Goal: Task Accomplishment & Management: Manage account settings

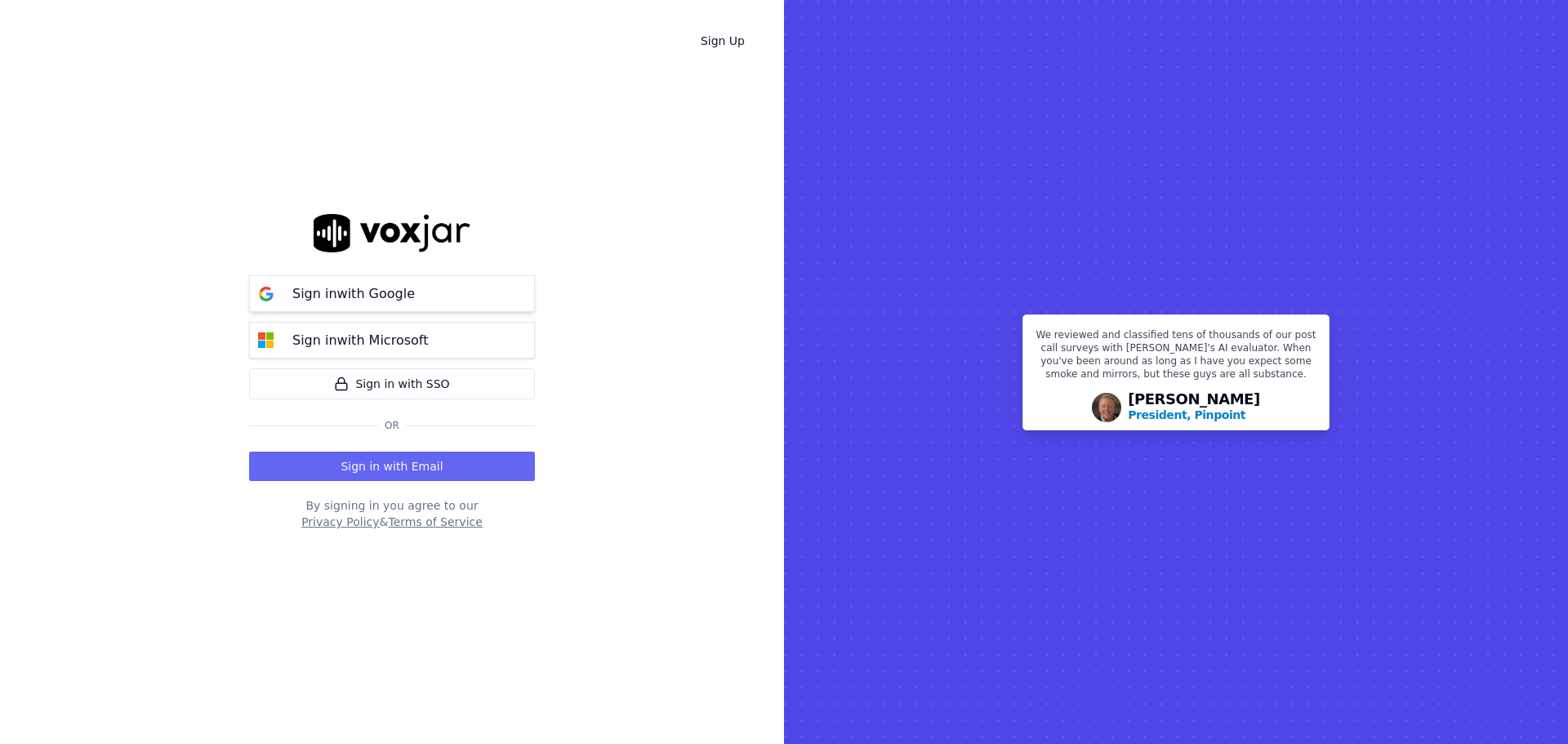
click at [380, 299] on p "Sign in with Google" at bounding box center [353, 294] width 123 height 19
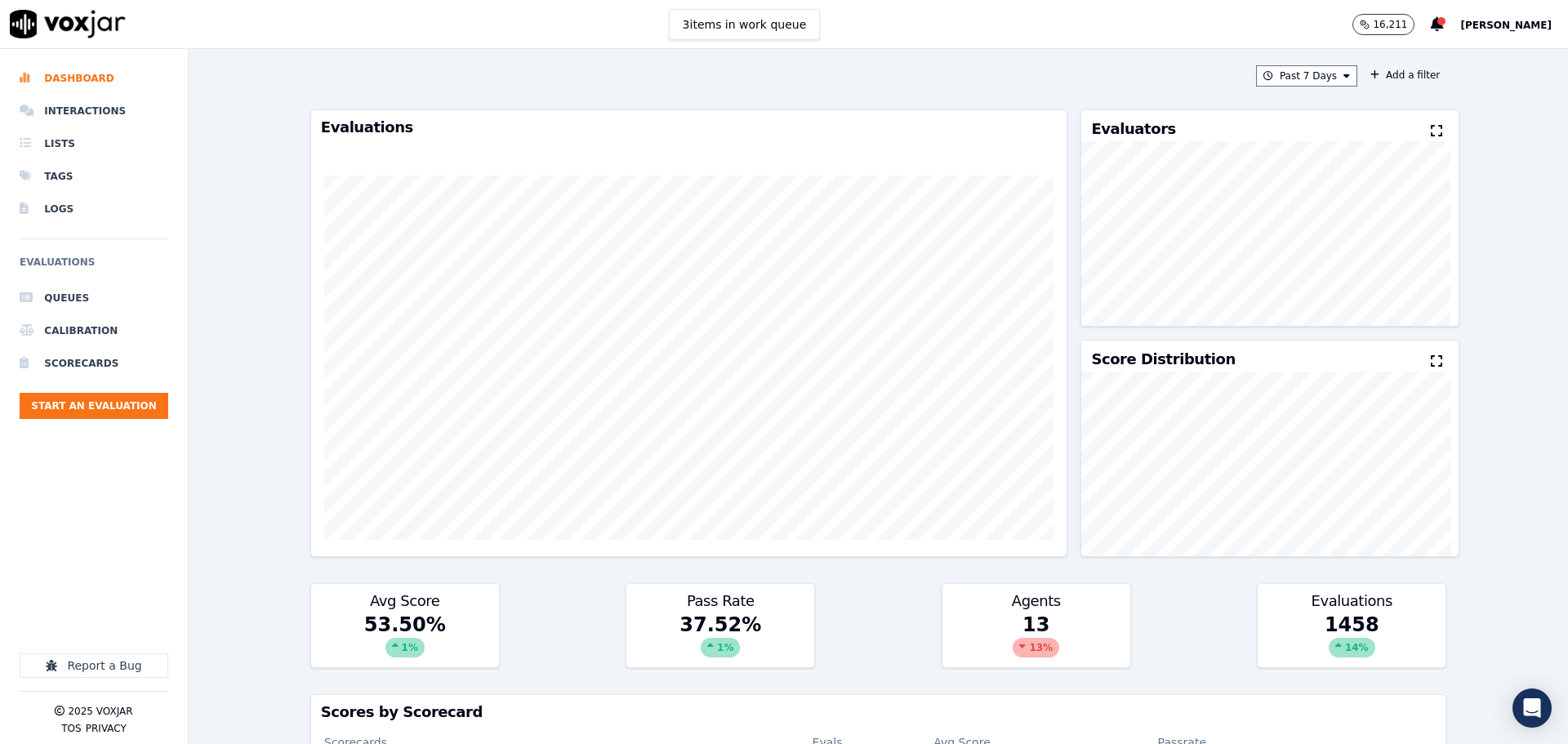
click at [1486, 27] on span "[PERSON_NAME]" at bounding box center [1506, 25] width 92 height 11
click at [1432, 58] on div "Settings" at bounding box center [1470, 55] width 175 height 27
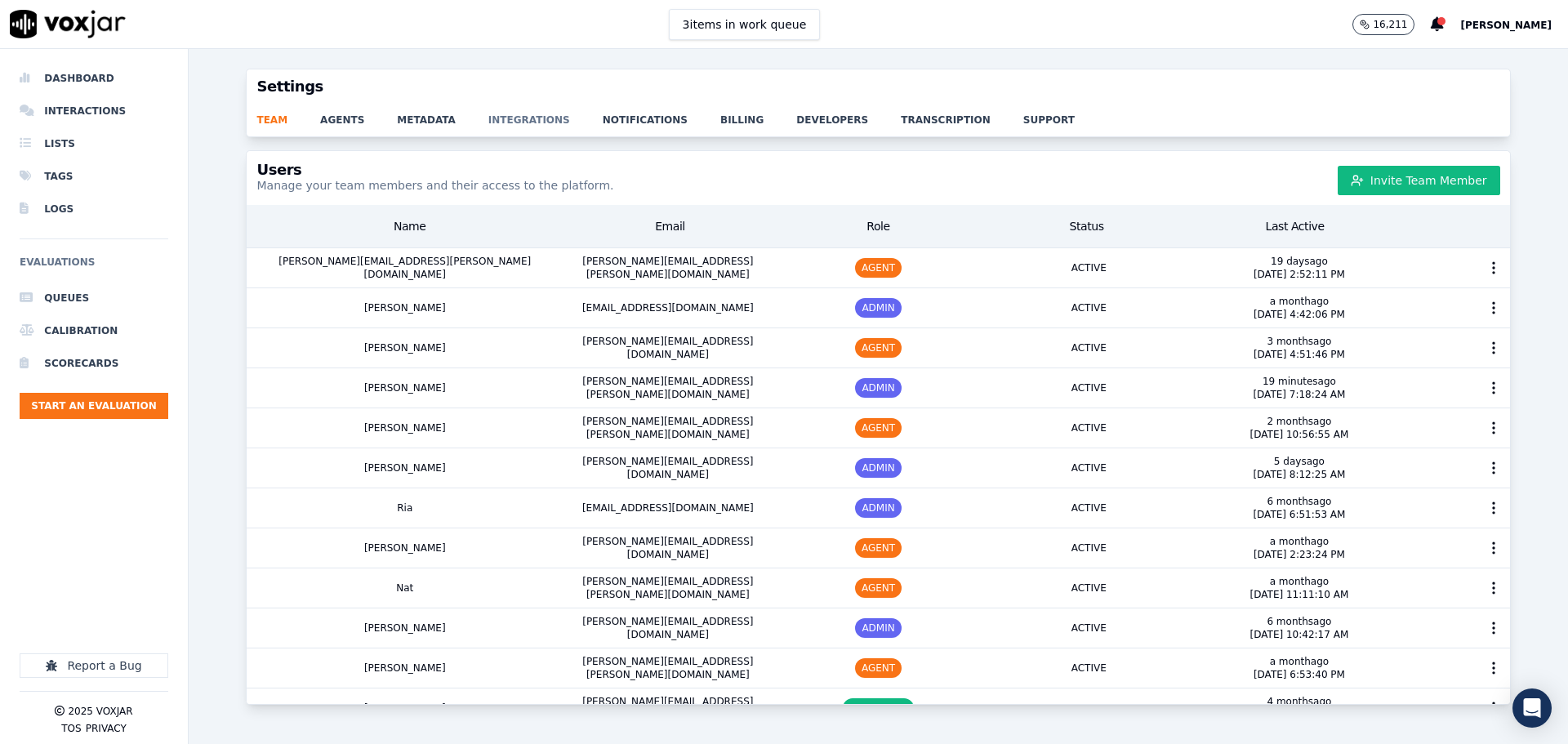
click at [489, 117] on link "integrations" at bounding box center [545, 115] width 114 height 23
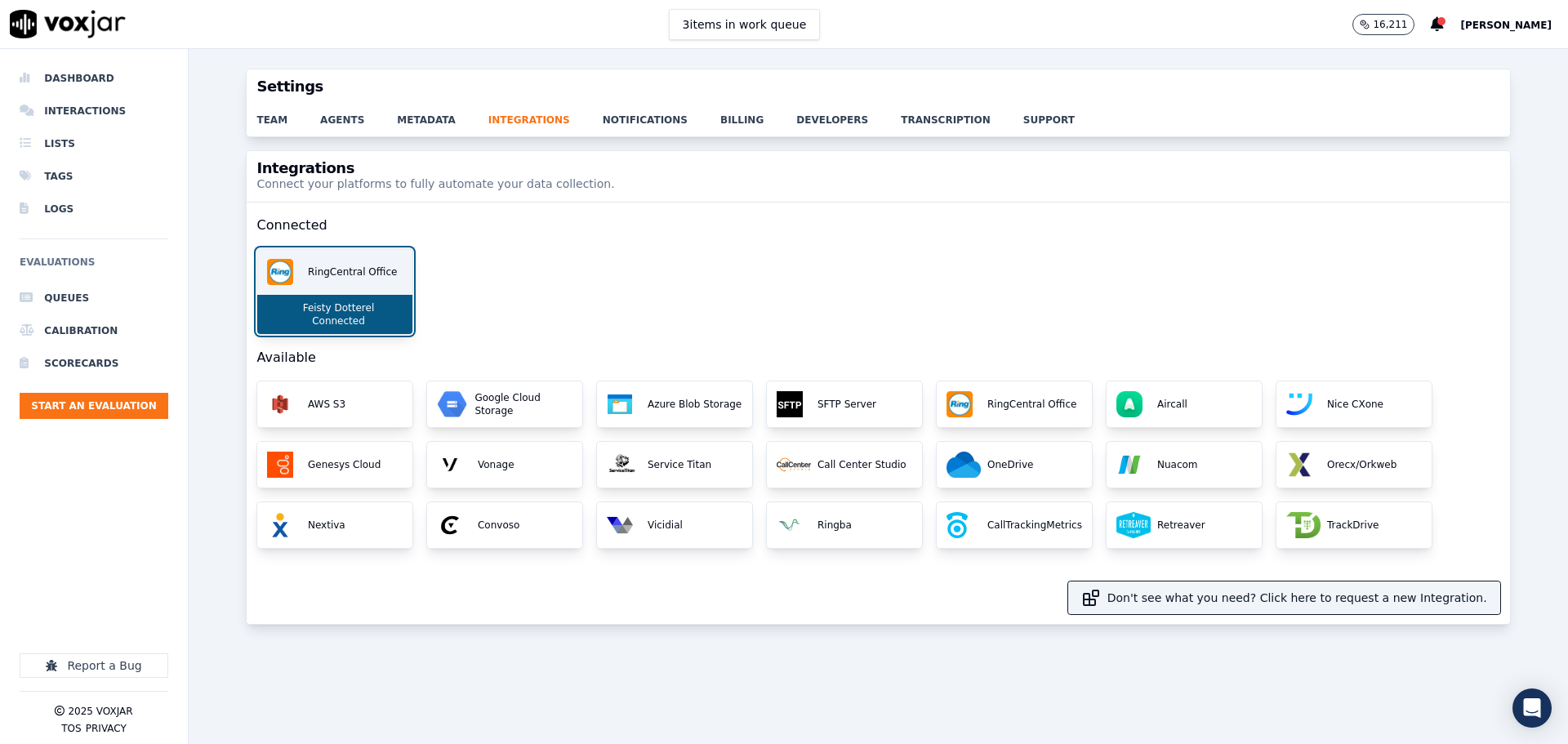
click at [321, 281] on div "RingCentral Office" at bounding box center [335, 272] width 155 height 46
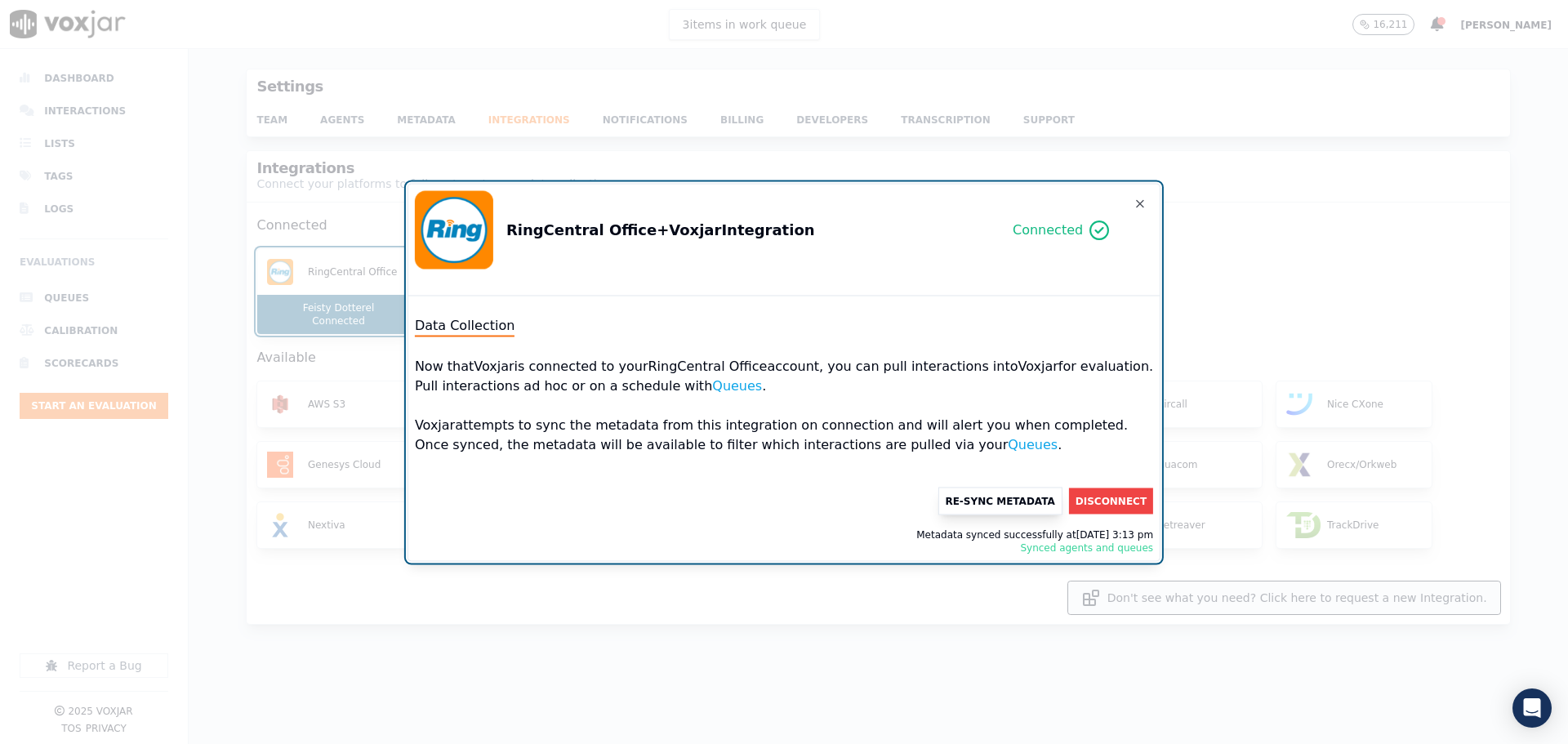
click at [978, 501] on button "Re-Sync Metadata" at bounding box center [999, 500] width 125 height 27
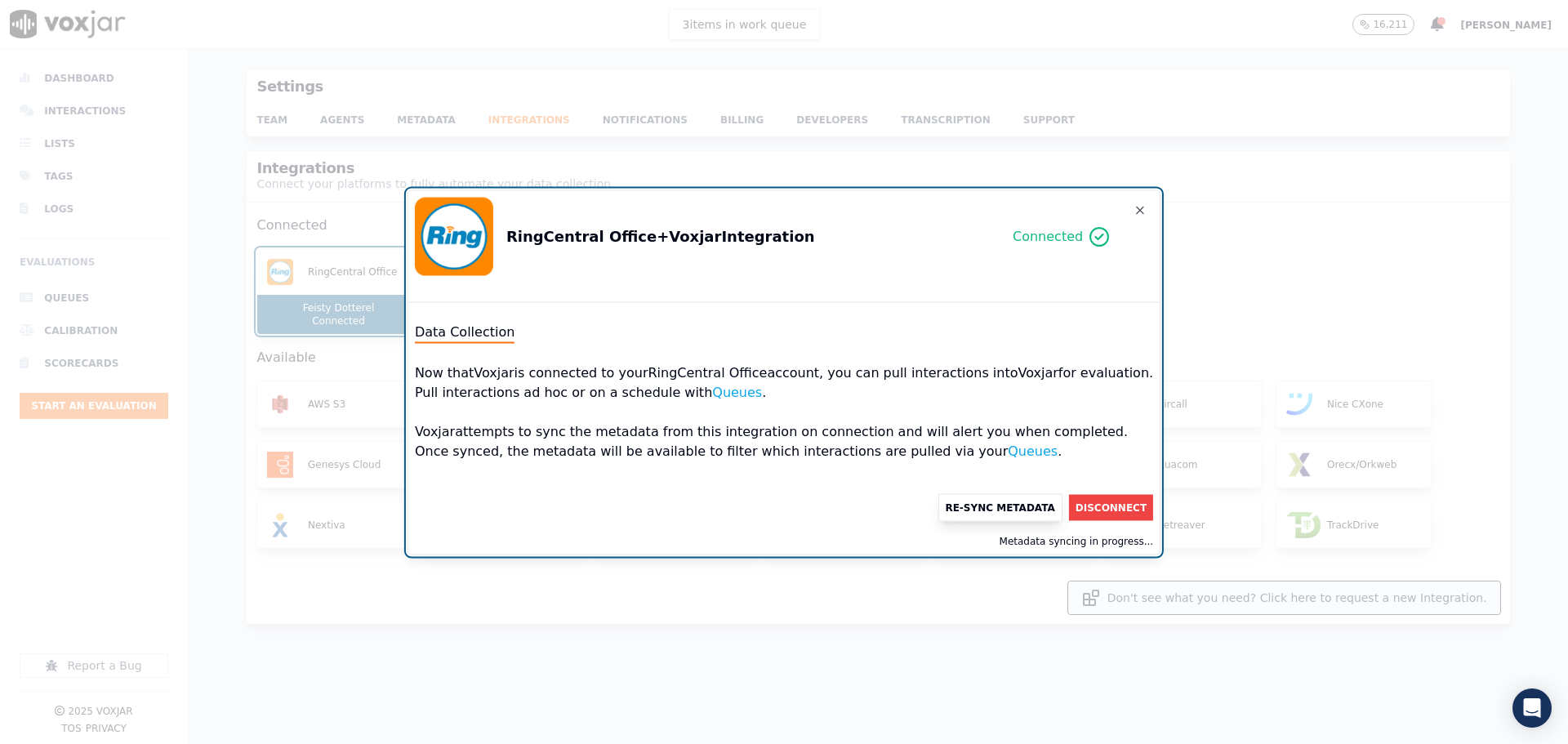
click at [973, 509] on button "Re-Sync Metadata" at bounding box center [999, 506] width 125 height 27
click at [1133, 209] on icon "button" at bounding box center [1140, 209] width 13 height 13
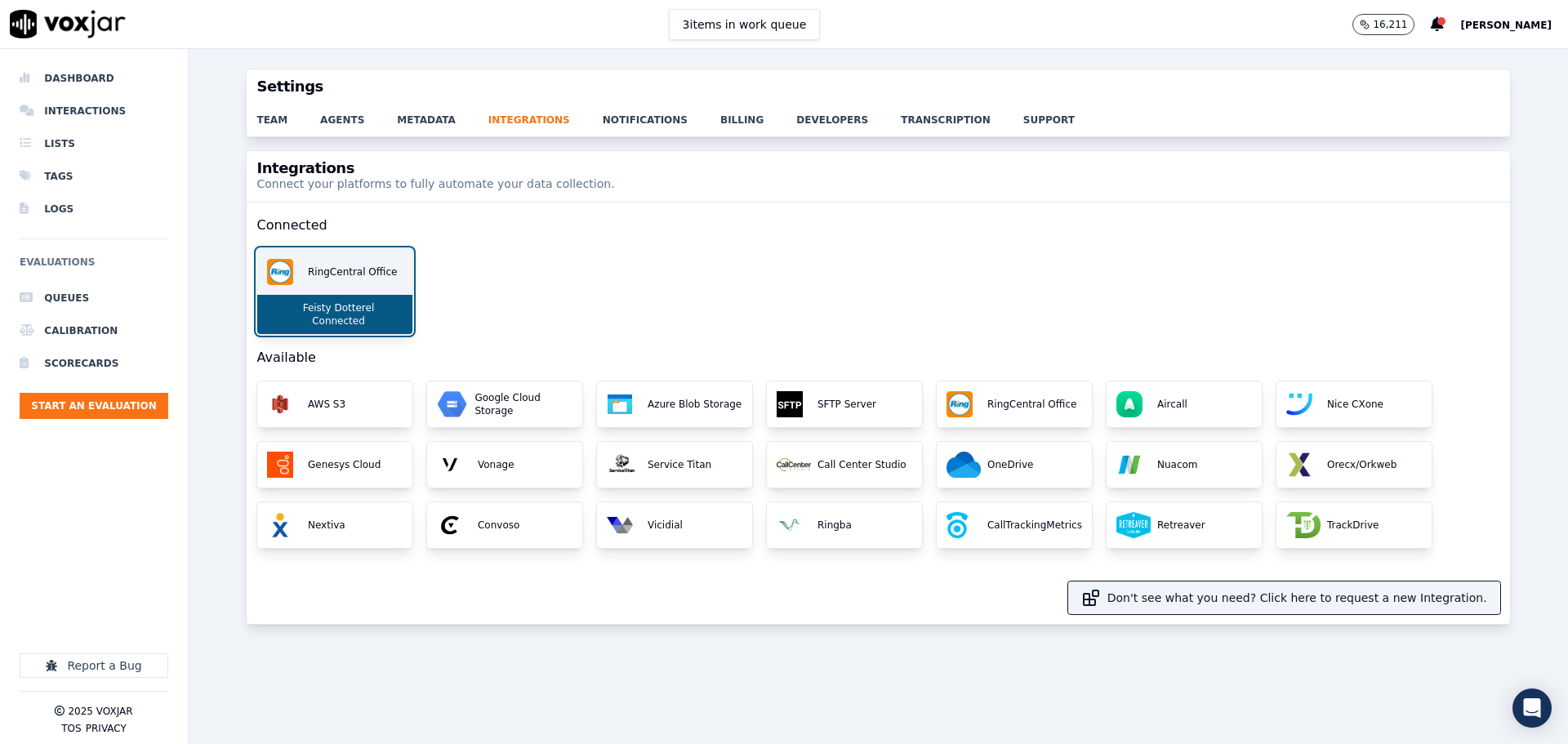
click at [349, 288] on div "RingCentral Office" at bounding box center [335, 272] width 155 height 46
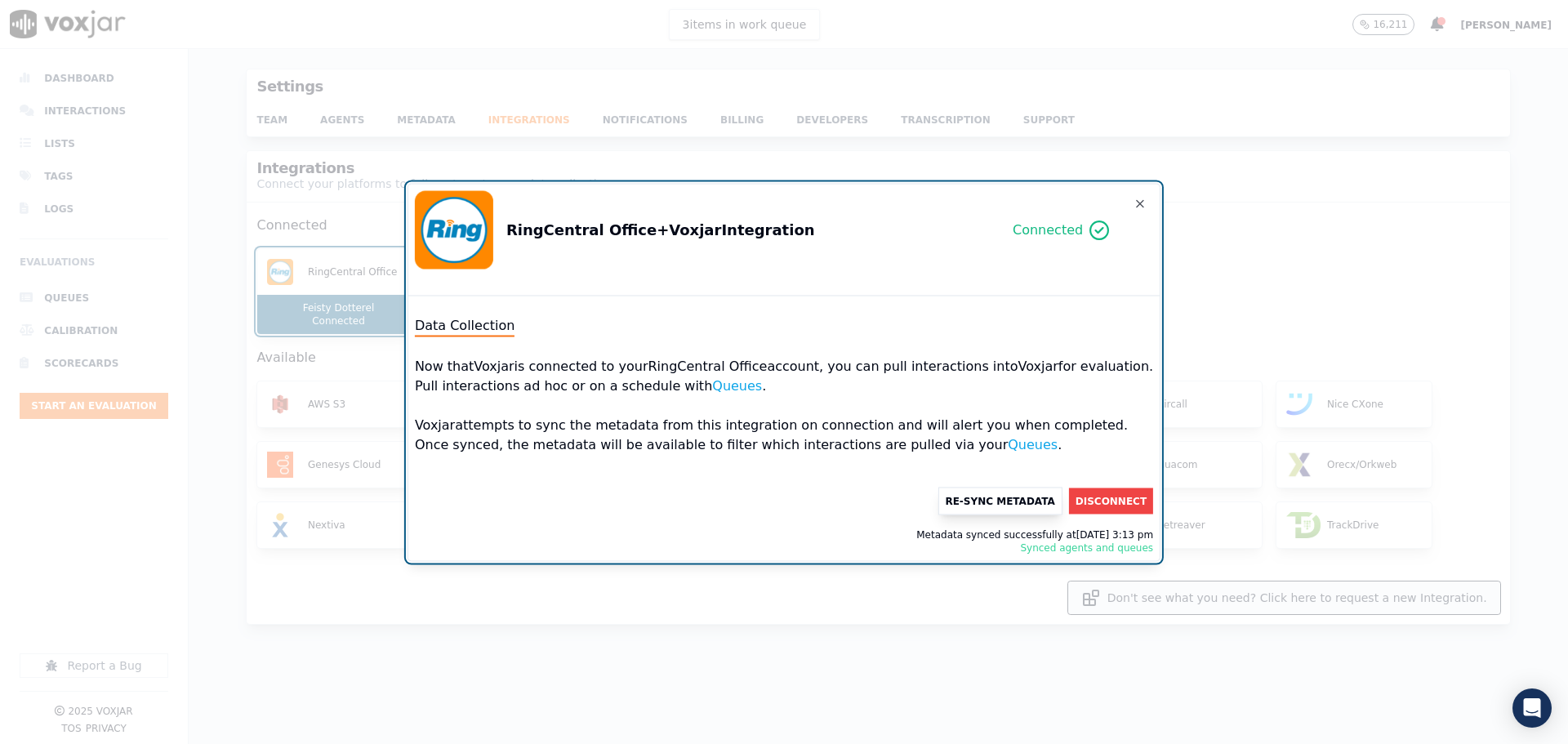
click at [951, 499] on button "Re-Sync Metadata" at bounding box center [999, 500] width 125 height 27
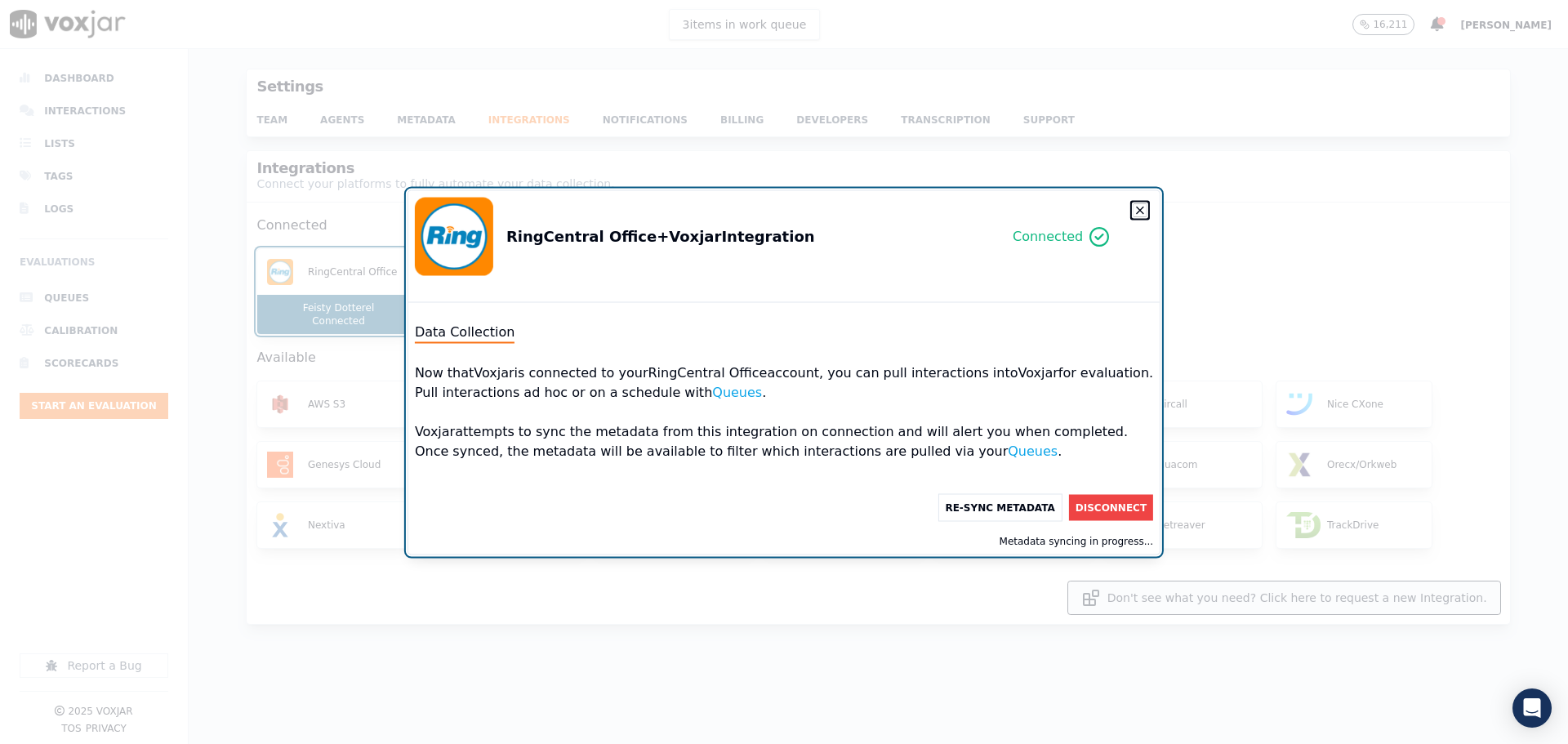
click at [1137, 207] on icon "button" at bounding box center [1140, 209] width 6 height 6
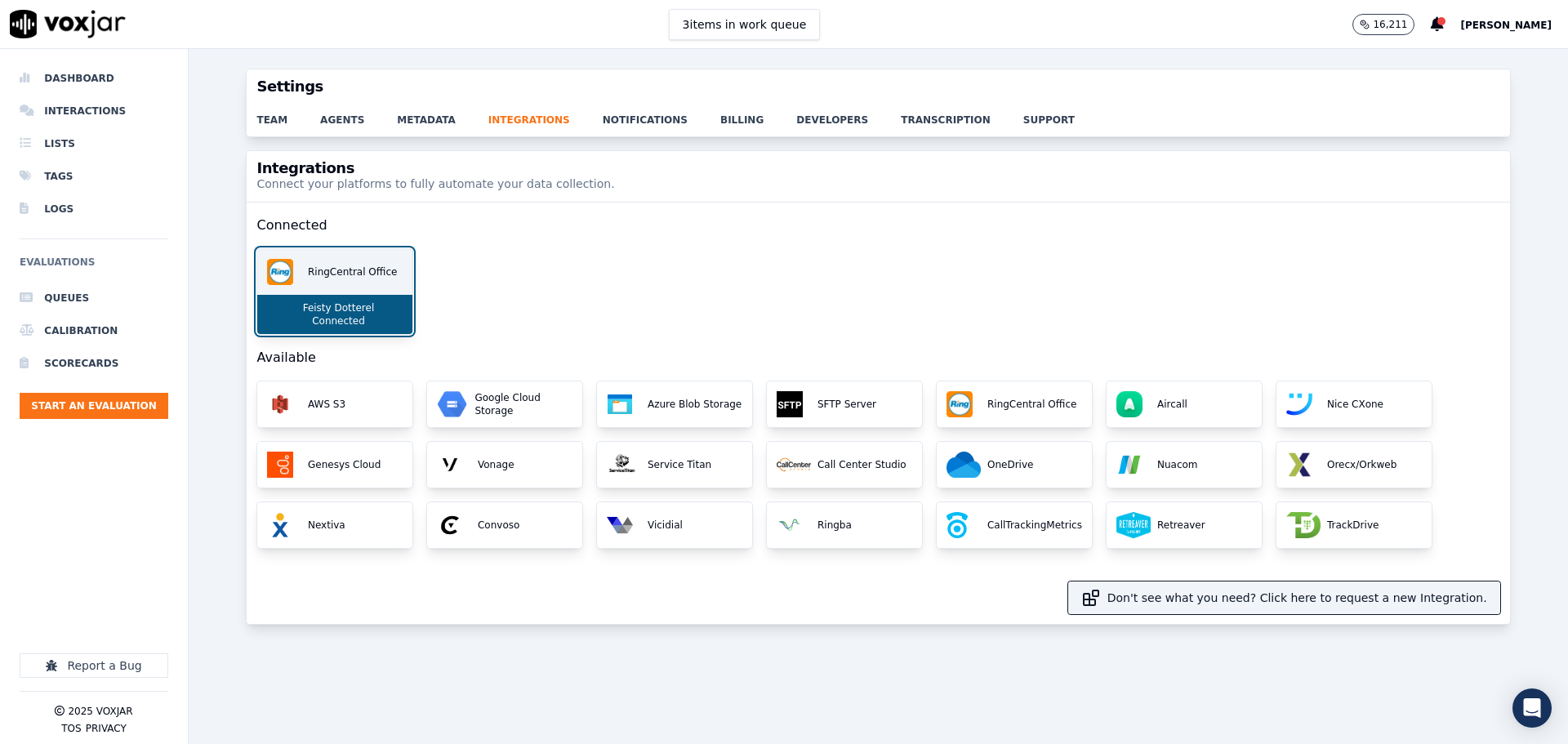
click at [332, 306] on p "Feisty Dotterel" at bounding box center [336, 307] width 79 height 13
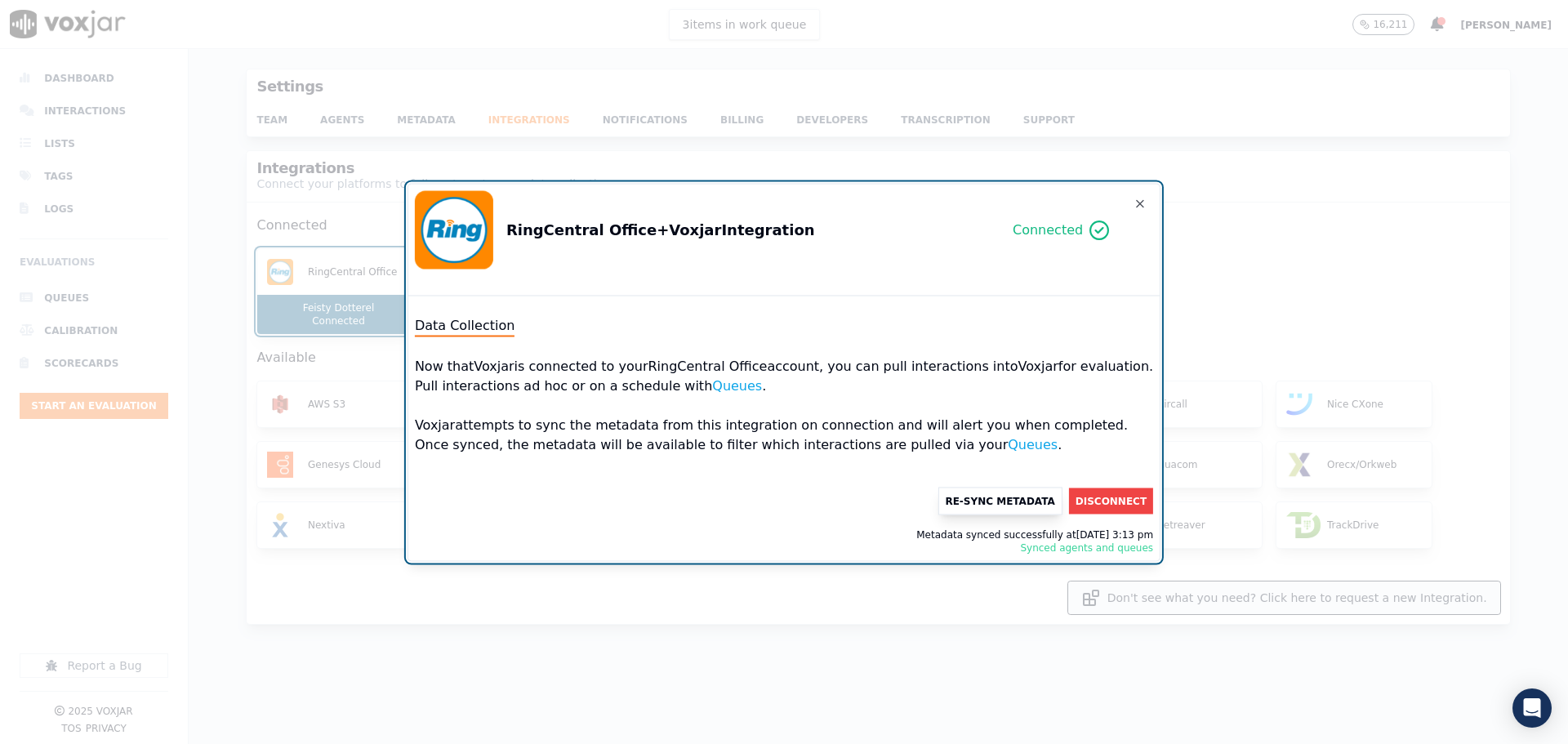
click at [958, 505] on button "Re-Sync Metadata" at bounding box center [999, 500] width 125 height 27
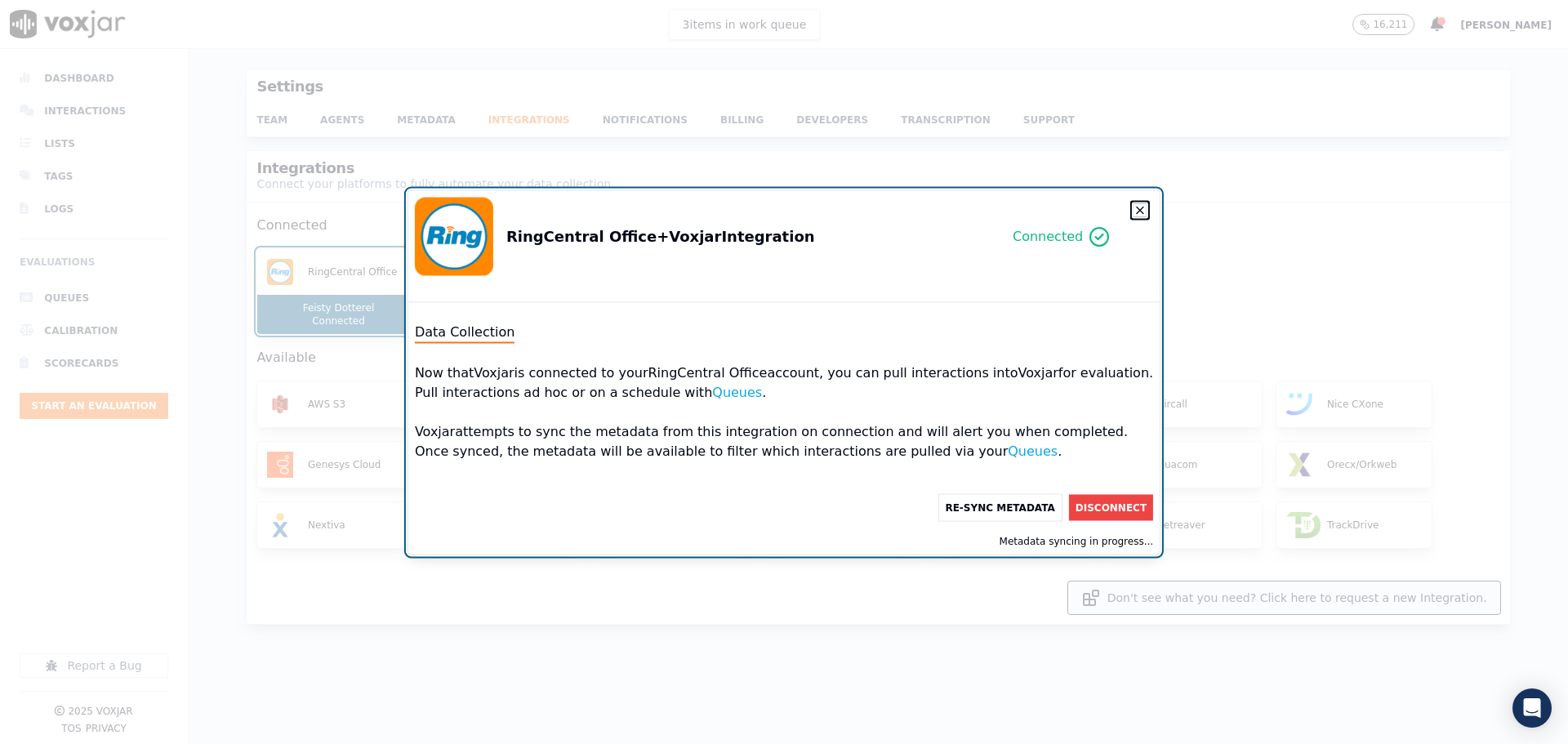
click at [1133, 208] on icon "button" at bounding box center [1140, 209] width 13 height 13
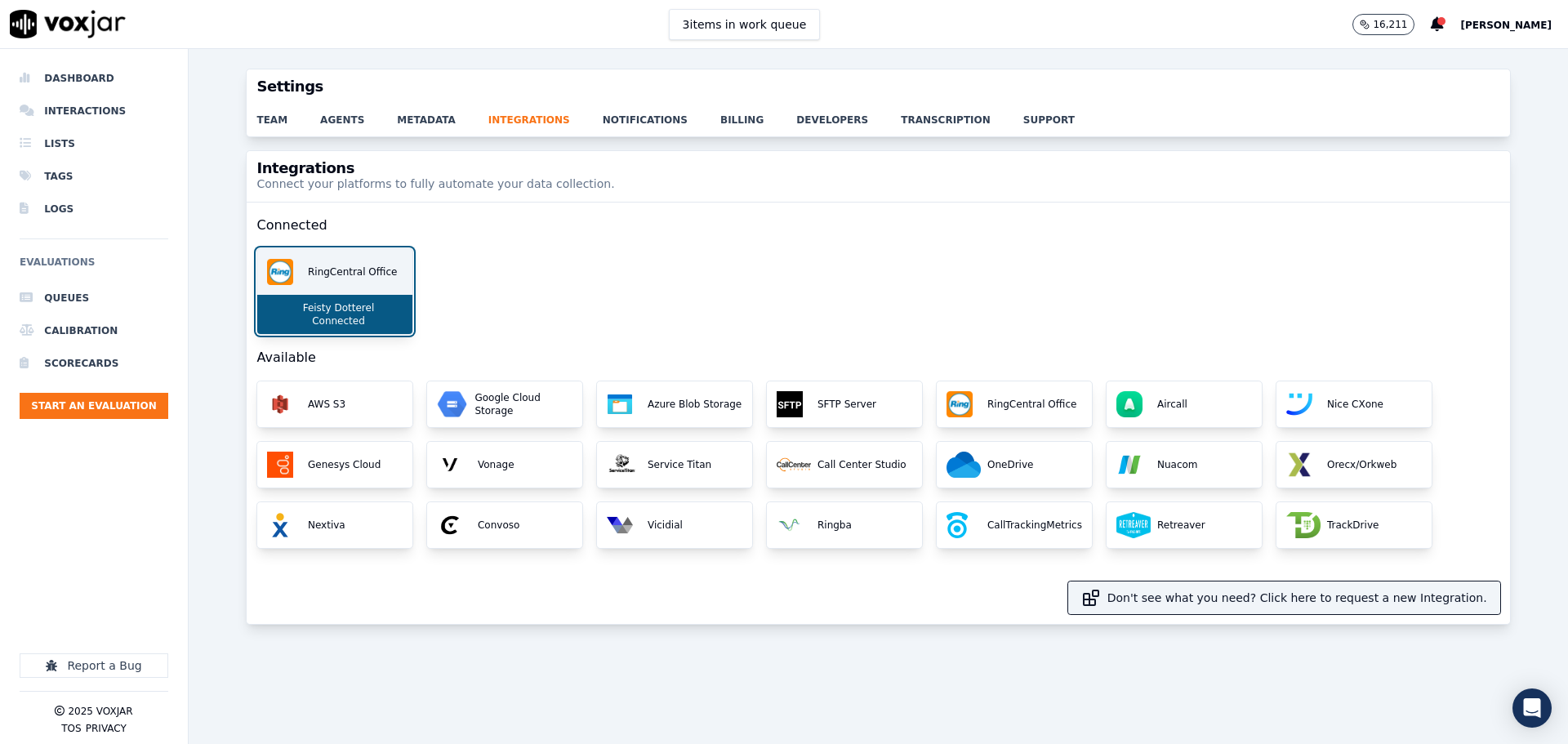
click at [352, 313] on p "Feisty Dotterel" at bounding box center [336, 307] width 79 height 13
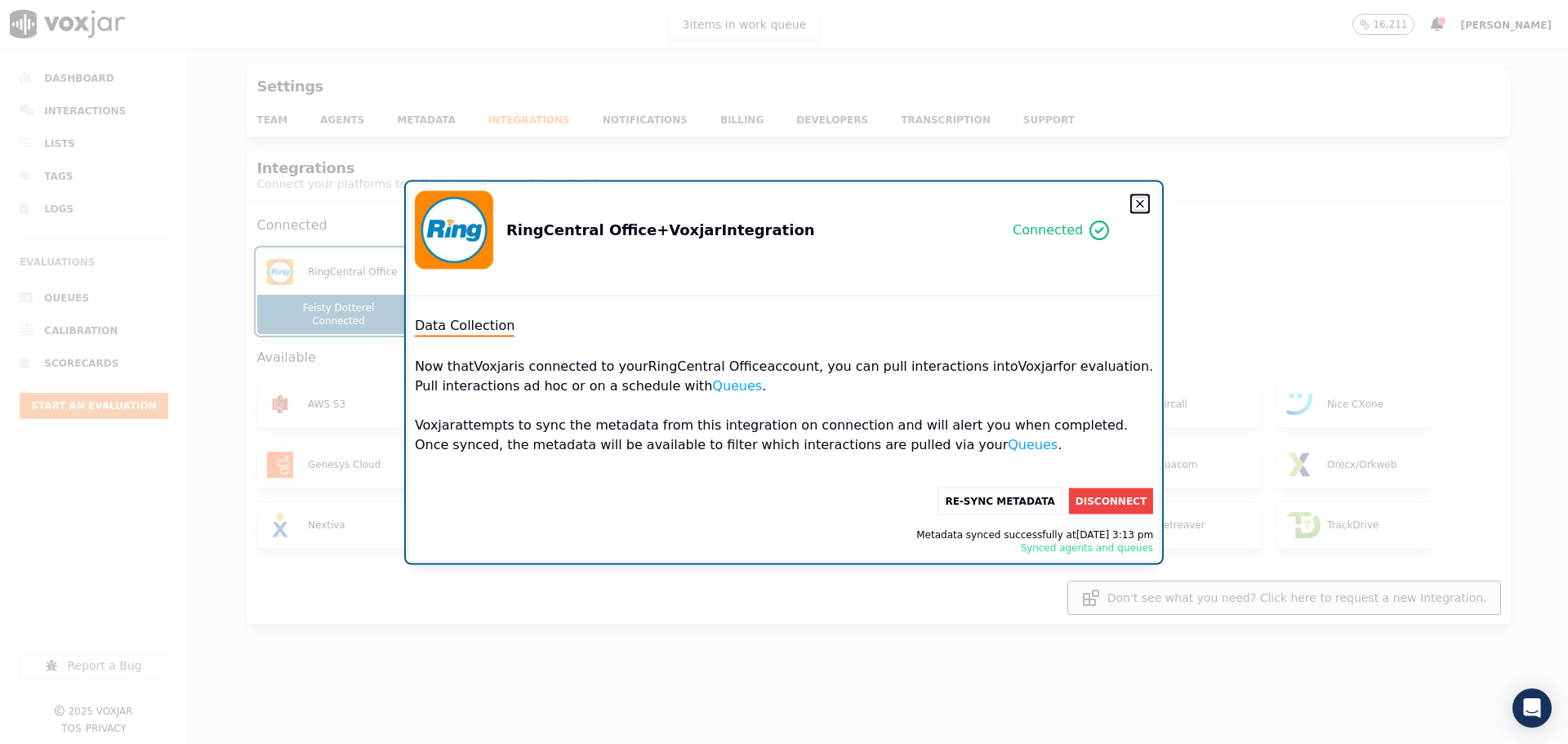
click at [1133, 207] on icon "button" at bounding box center [1140, 203] width 13 height 13
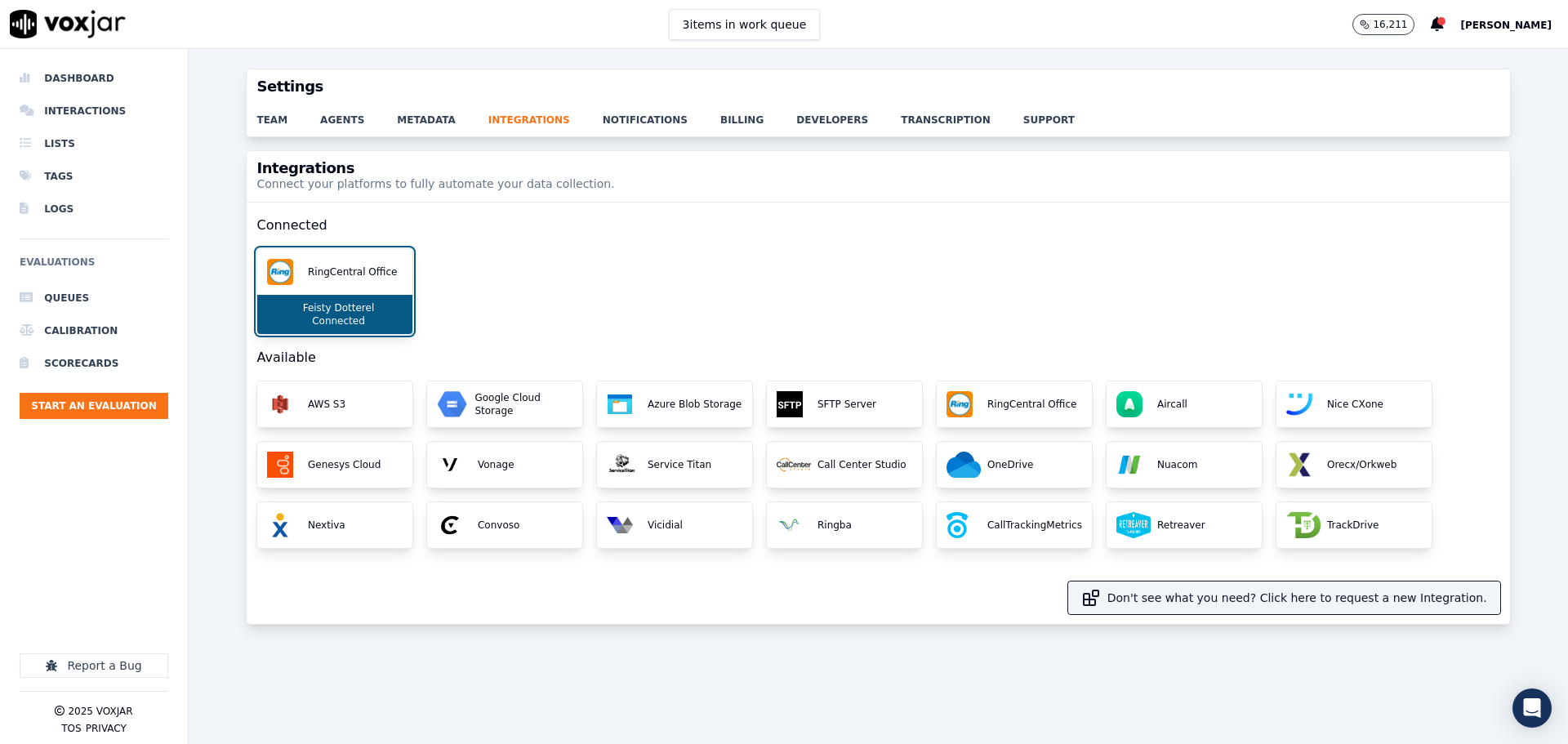
click at [1490, 16] on button "[PERSON_NAME]" at bounding box center [1514, 25] width 108 height 19
click at [1442, 144] on div "Log out" at bounding box center [1470, 140] width 175 height 27
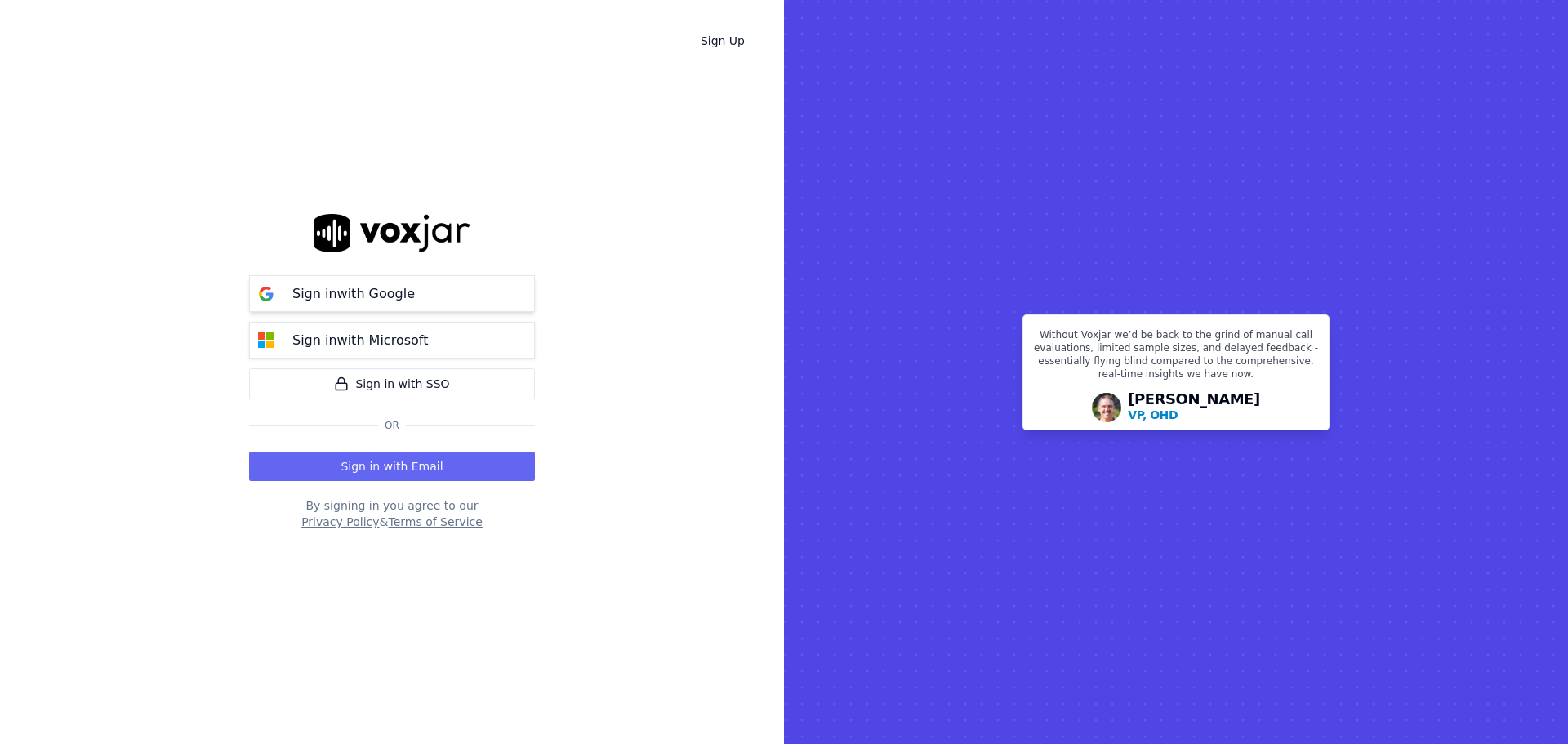
click at [398, 297] on p "Sign in with Google" at bounding box center [353, 294] width 123 height 19
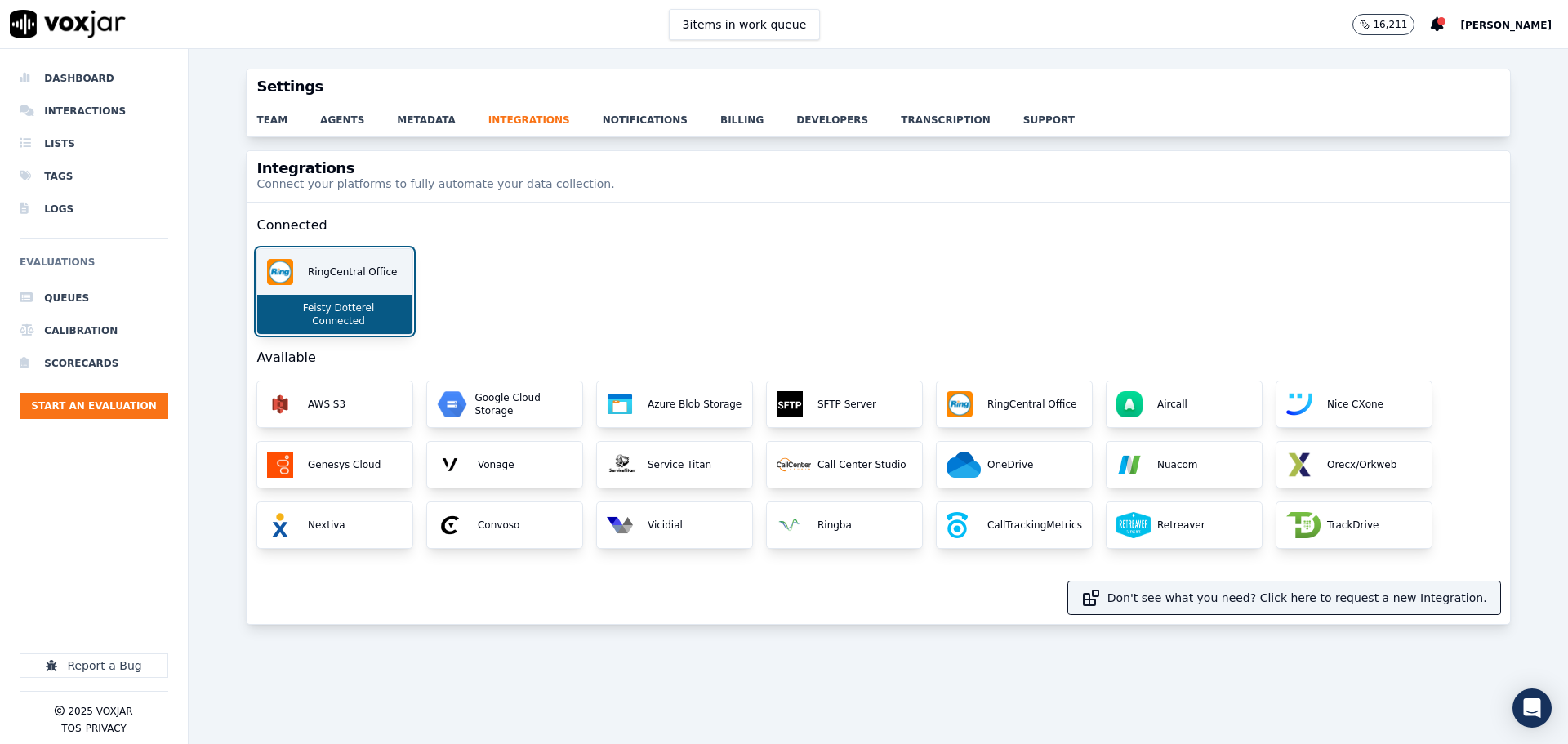
click at [315, 320] on p "Connected" at bounding box center [335, 321] width 59 height 13
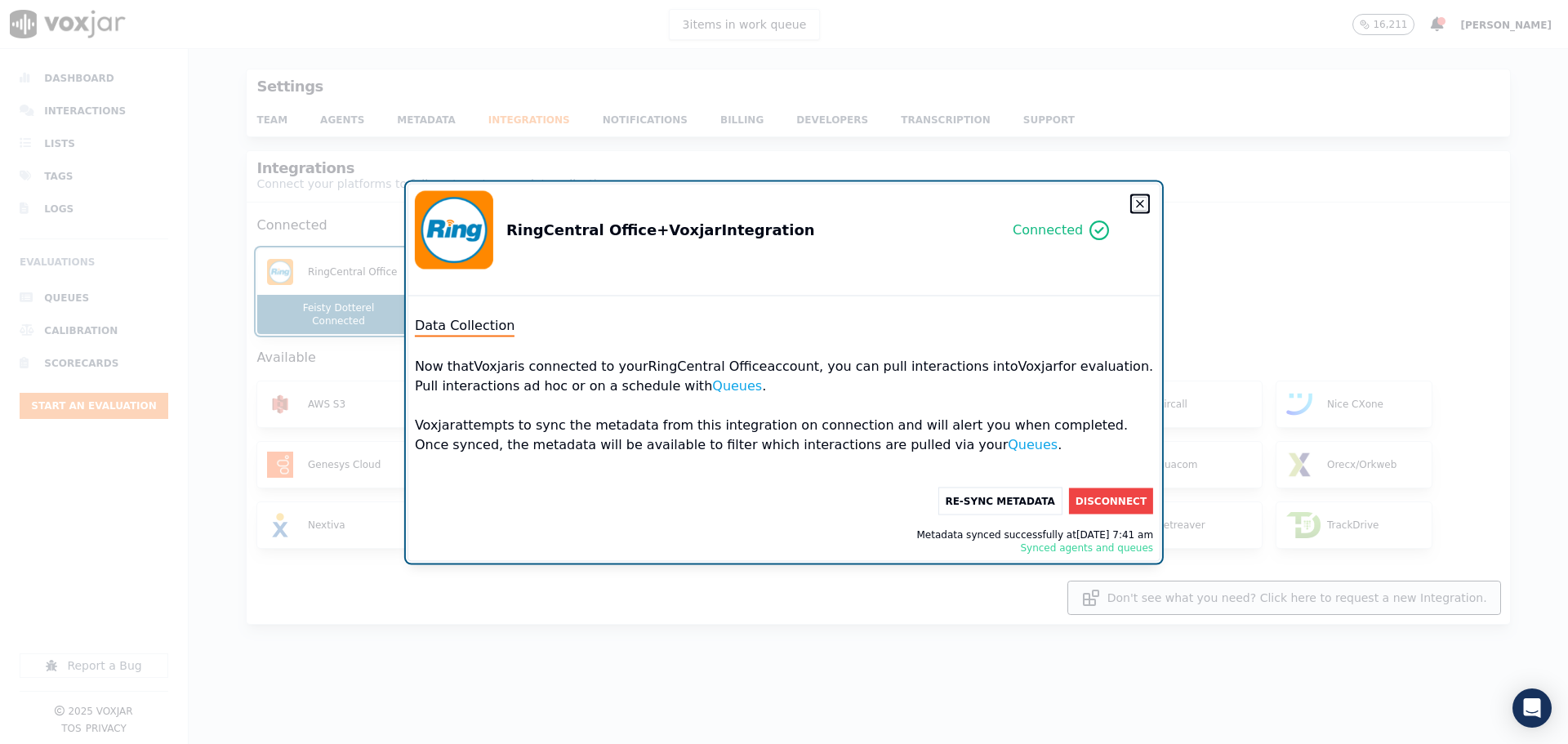
click at [1133, 200] on icon "button" at bounding box center [1140, 203] width 13 height 13
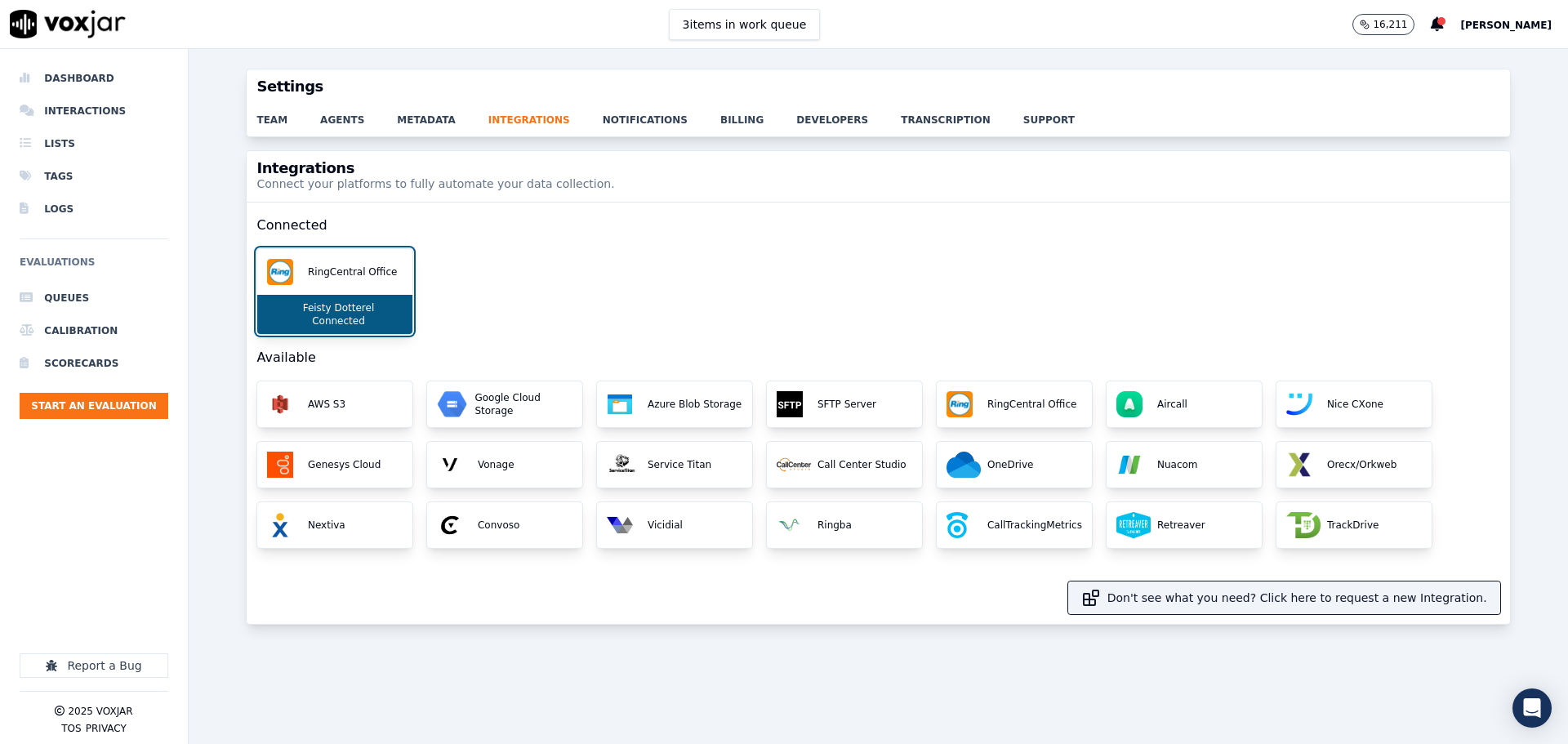
click at [274, 128] on div "team agents metadata integrations notifications billing developers transcriptio…" at bounding box center [877, 119] width 1262 height 33
click at [265, 125] on link "team" at bounding box center [288, 115] width 64 height 23
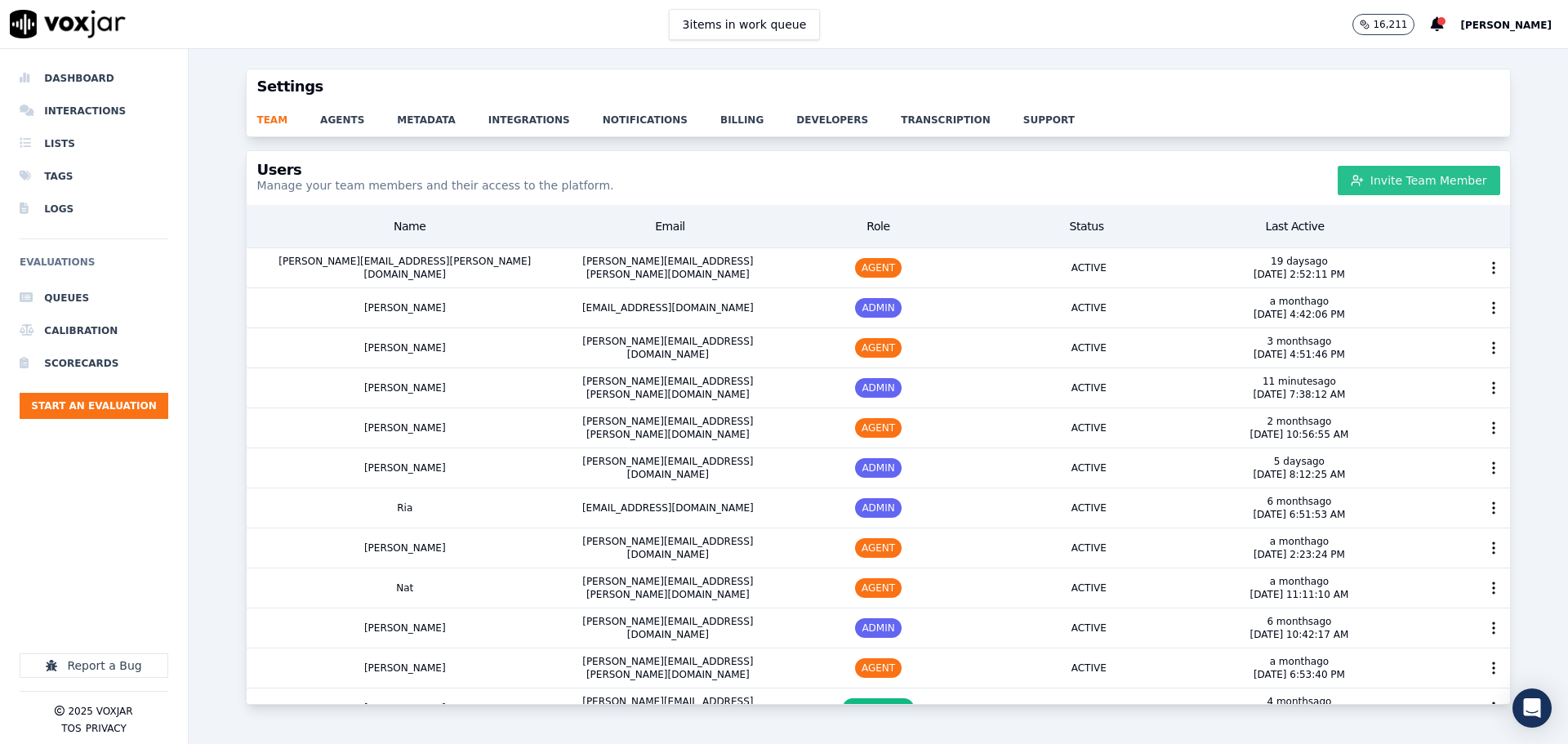
click at [1371, 186] on button "Invite Team Member" at bounding box center [1419, 180] width 163 height 29
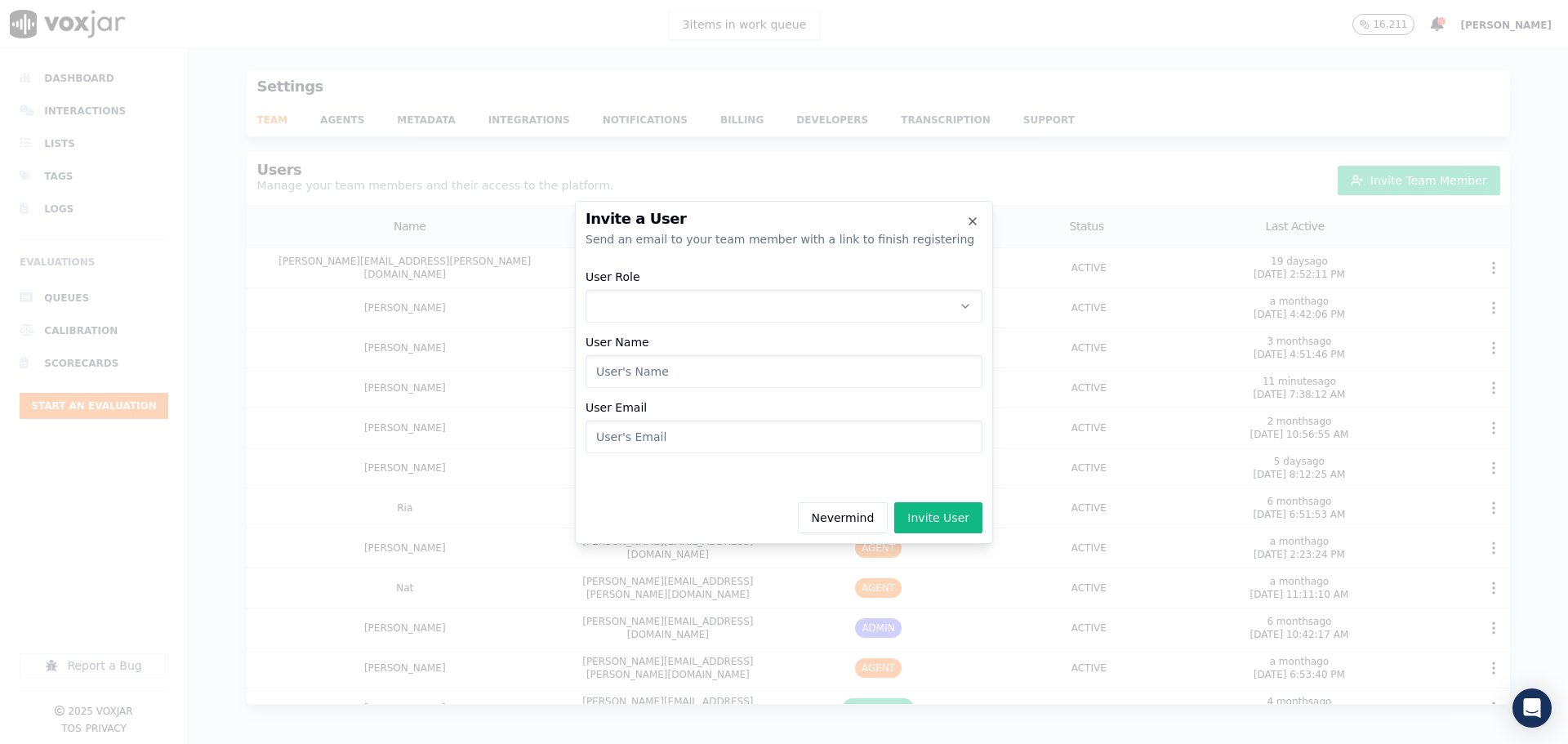
click at [636, 437] on input "User Email" at bounding box center [784, 437] width 397 height 33
paste input "[EMAIL_ADDRESS][PERSON_NAME][DOMAIN_NAME]"
type input "[EMAIL_ADDRESS][PERSON_NAME][DOMAIN_NAME]"
drag, startPoint x: 790, startPoint y: 437, endPoint x: 557, endPoint y: 441, distance: 233.0
click at [557, 743] on div "Invite a User Send an email to your team member with a link to finish registeri…" at bounding box center [784, 744] width 1568 height 0
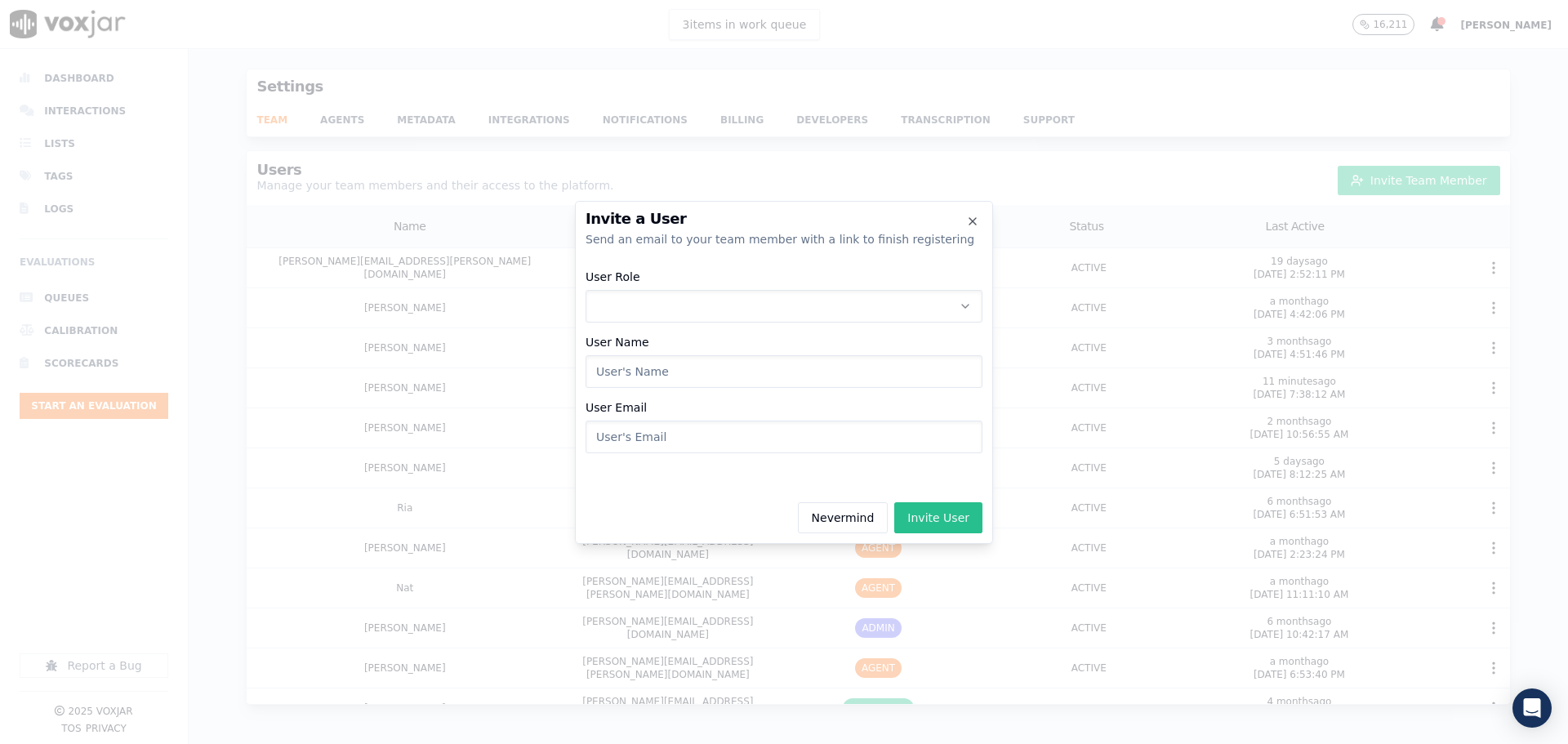
click at [932, 520] on button "Invite User" at bounding box center [938, 517] width 88 height 31
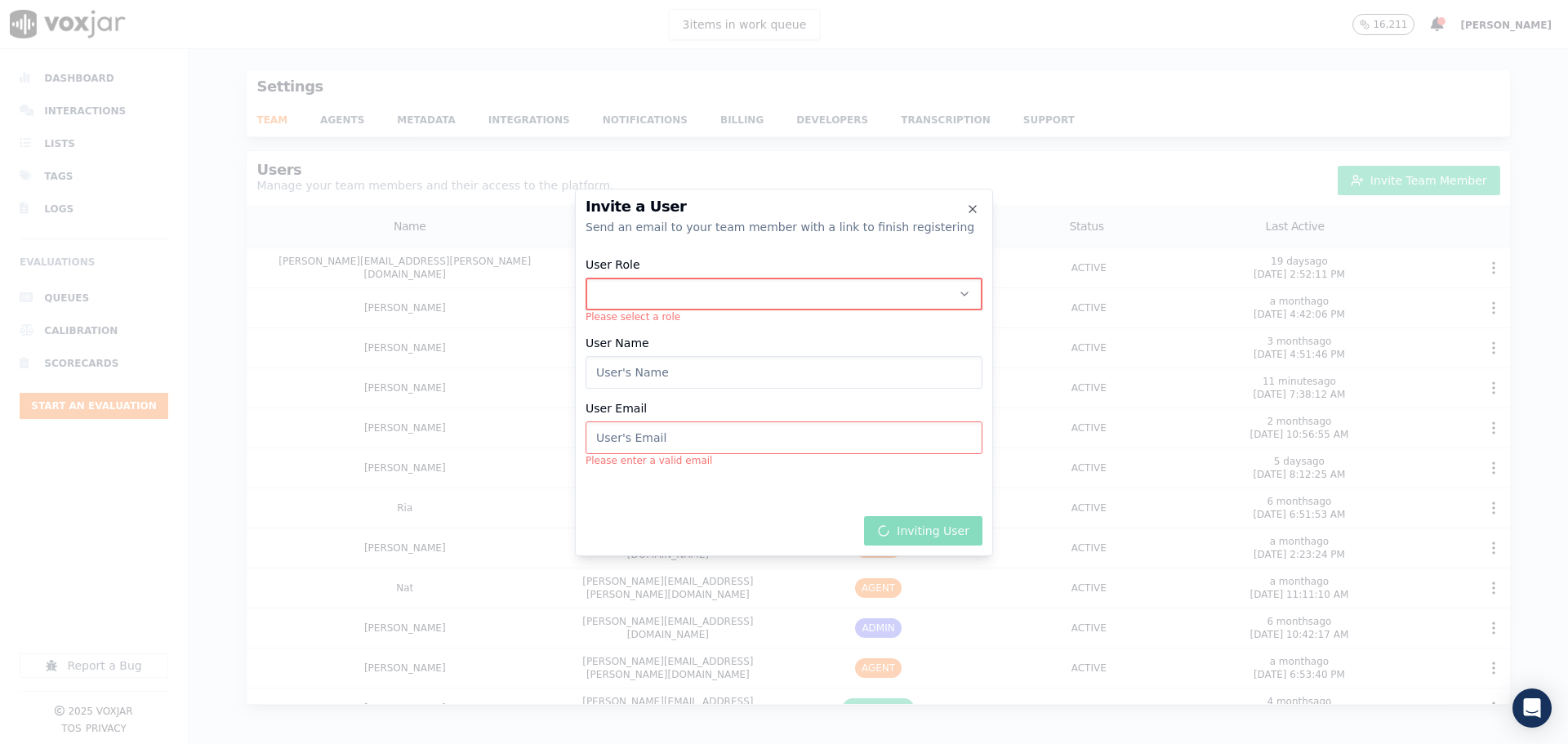
click at [653, 301] on button "User Role" at bounding box center [784, 293] width 397 height 33
click at [646, 388] on div "AGENT" at bounding box center [784, 390] width 375 height 27
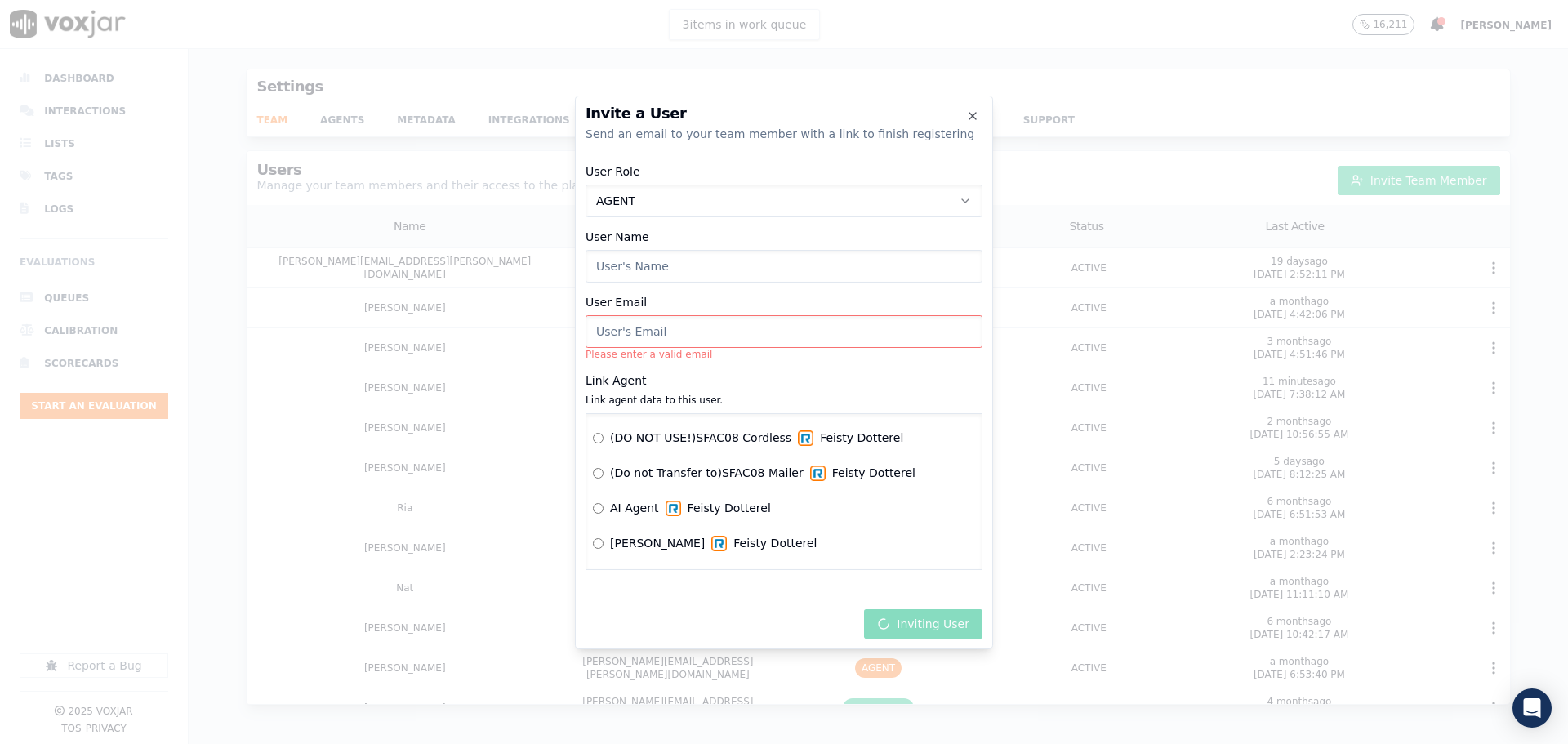
click at [643, 265] on input "User Name" at bounding box center [784, 266] width 397 height 33
click at [624, 270] on input "User Name" at bounding box center [784, 266] width 397 height 33
type input "Amber Courtemanche"
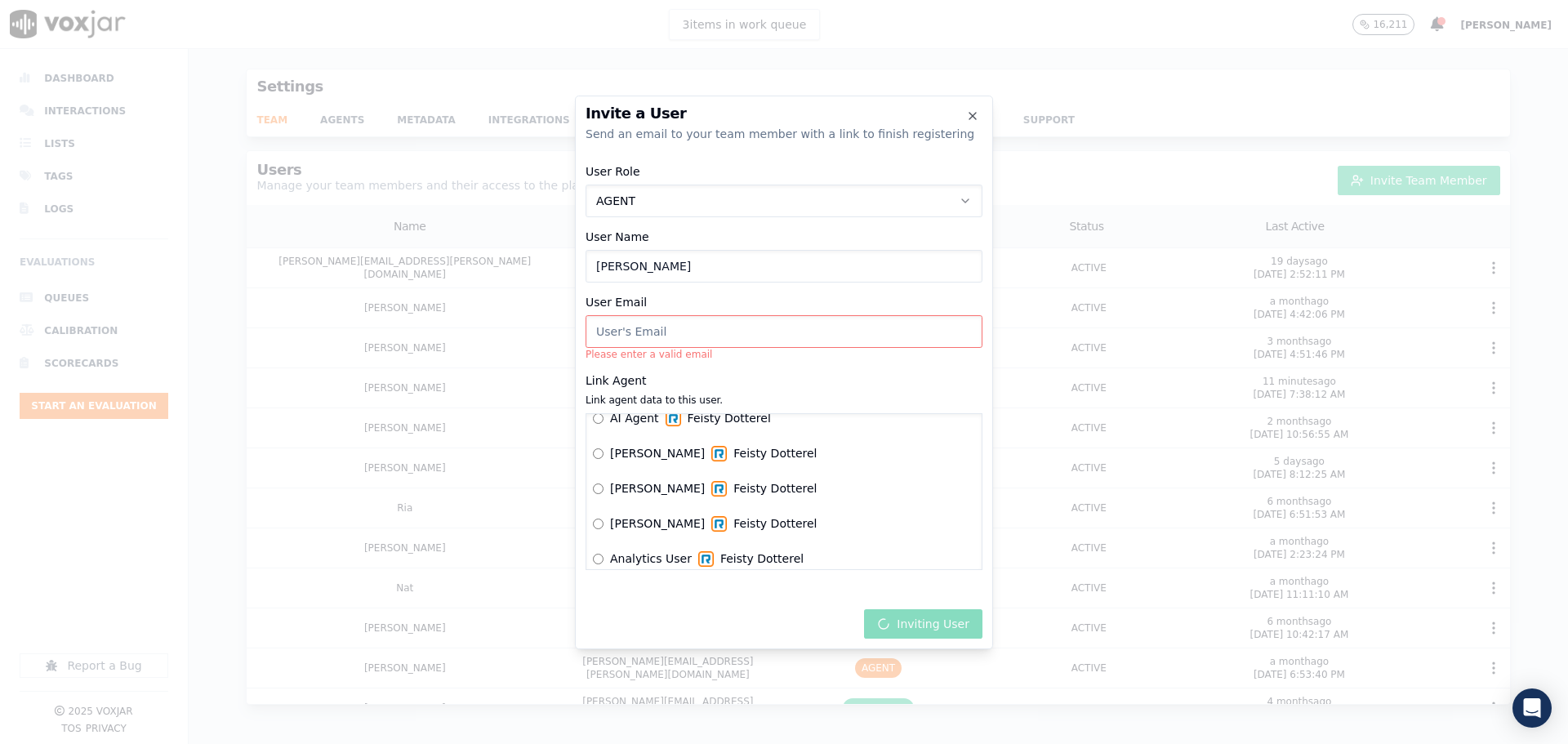
scroll to position [163, 0]
click at [639, 340] on input "User Email" at bounding box center [784, 331] width 397 height 33
paste input "[EMAIL_ADDRESS][PERSON_NAME][DOMAIN_NAME]"
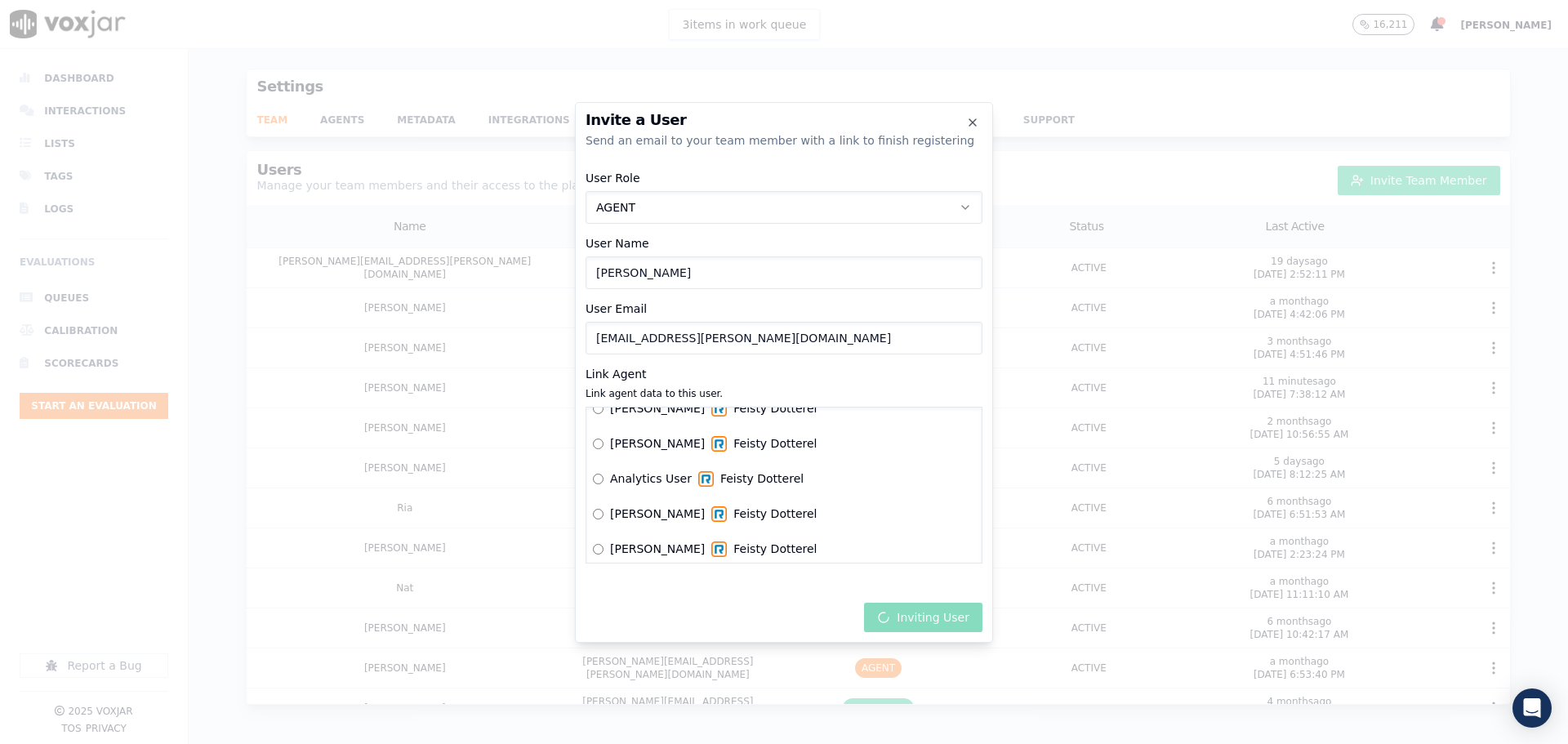
click at [598, 340] on input "[EMAIL_ADDRESS][PERSON_NAME][DOMAIN_NAME]" at bounding box center [784, 338] width 397 height 33
type input "[EMAIL_ADDRESS][PERSON_NAME][DOMAIN_NAME]"
click at [973, 121] on icon "button" at bounding box center [972, 122] width 6 height 6
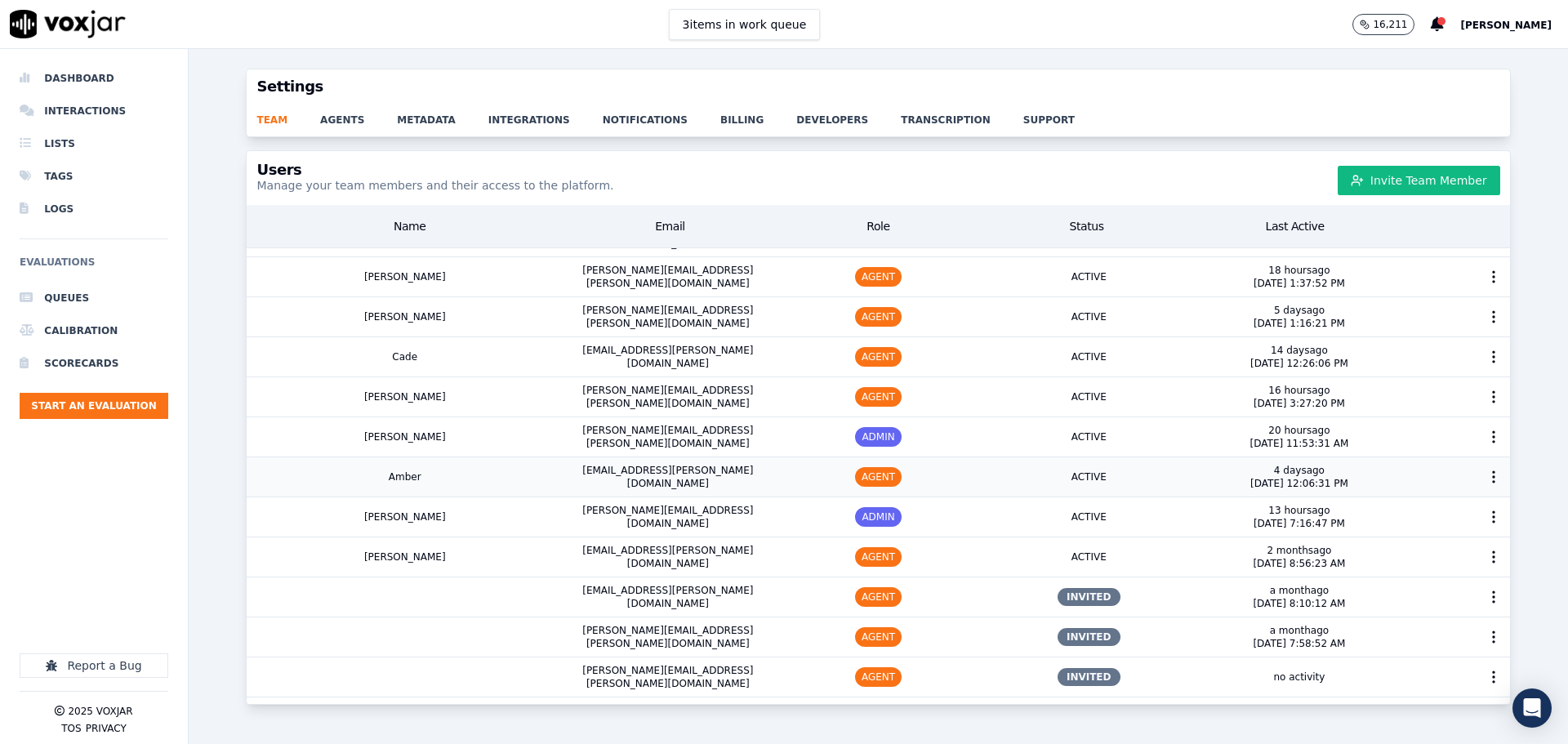
scroll to position [782, 0]
click at [1399, 185] on button "Invite Team Member" at bounding box center [1419, 180] width 163 height 29
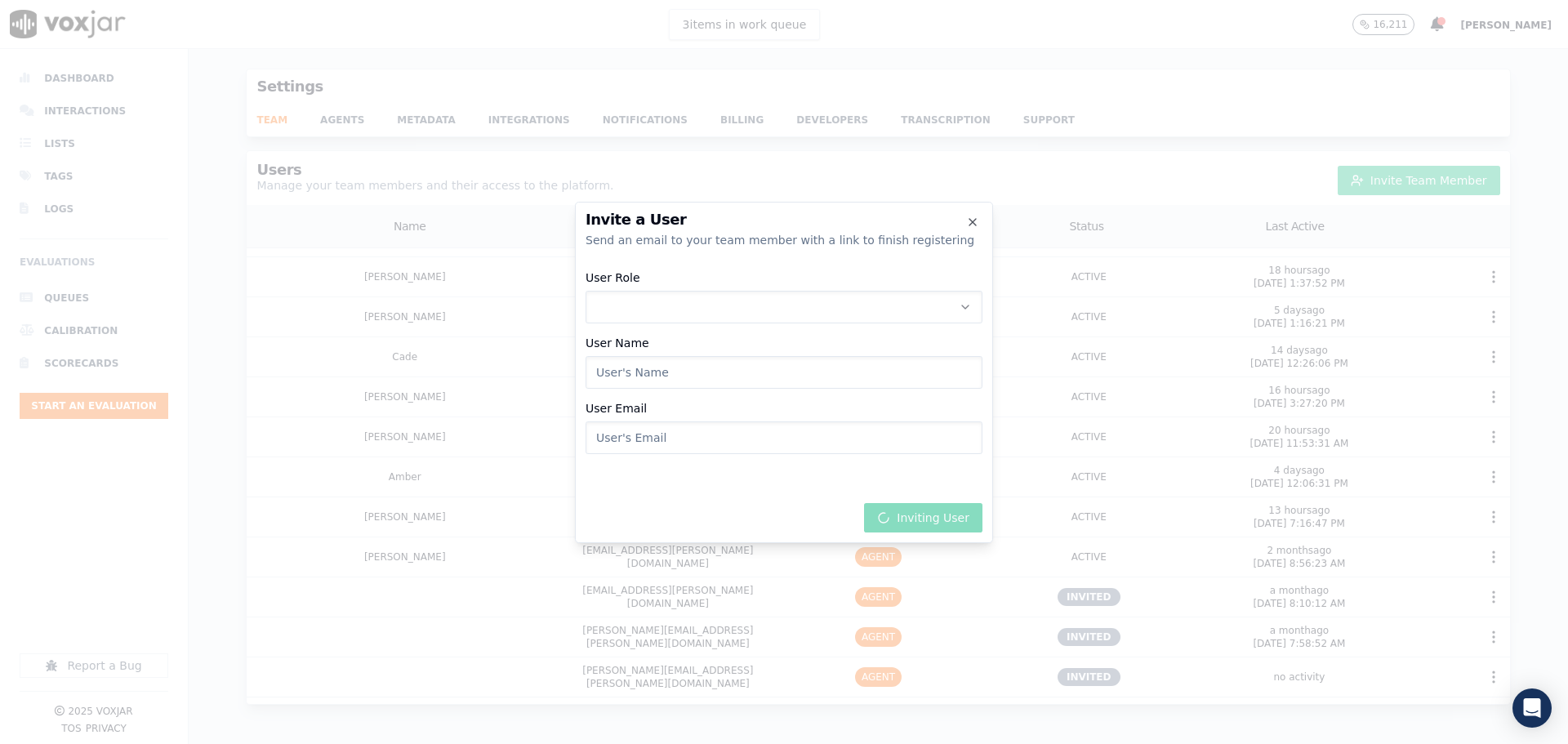
click at [675, 303] on button "User Role" at bounding box center [784, 307] width 397 height 33
click at [647, 400] on div "AGENT" at bounding box center [784, 403] width 375 height 27
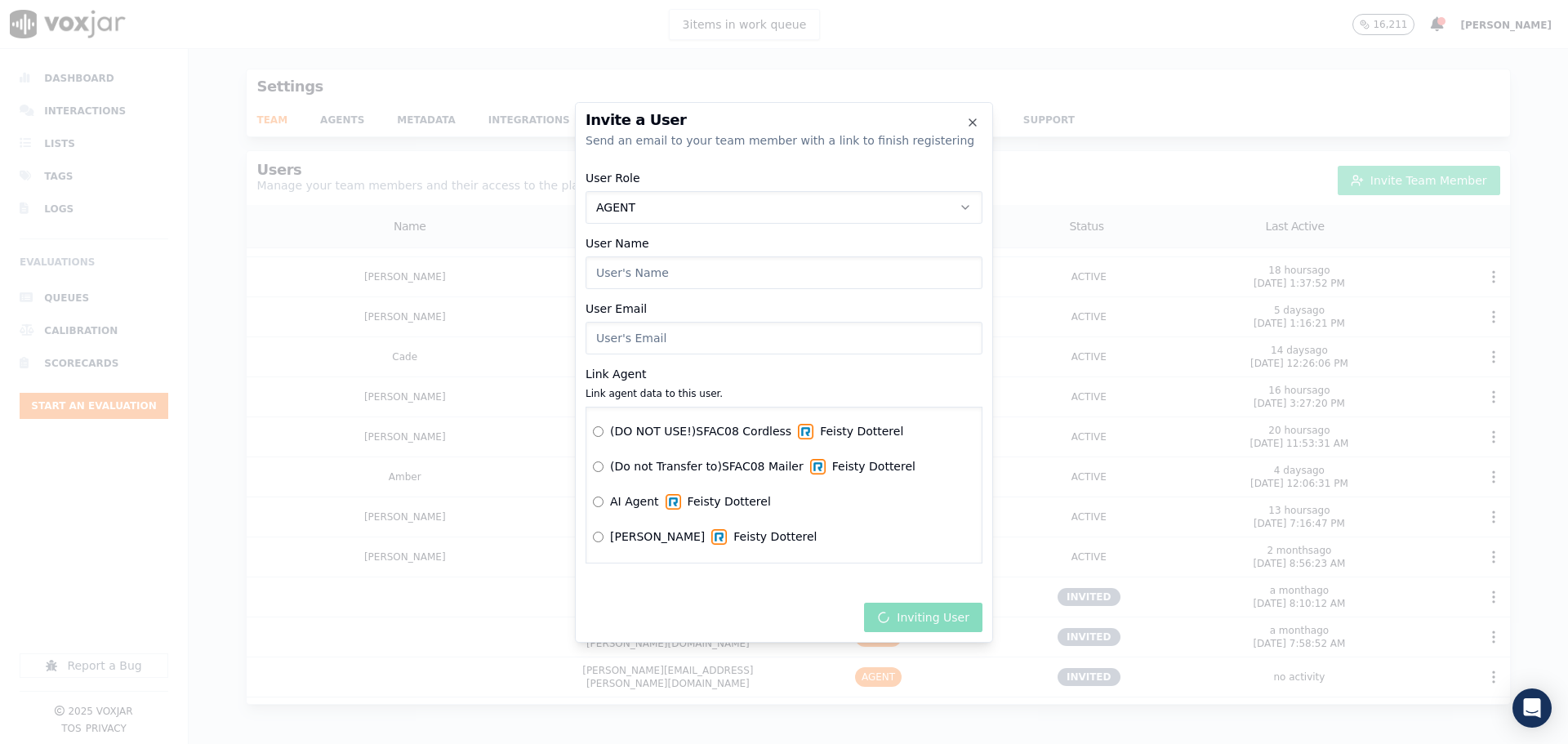
click at [627, 273] on input "User Name" at bounding box center [784, 272] width 397 height 33
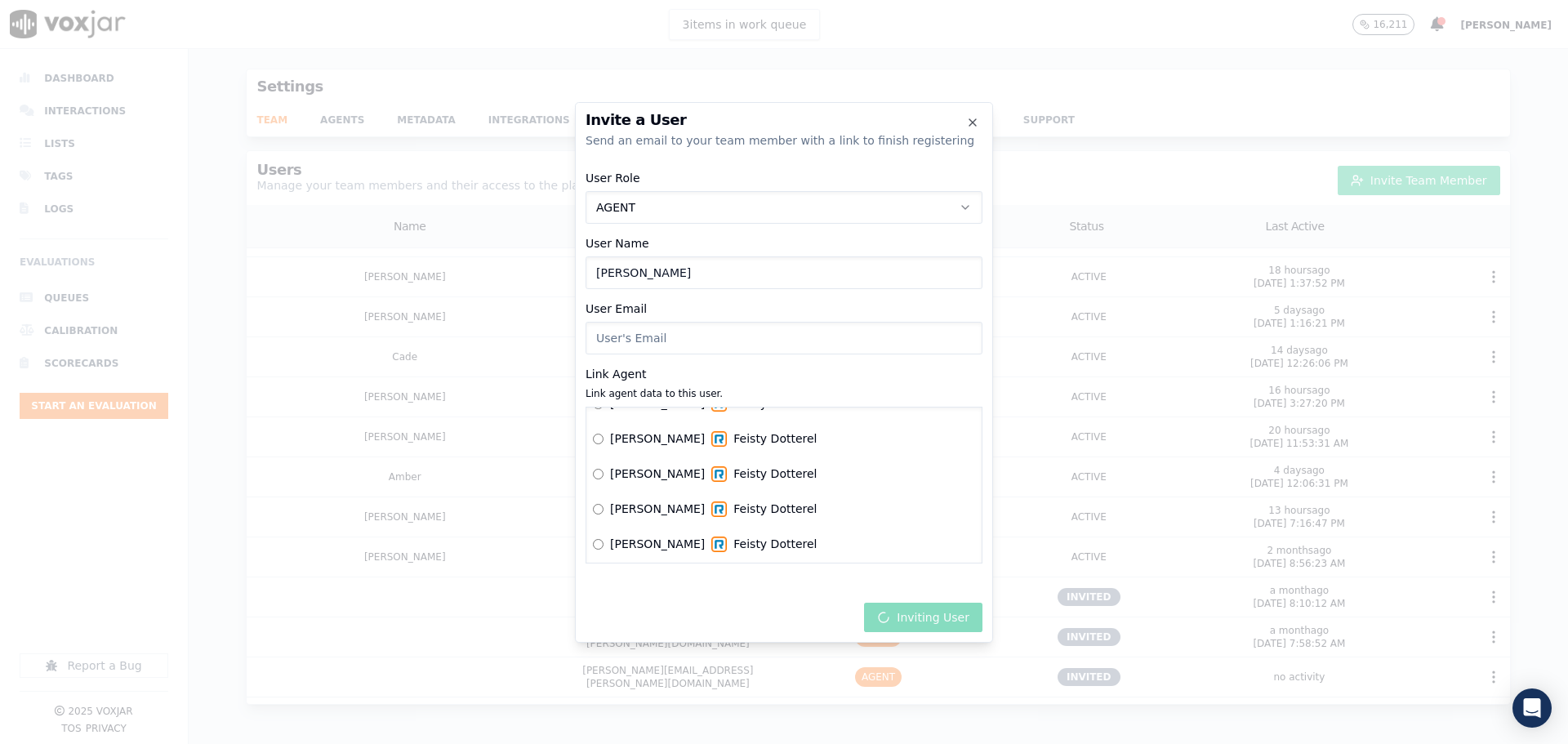
scroll to position [408, 0]
type input "[PERSON_NAME]"
click at [630, 340] on input "User Email" at bounding box center [784, 338] width 397 height 33
paste input "[EMAIL_ADDRESS][PERSON_NAME][DOMAIN_NAME]"
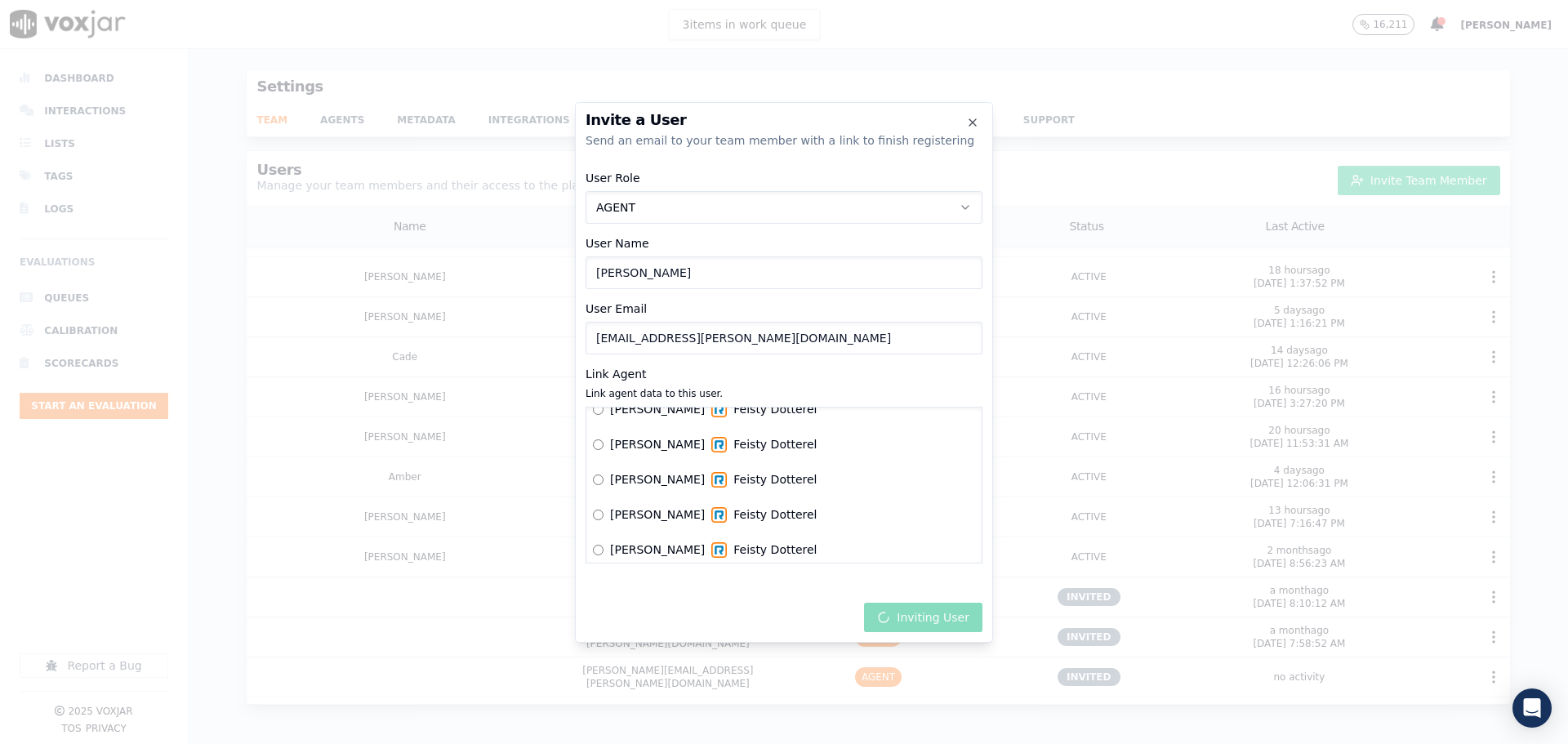
click at [597, 343] on input "[EMAIL_ADDRESS][PERSON_NAME][DOMAIN_NAME]" at bounding box center [784, 338] width 397 height 33
type input "[EMAIL_ADDRESS][PERSON_NAME][DOMAIN_NAME]"
click at [972, 125] on icon "button" at bounding box center [973, 122] width 13 height 13
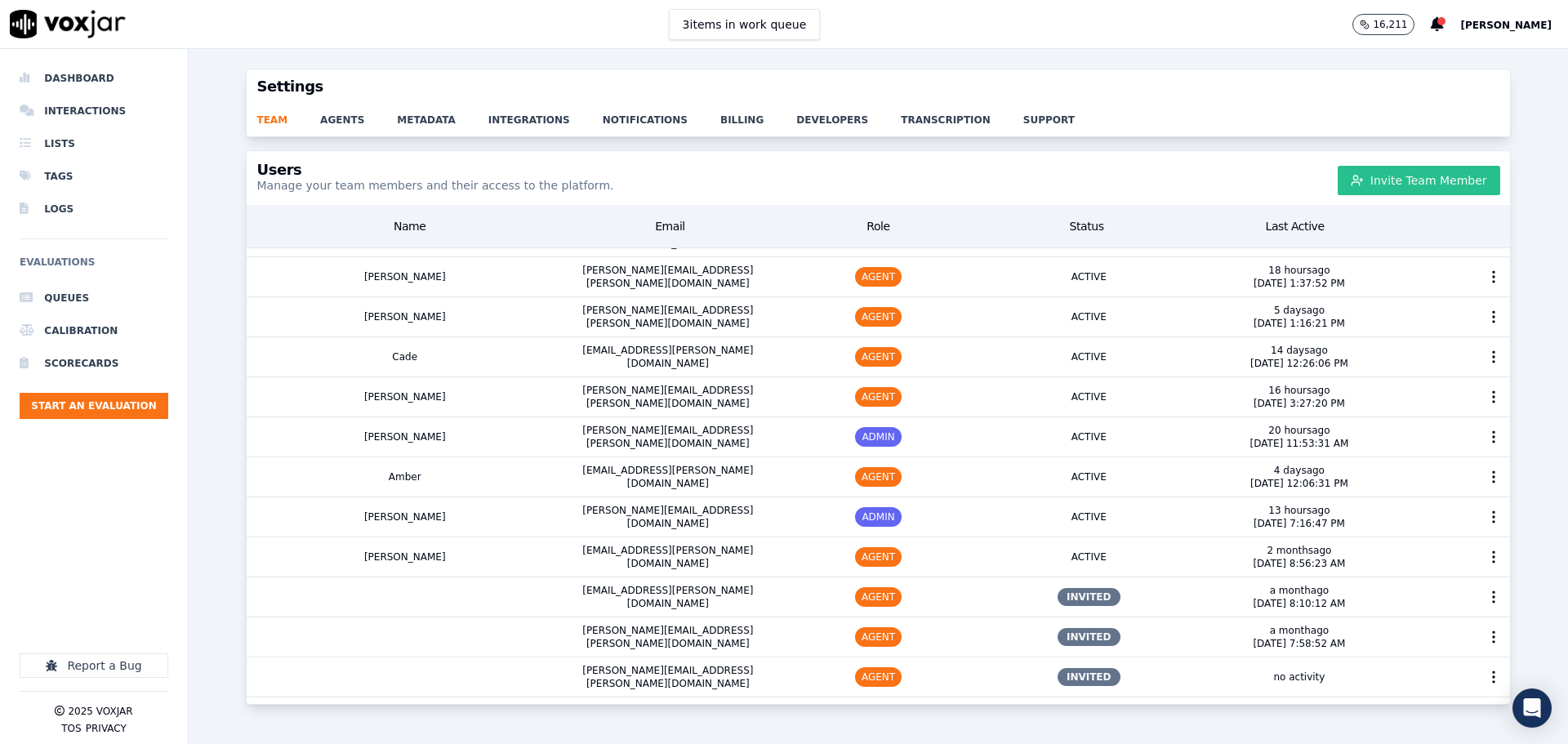
click at [1366, 176] on button "Invite Team Member" at bounding box center [1419, 180] width 163 height 29
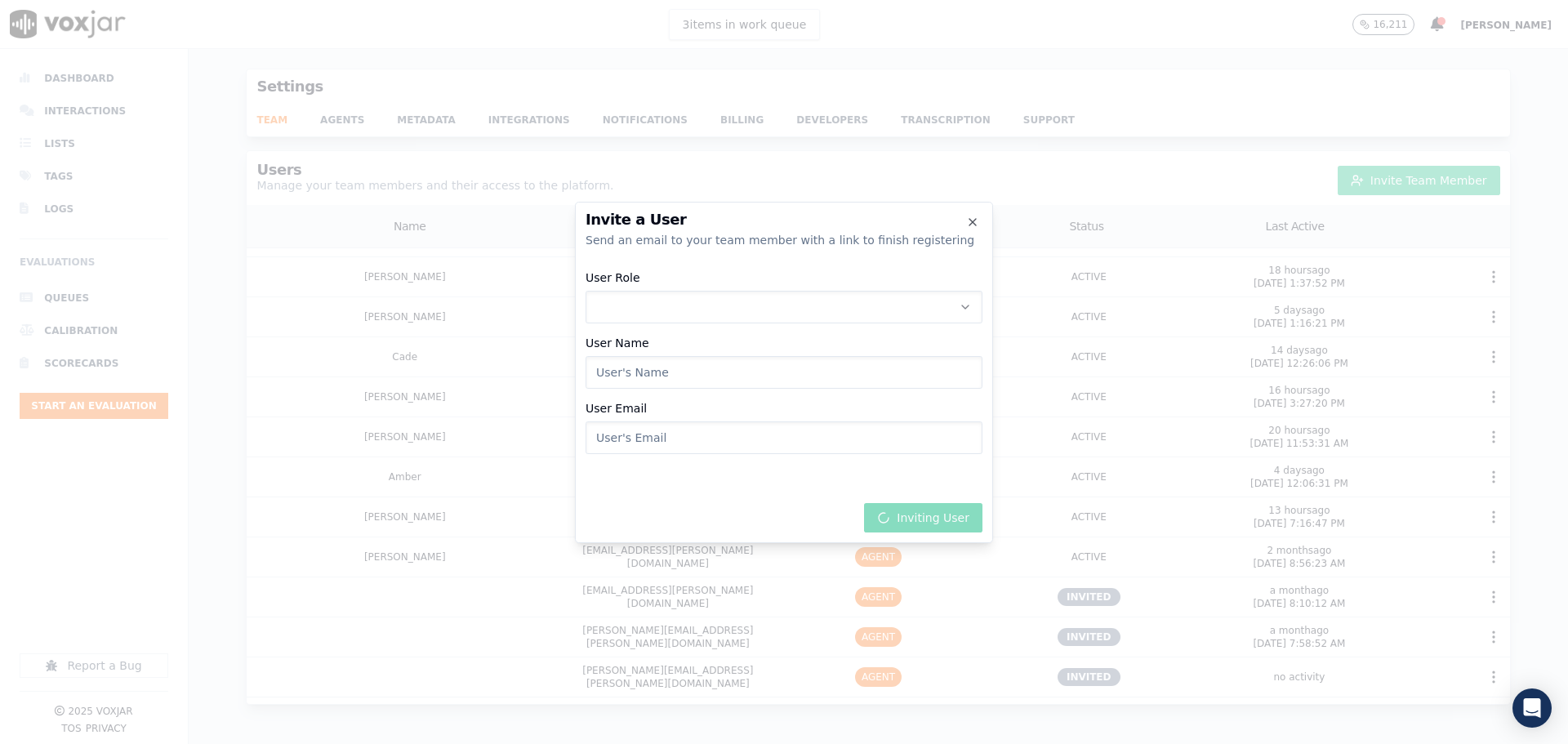
click at [683, 307] on button "User Role" at bounding box center [784, 307] width 397 height 33
click at [647, 405] on div "AGENT" at bounding box center [784, 403] width 375 height 27
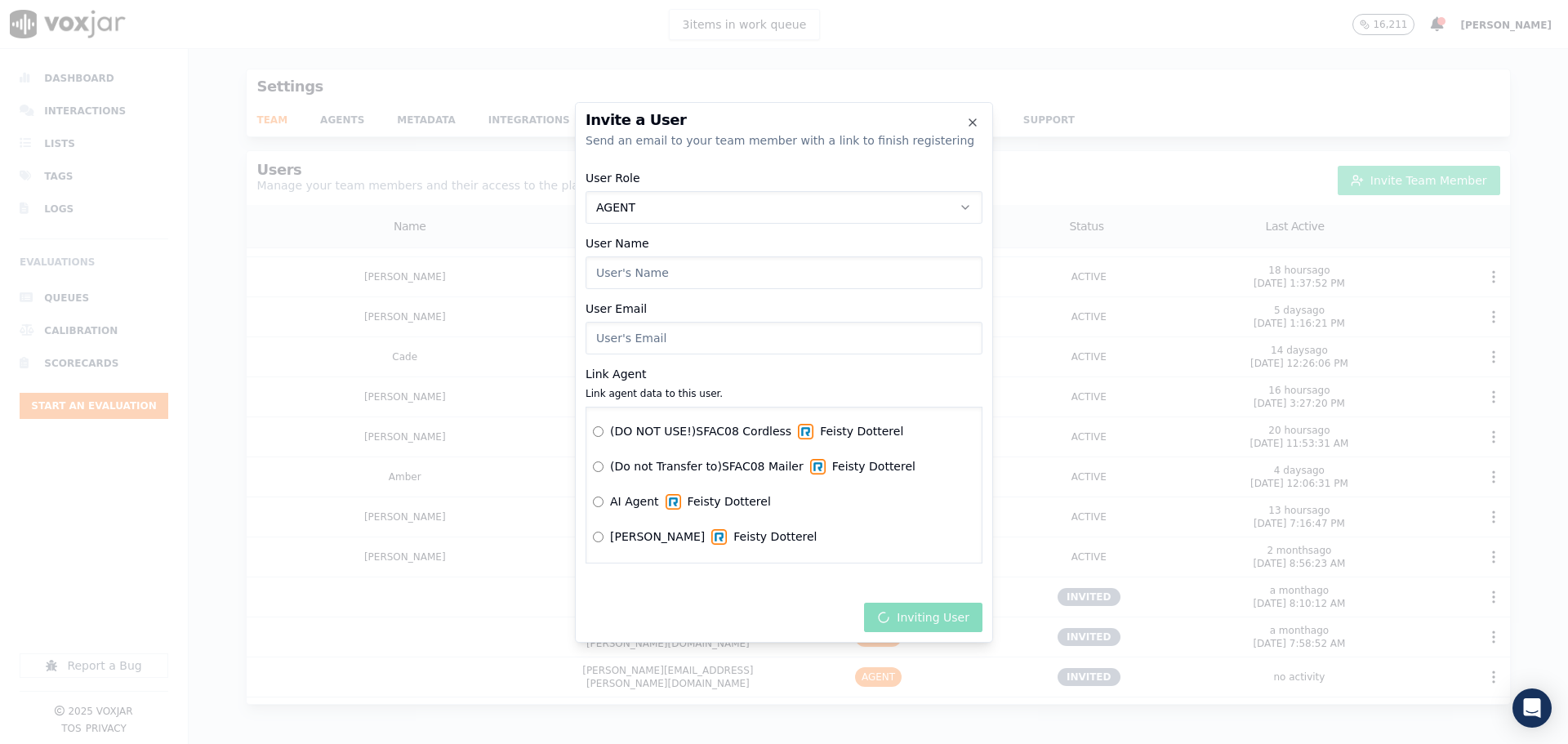
click at [632, 275] on input "User Name" at bounding box center [784, 272] width 397 height 33
type input "[PERSON_NAME]"
click at [657, 339] on input "User Email" at bounding box center [784, 338] width 397 height 33
paste input "[EMAIL_ADDRESS][PERSON_NAME][DOMAIN_NAME]"
click at [597, 341] on input "[EMAIL_ADDRESS][PERSON_NAME][DOMAIN_NAME]" at bounding box center [784, 338] width 397 height 33
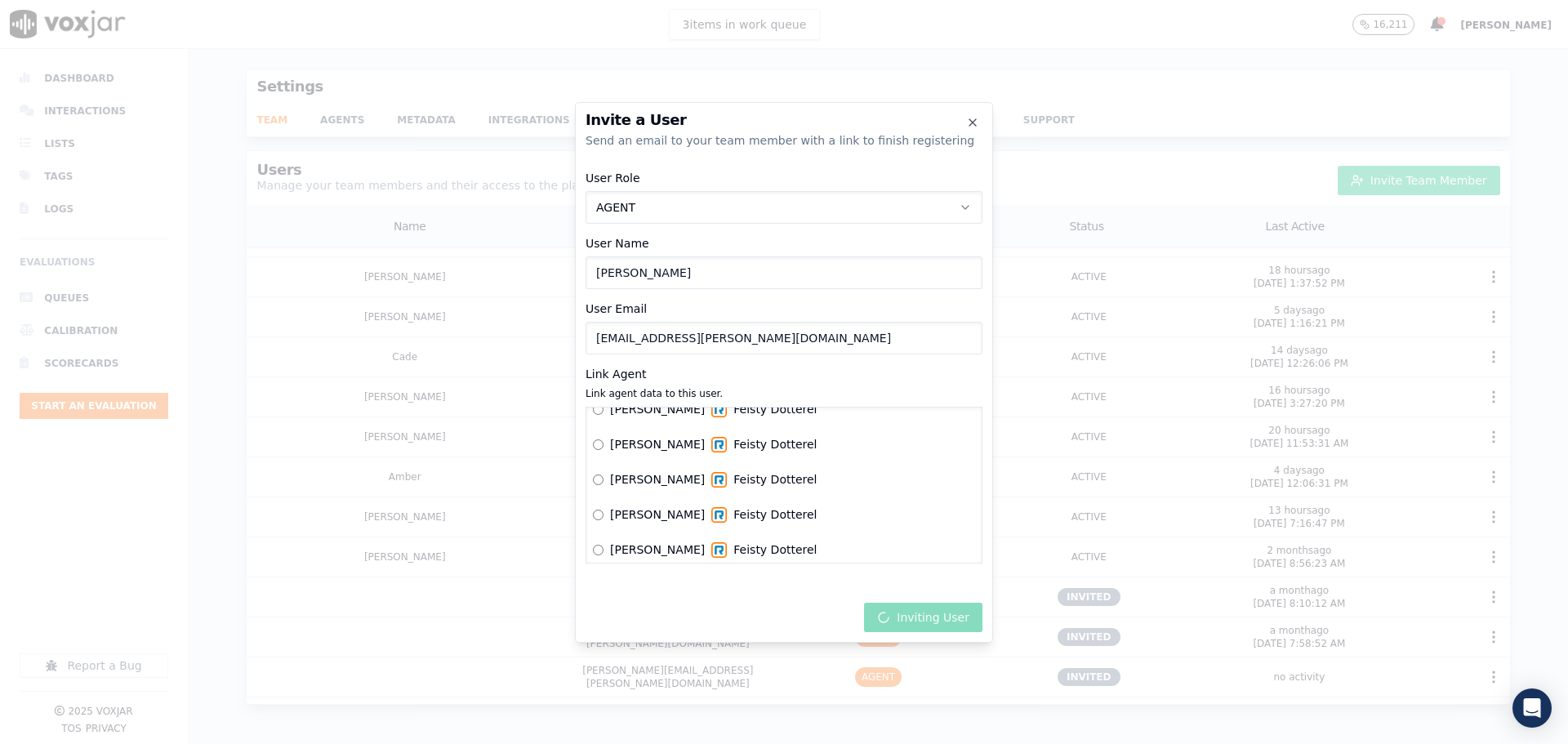
type input "[EMAIL_ADDRESS][PERSON_NAME][DOMAIN_NAME]"
click at [975, 124] on icon "button" at bounding box center [973, 122] width 13 height 13
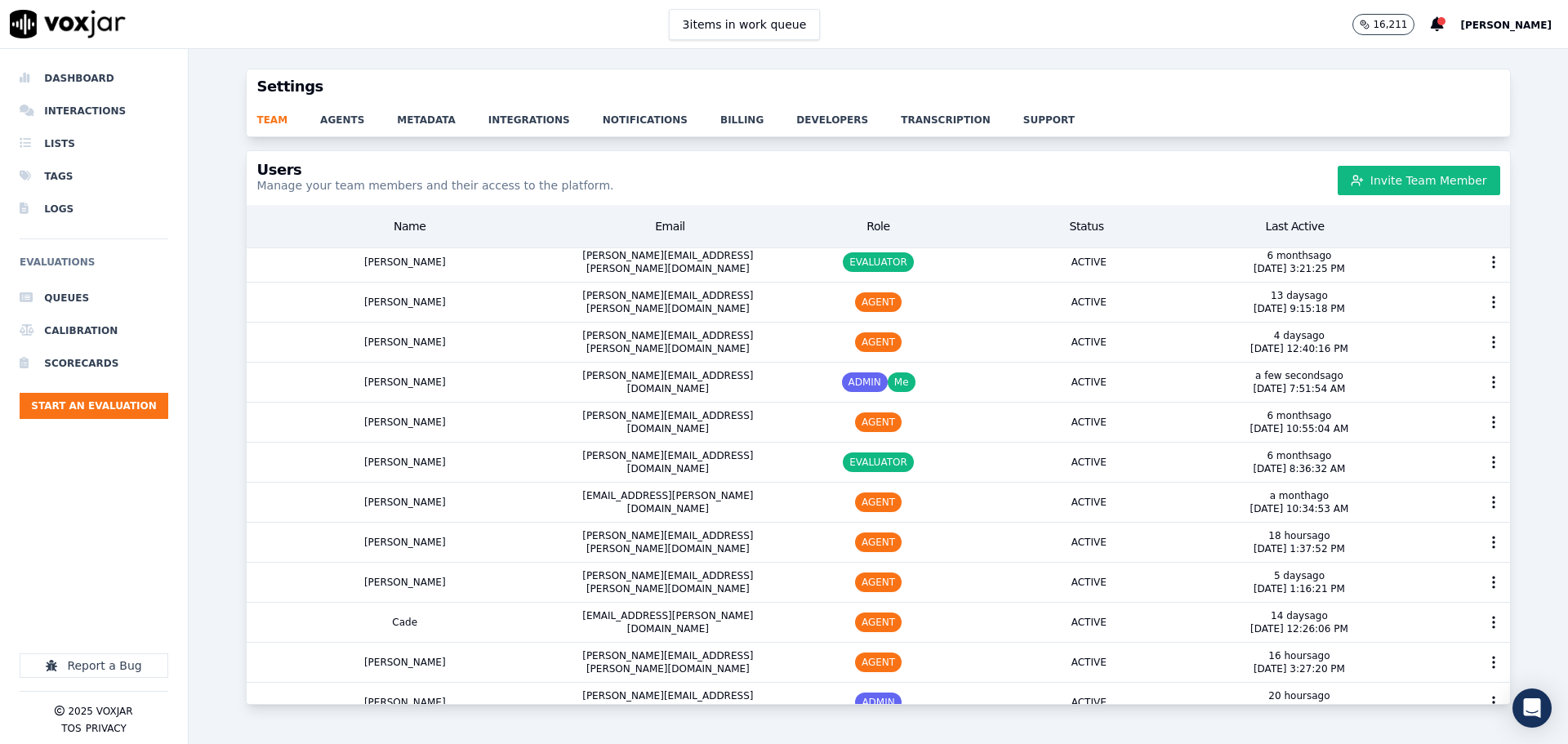
scroll to position [455, 0]
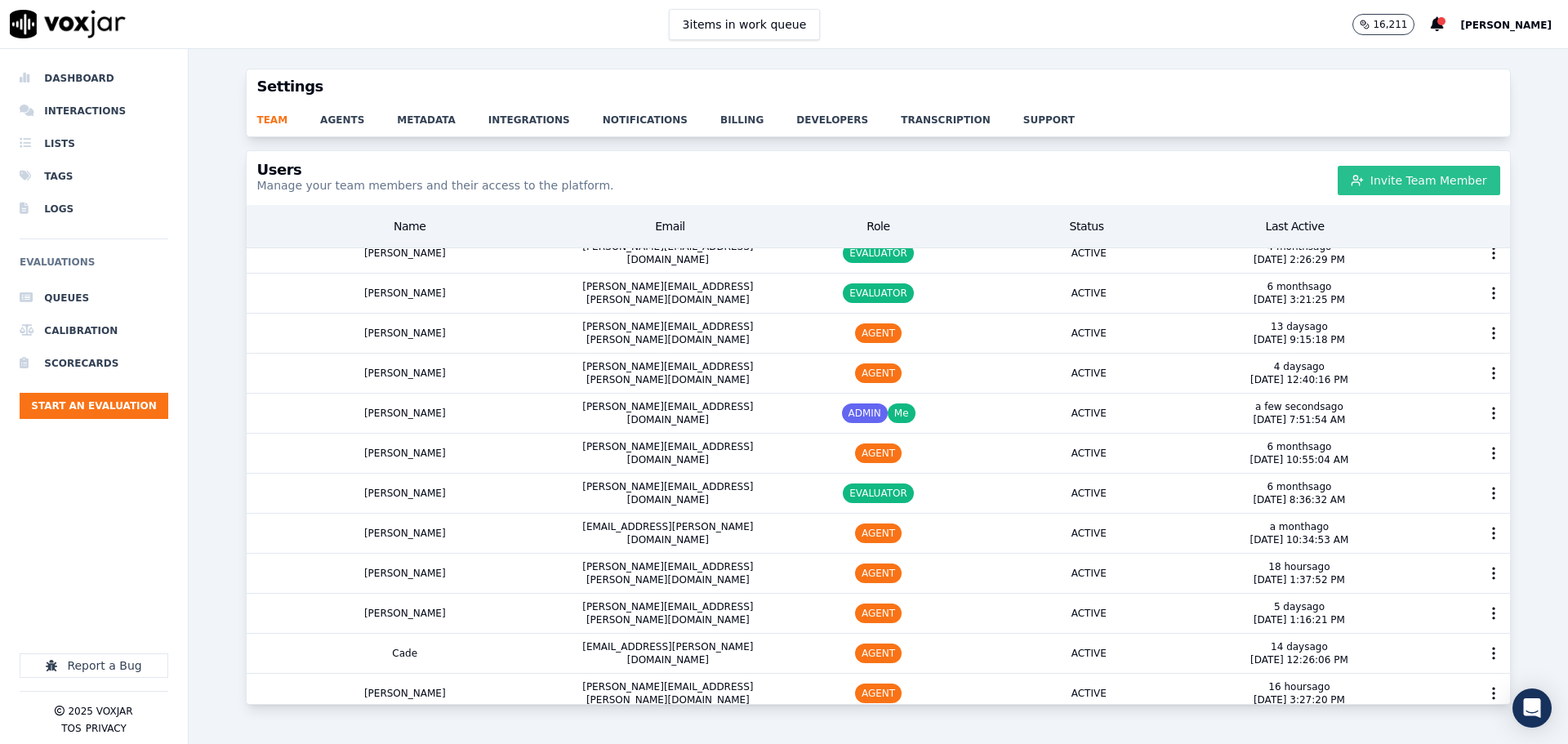
click at [1398, 185] on button "Invite Team Member" at bounding box center [1419, 180] width 163 height 29
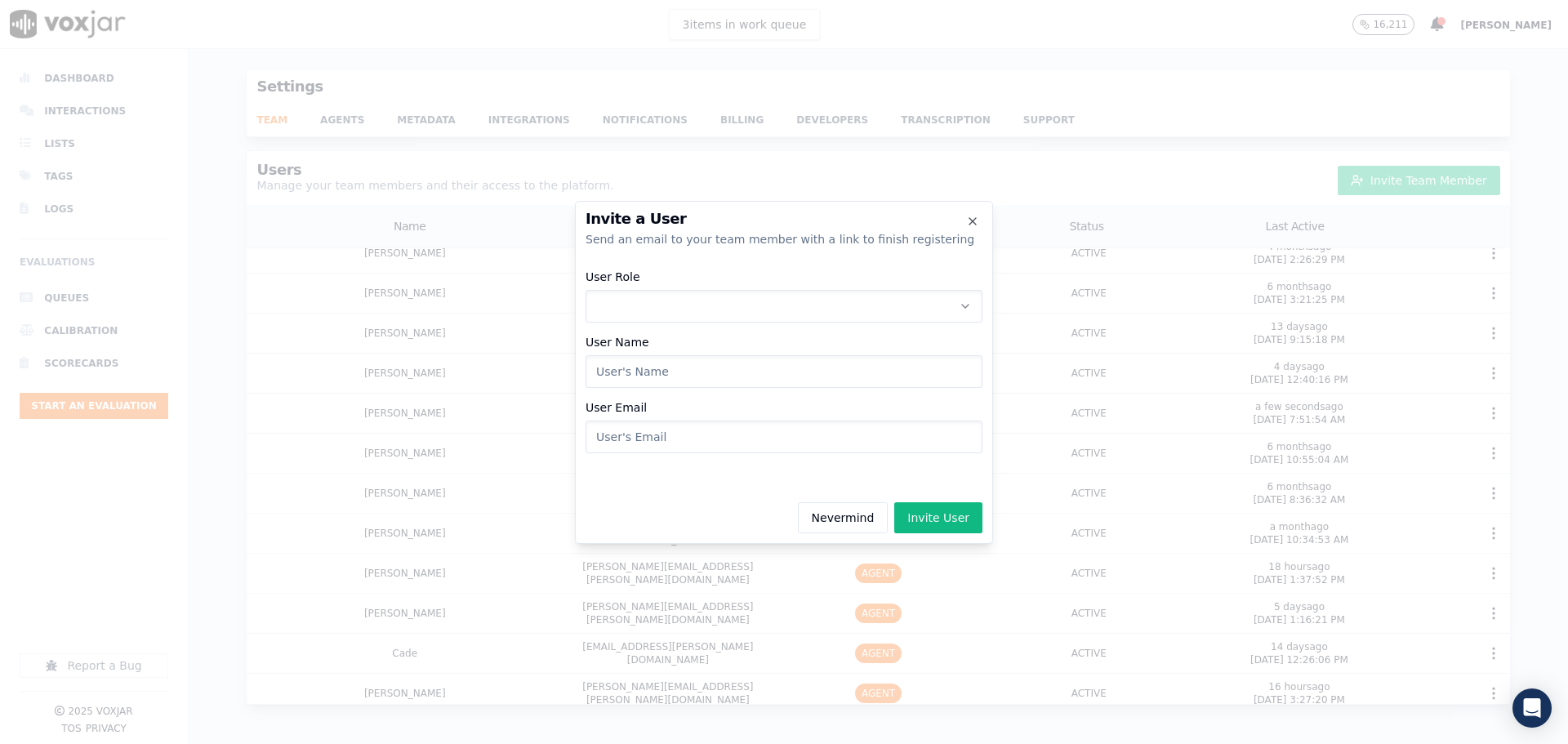
click at [781, 300] on button "User Role" at bounding box center [784, 306] width 397 height 33
click at [681, 401] on div "AGENT" at bounding box center [784, 402] width 375 height 27
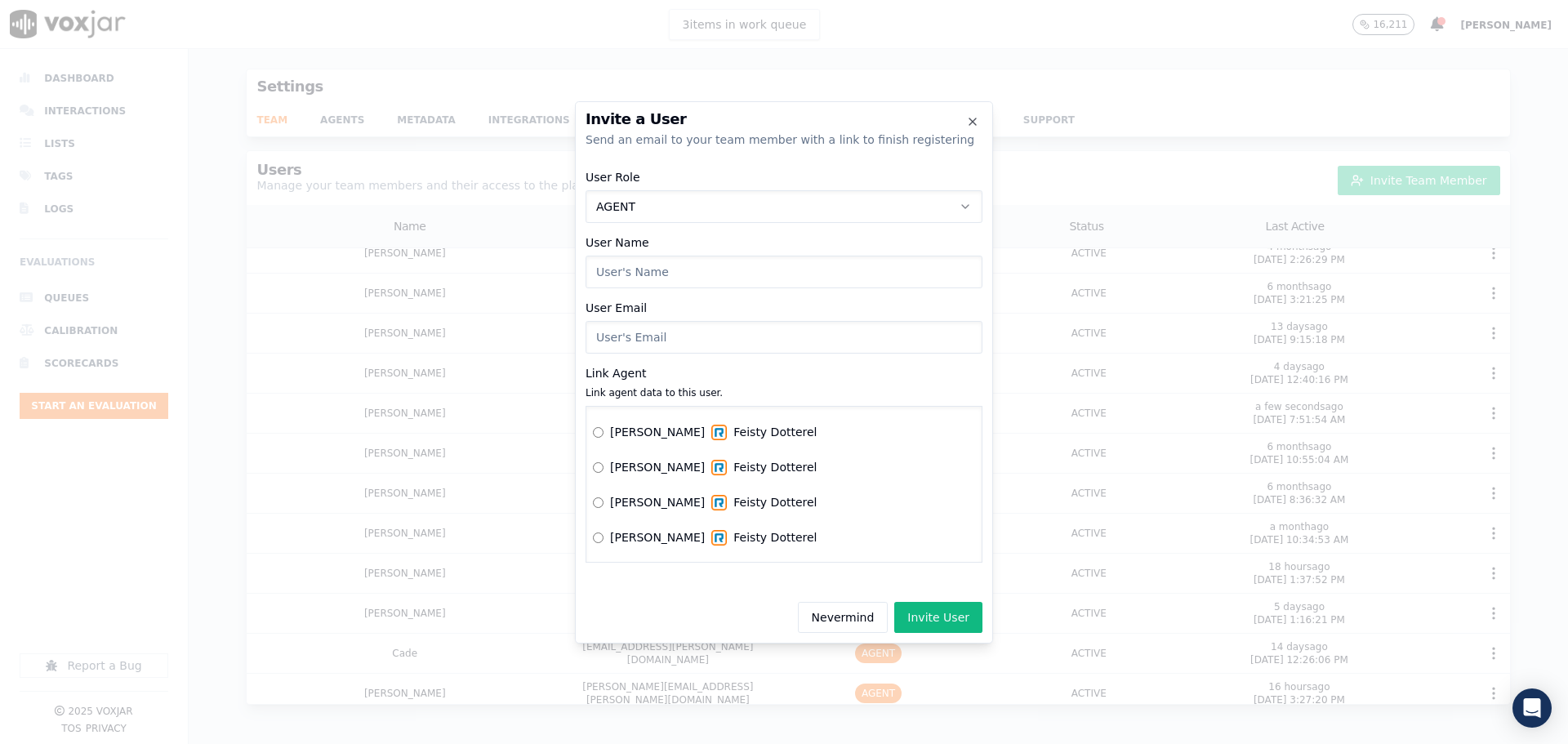
scroll to position [408, 0]
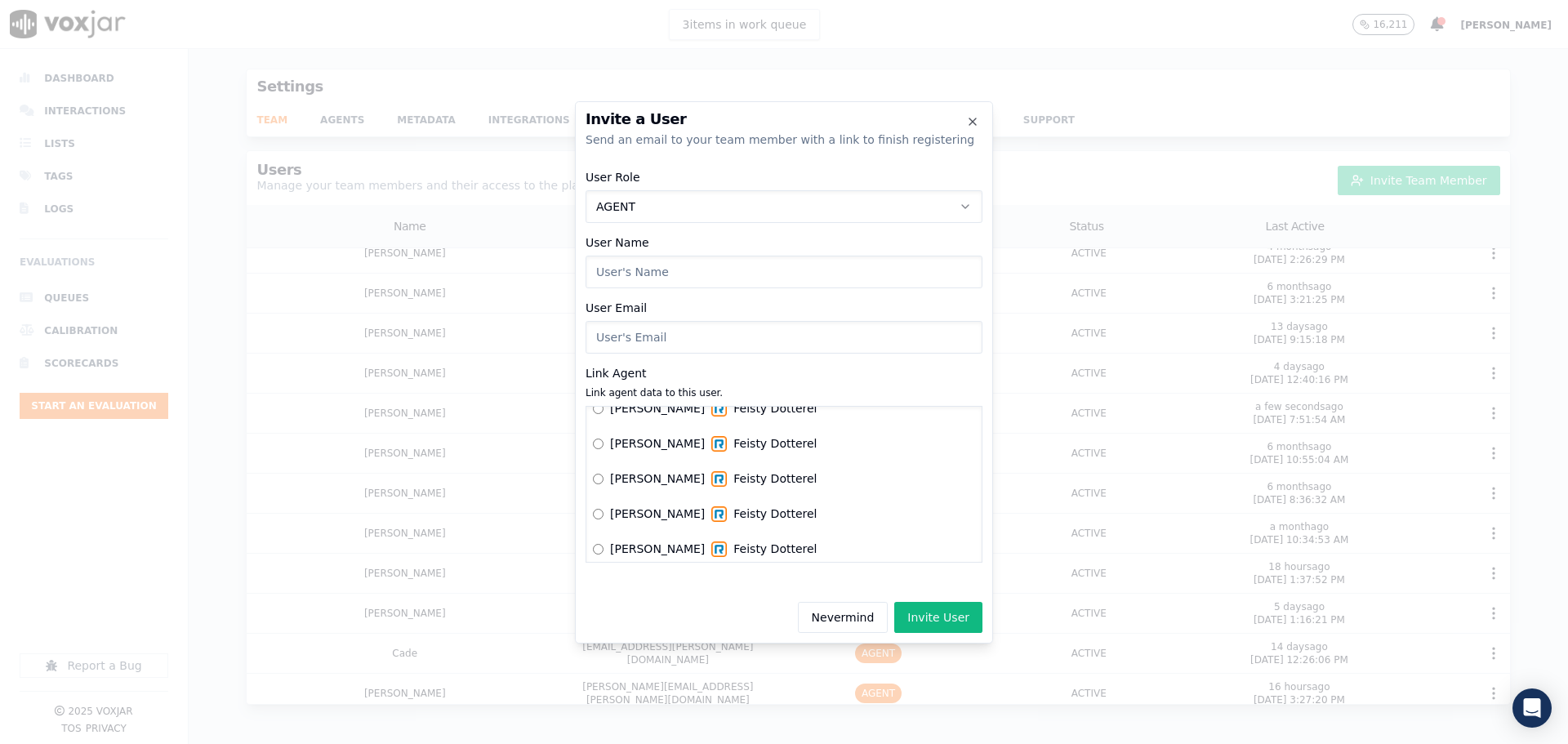
click at [643, 284] on input "User Name" at bounding box center [784, 271] width 397 height 33
type input "[PERSON_NAME]"
click at [658, 338] on input "User Email" at bounding box center [784, 337] width 397 height 33
type input "[EMAIL_ADDRESS][PERSON_NAME][DOMAIN_NAME]"
click at [937, 621] on button "Invite User" at bounding box center [938, 617] width 88 height 31
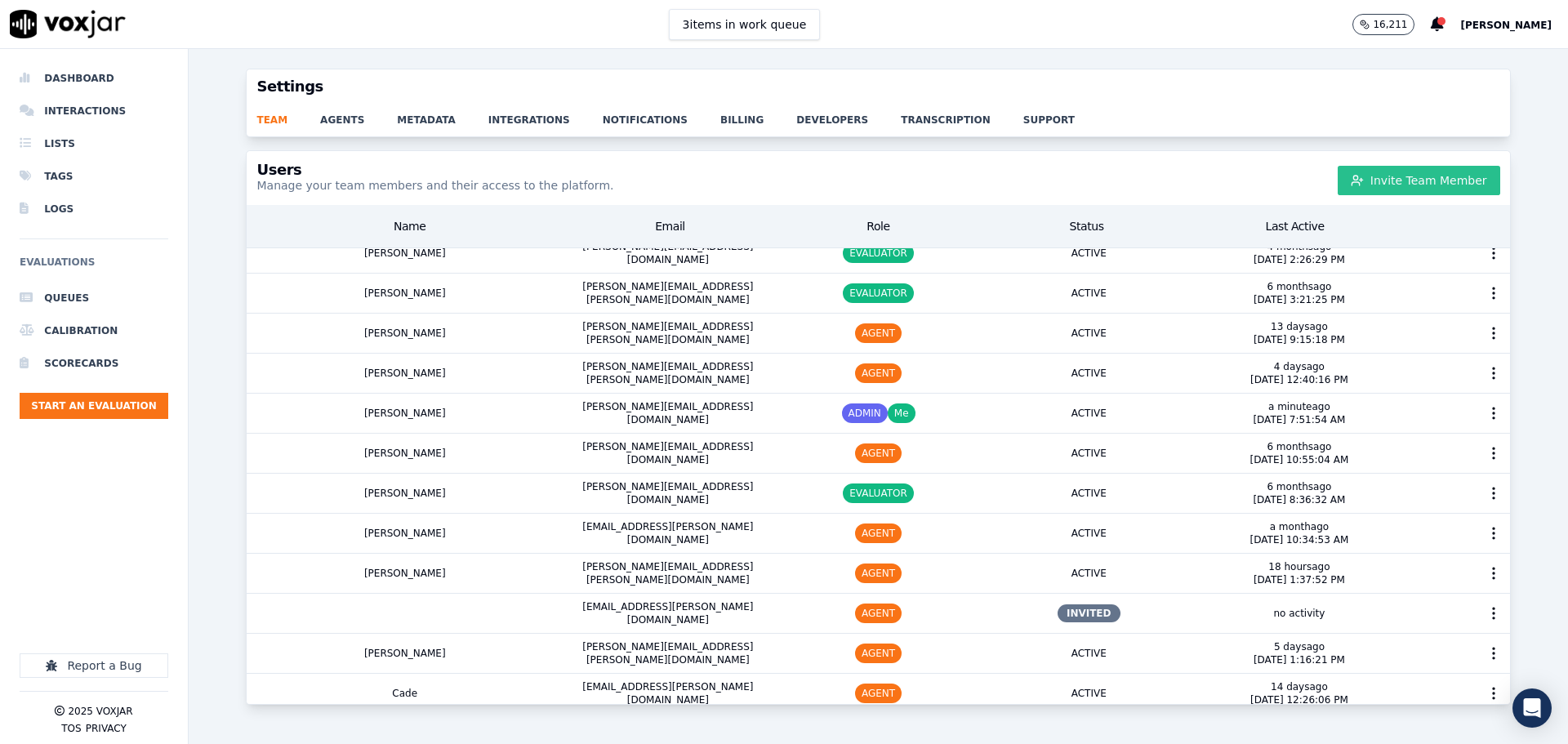
click at [1377, 176] on button "Invite Team Member" at bounding box center [1419, 180] width 163 height 29
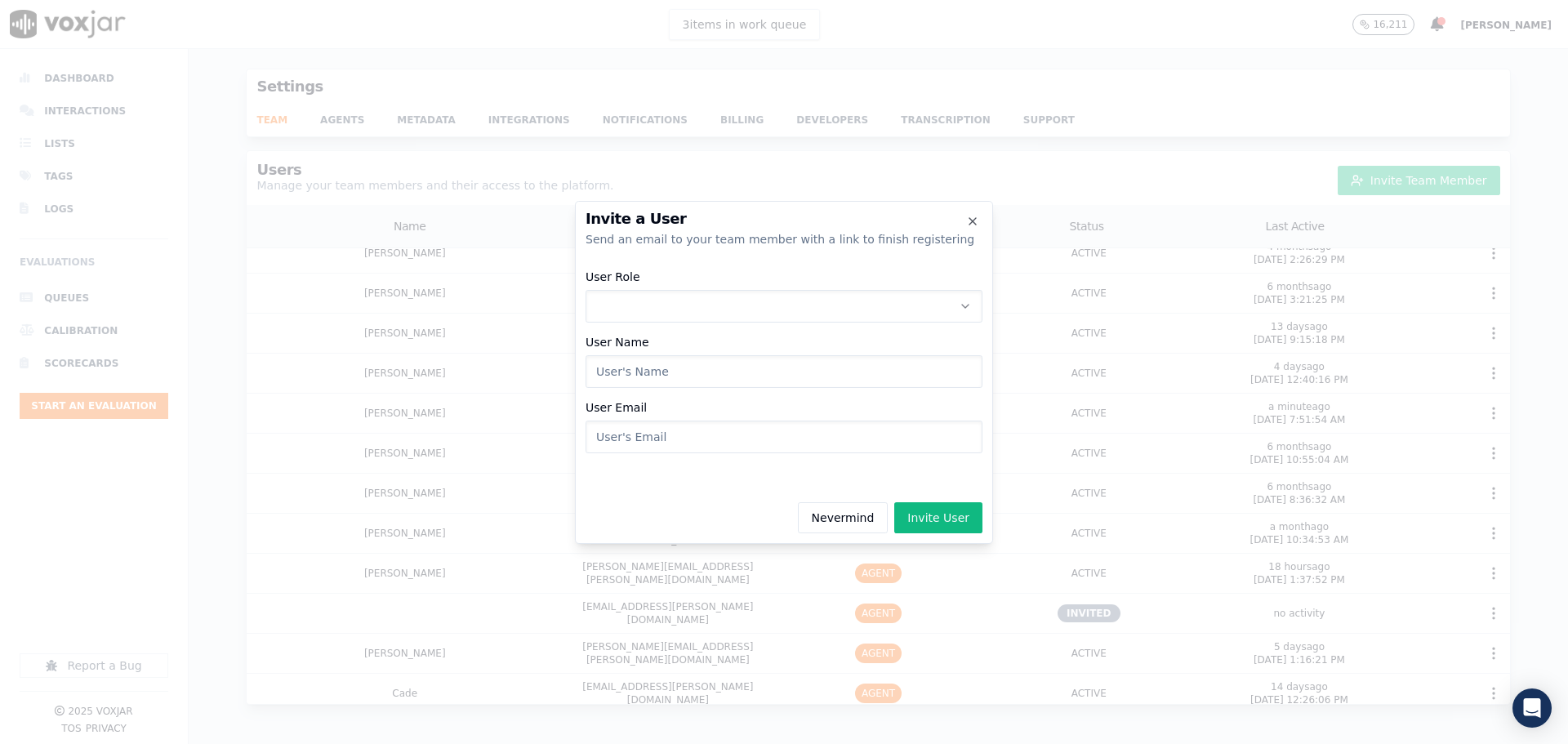
click at [668, 308] on button "User Role" at bounding box center [784, 306] width 397 height 33
click at [648, 397] on div "AGENT" at bounding box center [784, 402] width 375 height 27
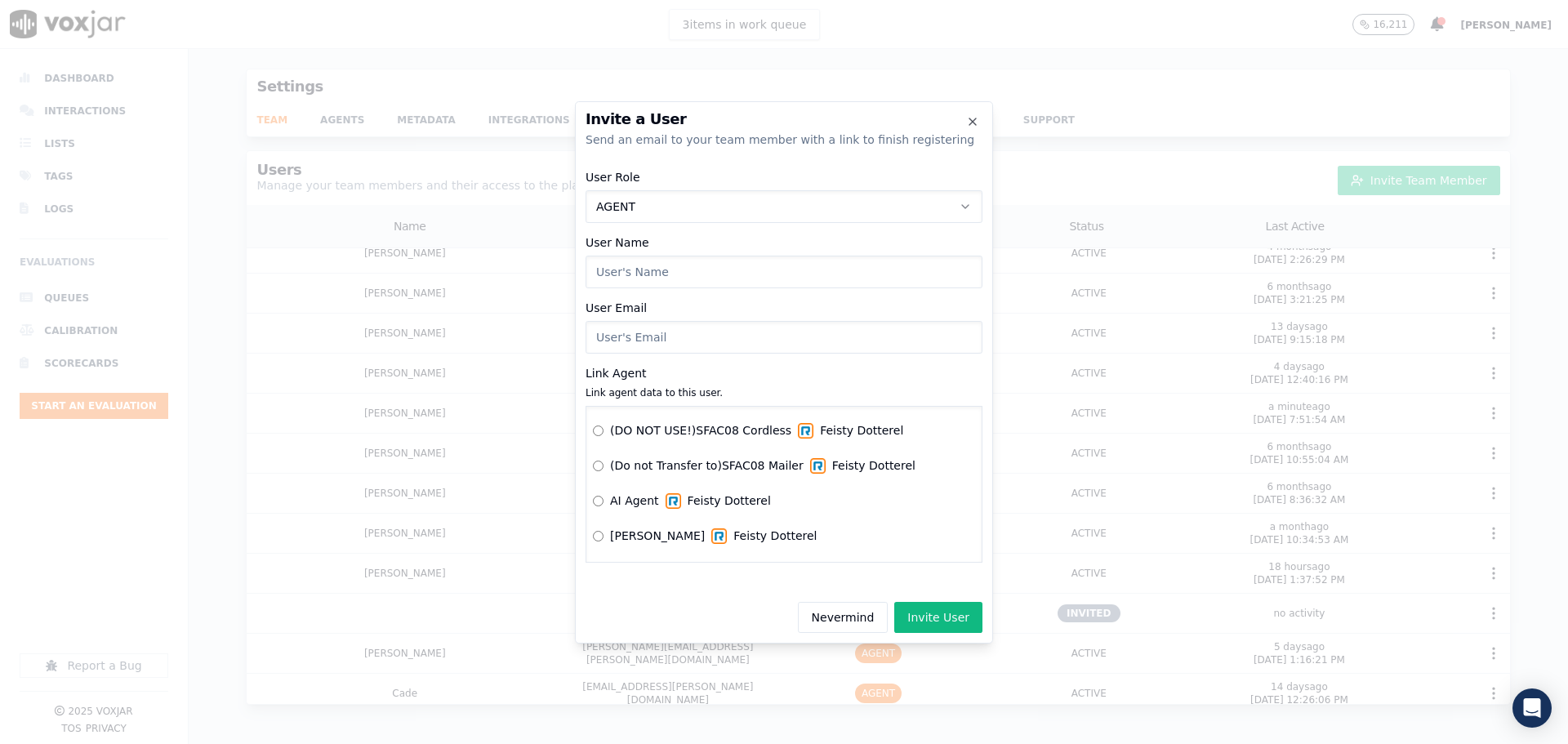
click at [631, 271] on input "User Name" at bounding box center [784, 271] width 397 height 33
type input "[PERSON_NAME]"
click at [611, 345] on input "User Email" at bounding box center [784, 337] width 397 height 33
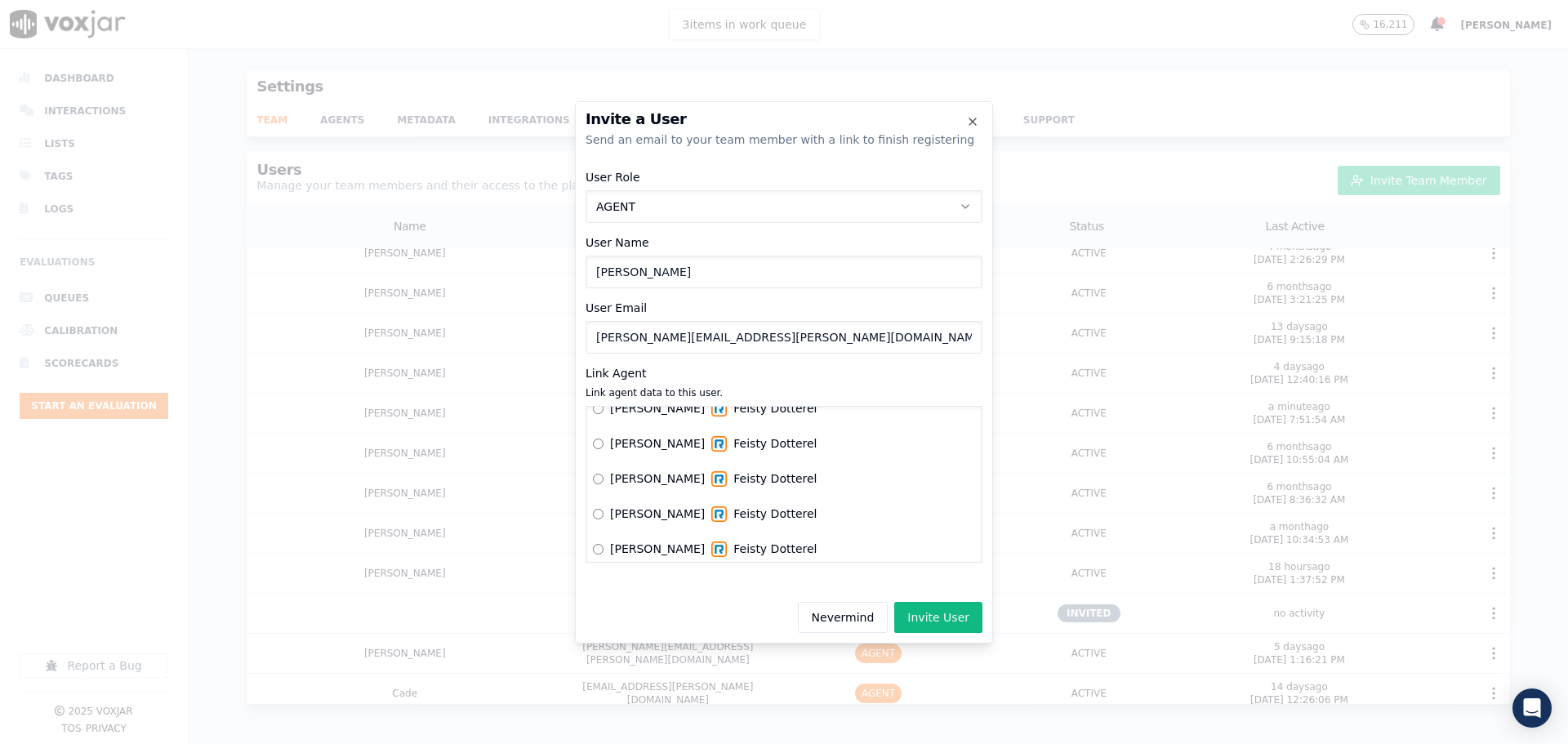
type input "[PERSON_NAME][EMAIL_ADDRESS][PERSON_NAME][DOMAIN_NAME]"
click at [944, 616] on button "Invite User" at bounding box center [938, 617] width 88 height 31
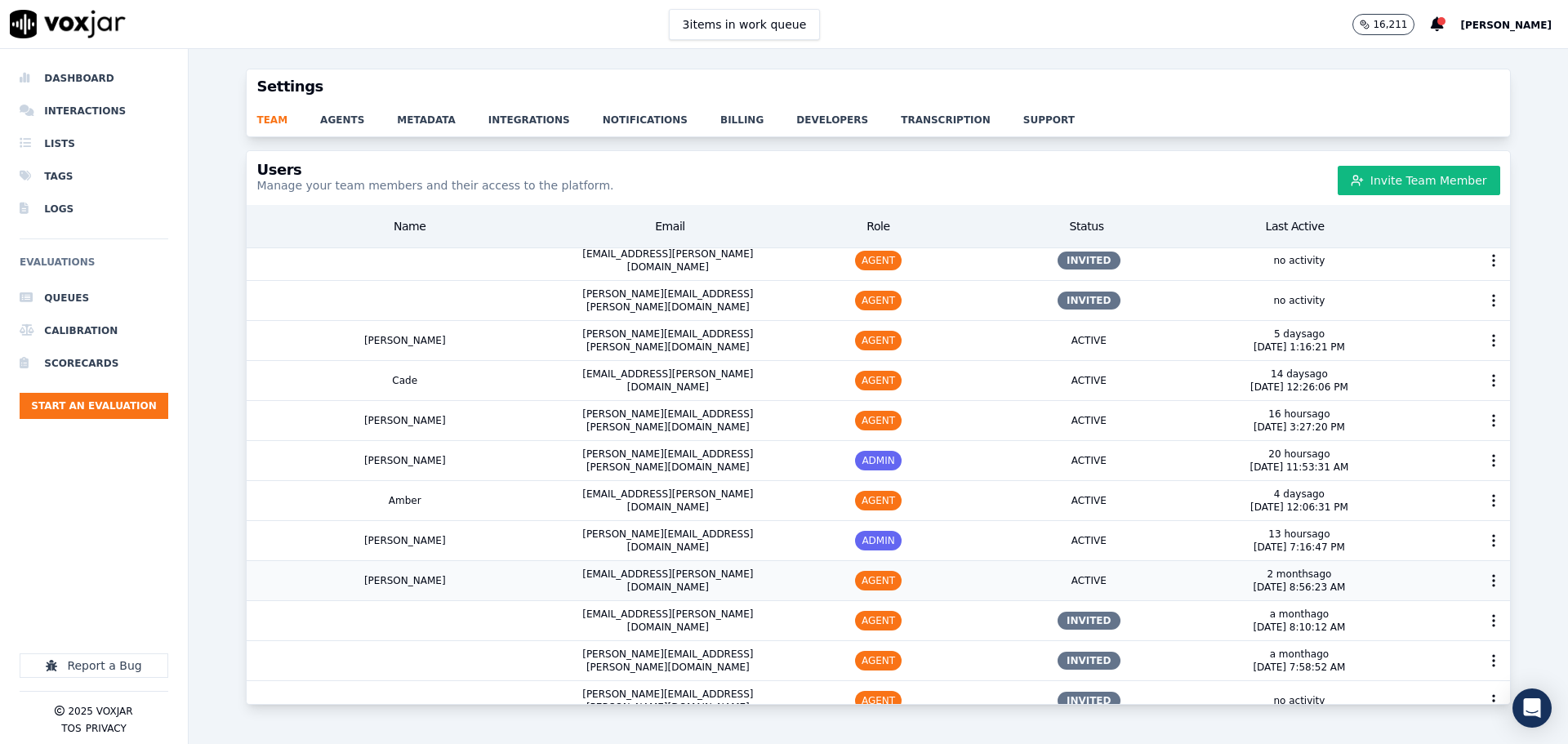
scroll to position [848, 0]
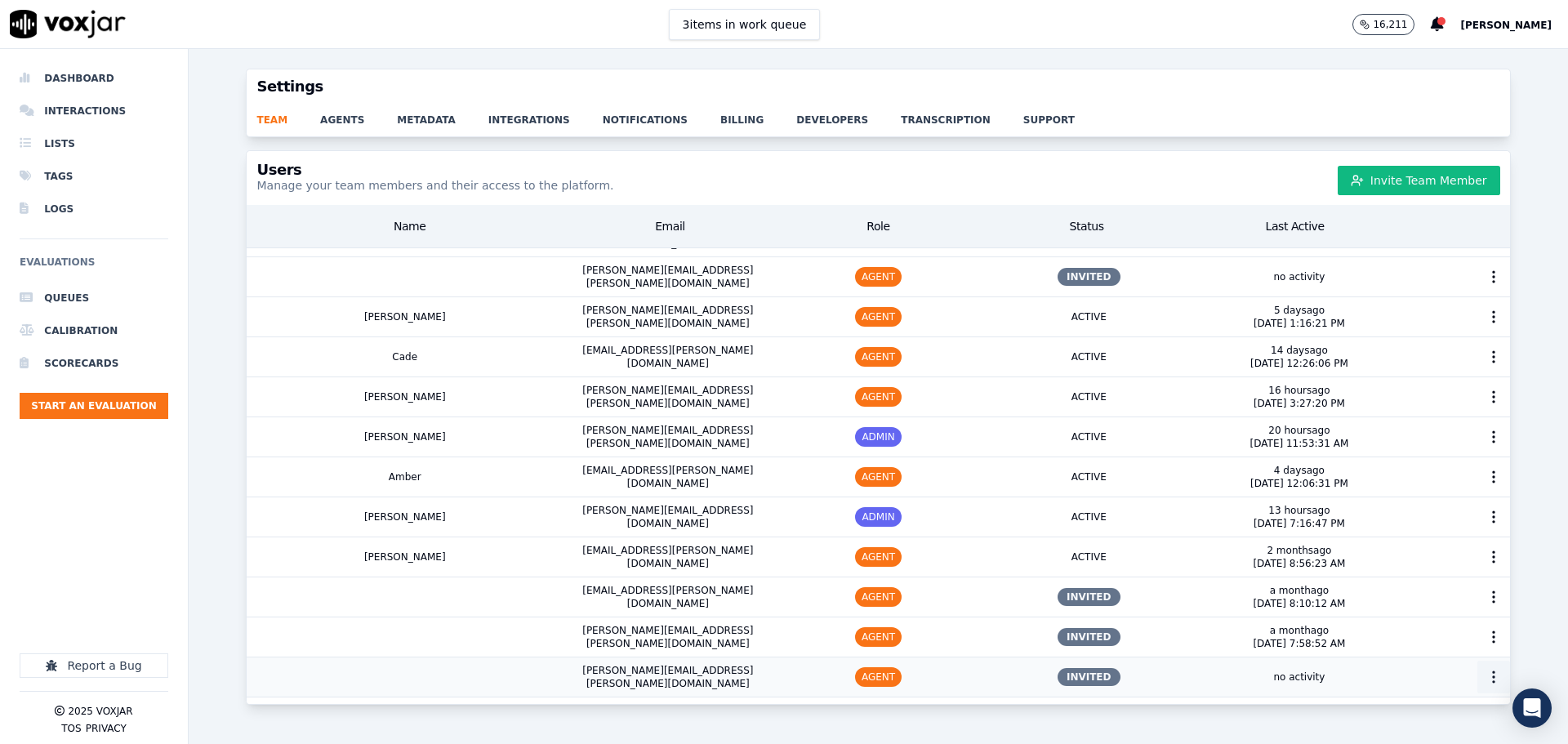
click at [1485, 669] on icon "button" at bounding box center [1493, 677] width 16 height 16
click at [1447, 608] on div "Delete User" at bounding box center [1466, 607] width 129 height 27
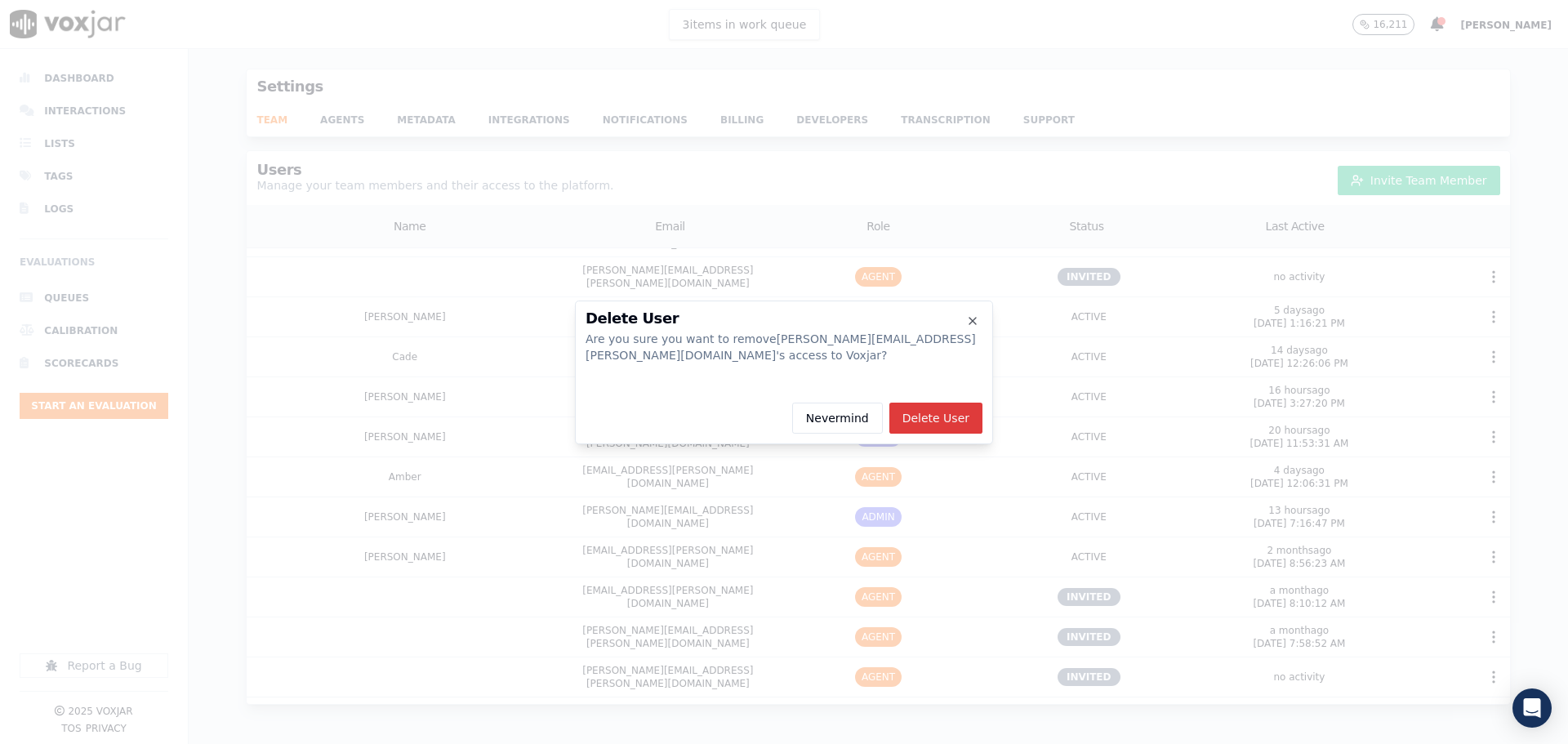
click at [940, 420] on button "Delete User" at bounding box center [935, 418] width 93 height 31
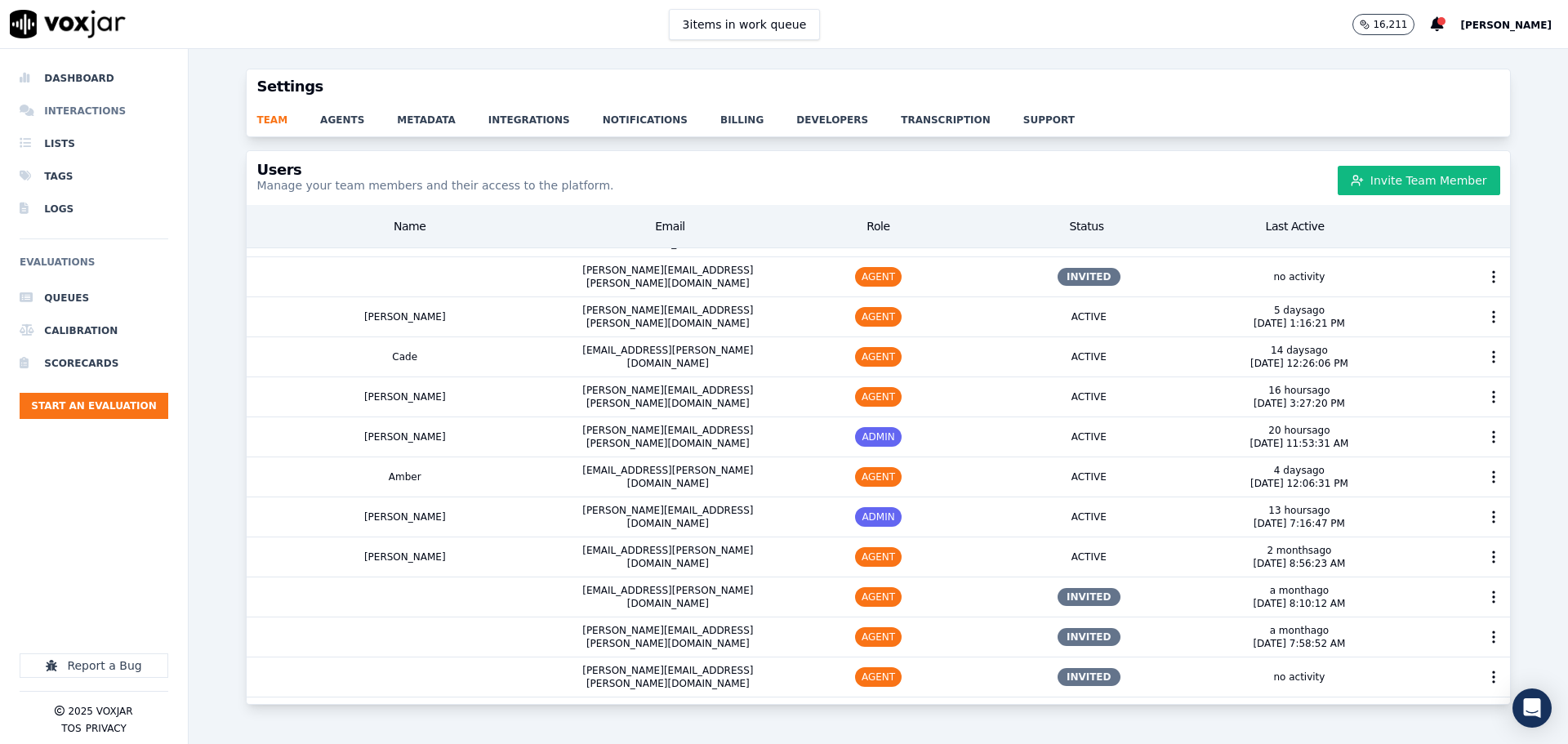
click at [78, 113] on li "Interactions" at bounding box center [94, 110] width 148 height 33
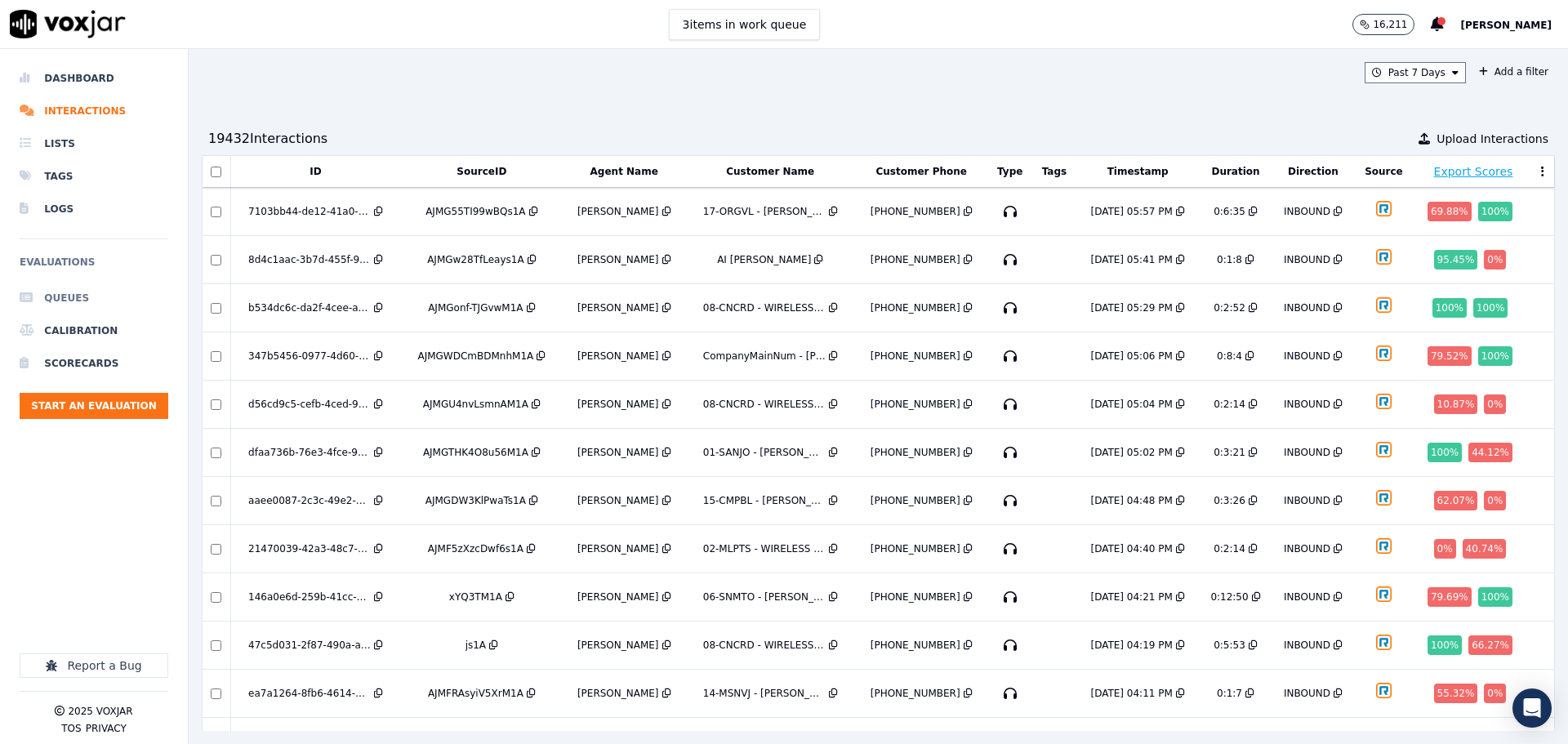
click at [90, 297] on li "Queues" at bounding box center [94, 298] width 148 height 33
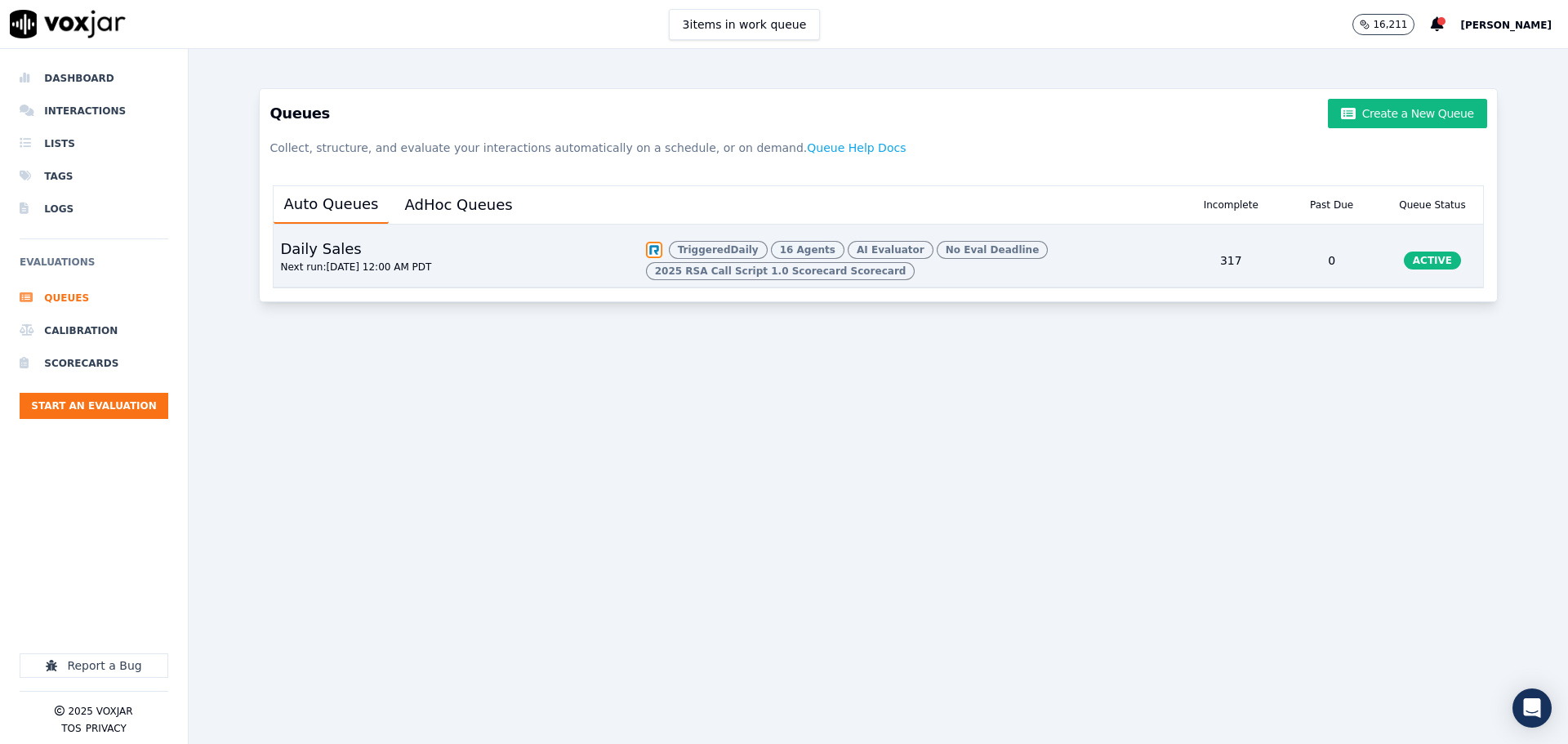
click at [766, 262] on span "16 Agents" at bounding box center [780, 271] width 269 height 18
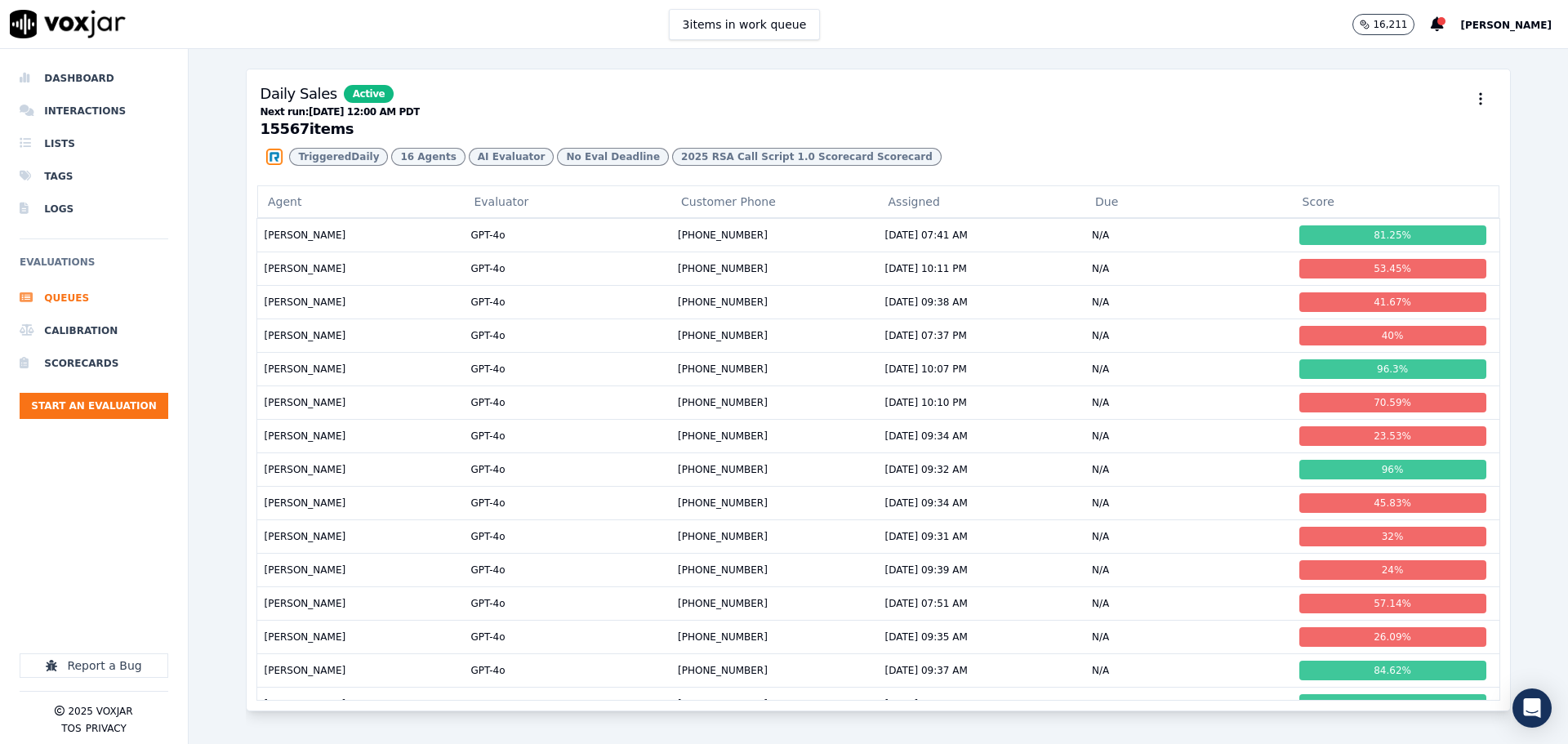
click at [672, 166] on span "16 Agents" at bounding box center [807, 156] width 269 height 18
click at [1480, 98] on circle "button" at bounding box center [1481, 99] width 2 height 2
click at [1442, 156] on div "Edit" at bounding box center [1457, 162] width 96 height 27
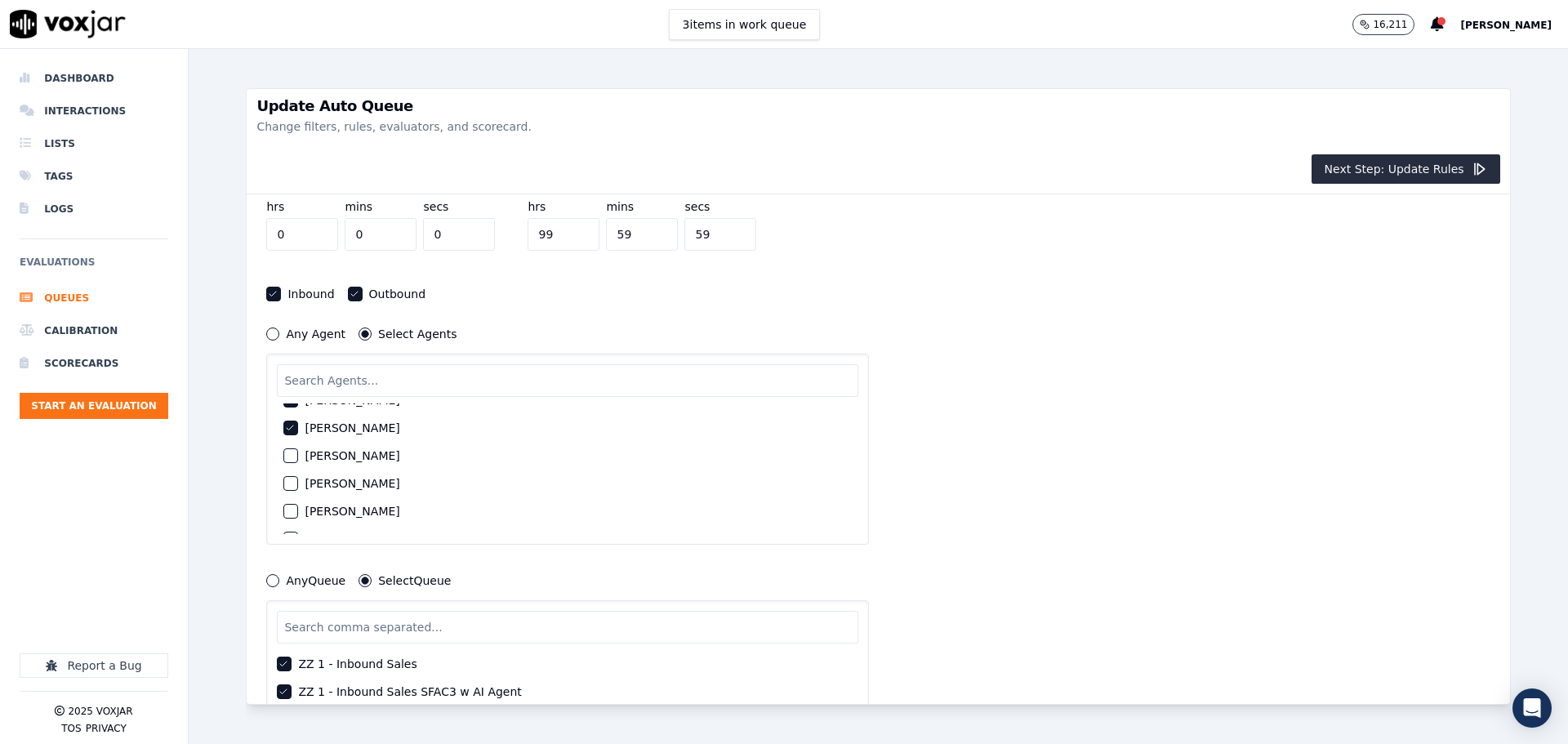
scroll to position [327, 0]
click at [289, 430] on div "button" at bounding box center [290, 430] width 11 height 11
click at [293, 459] on div "button" at bounding box center [290, 458] width 11 height 11
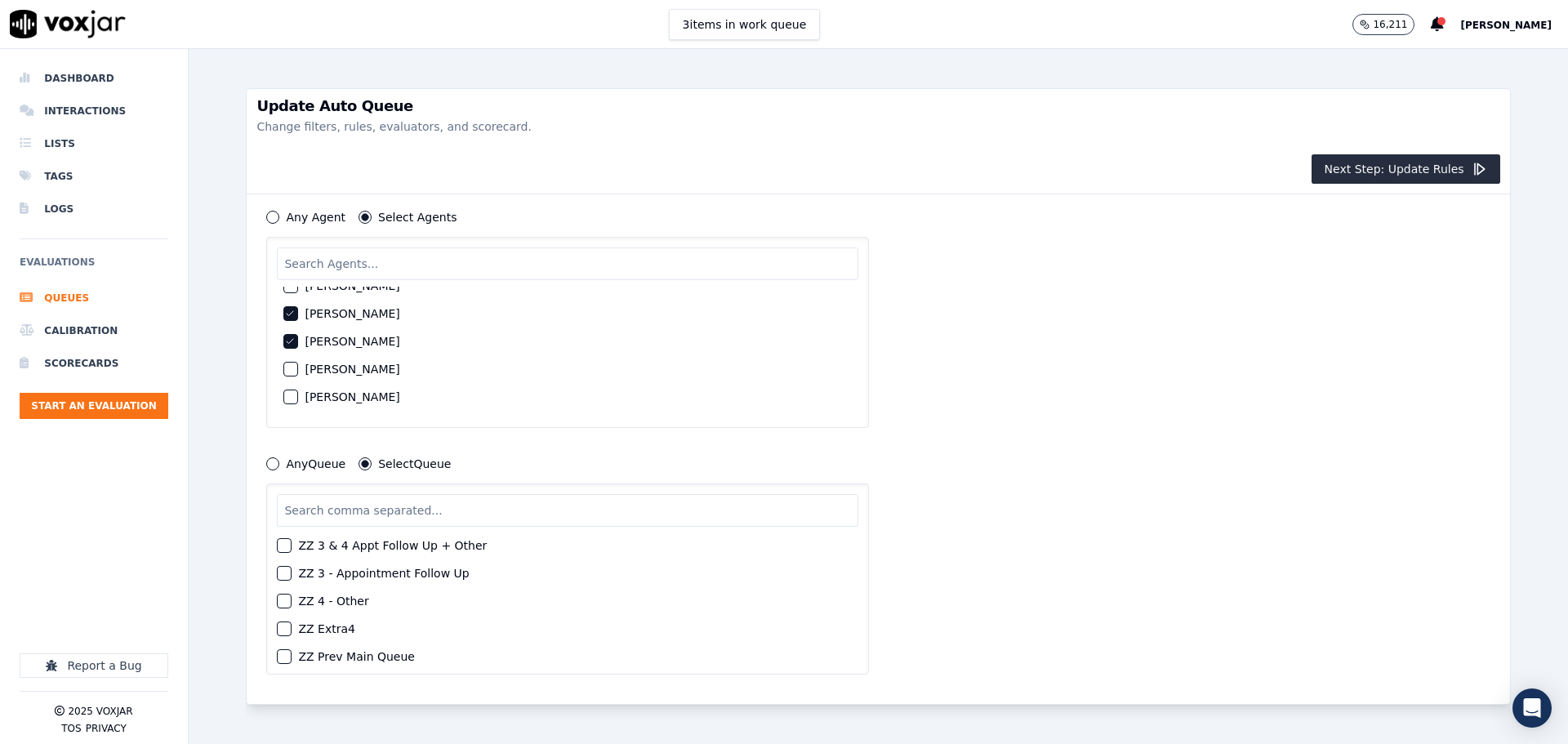
scroll to position [1647, 0]
click at [1394, 174] on button "Next Step: Update Rules" at bounding box center [1406, 169] width 189 height 29
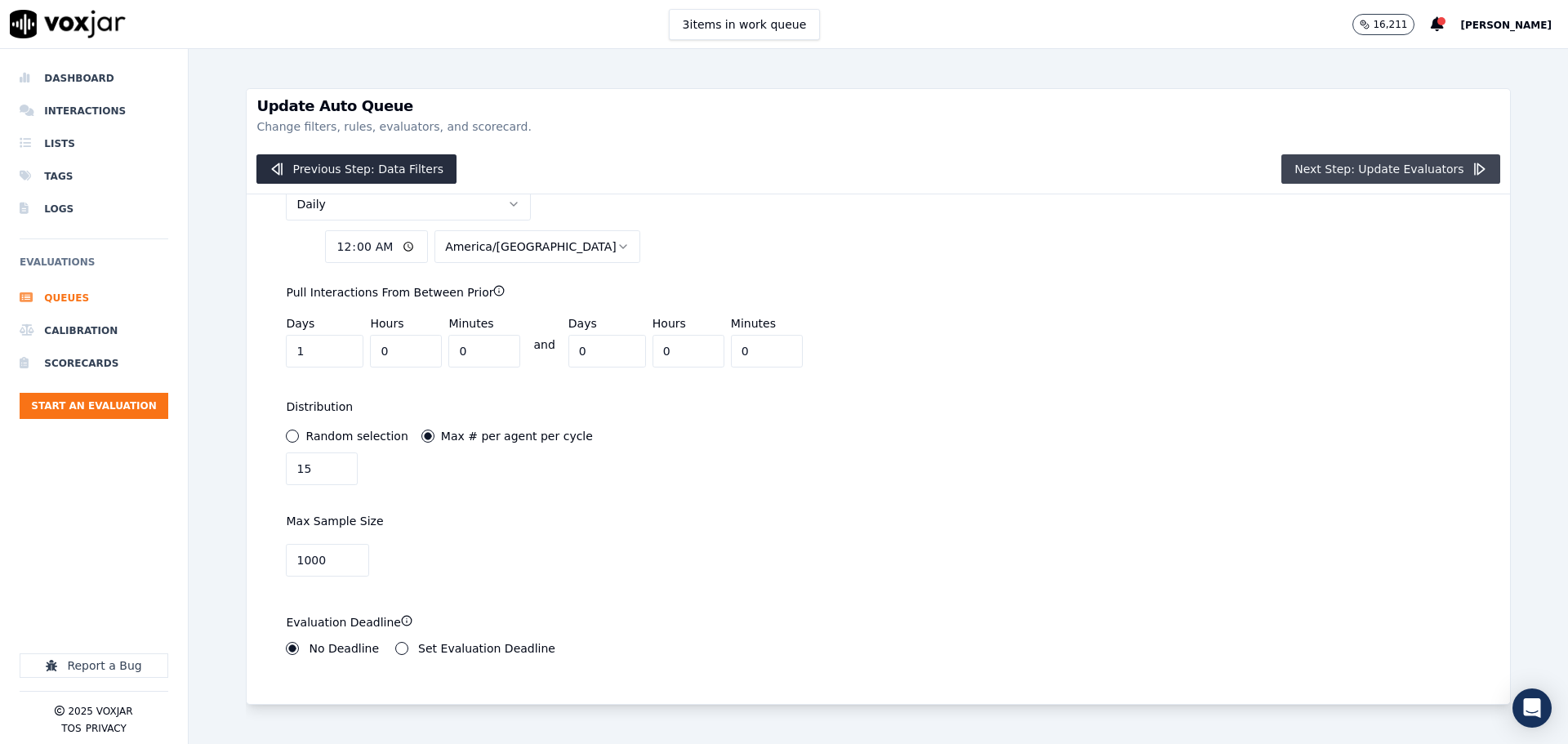
scroll to position [118, 0]
click at [1394, 173] on button "Next Step: Update Evaluators" at bounding box center [1390, 169] width 218 height 29
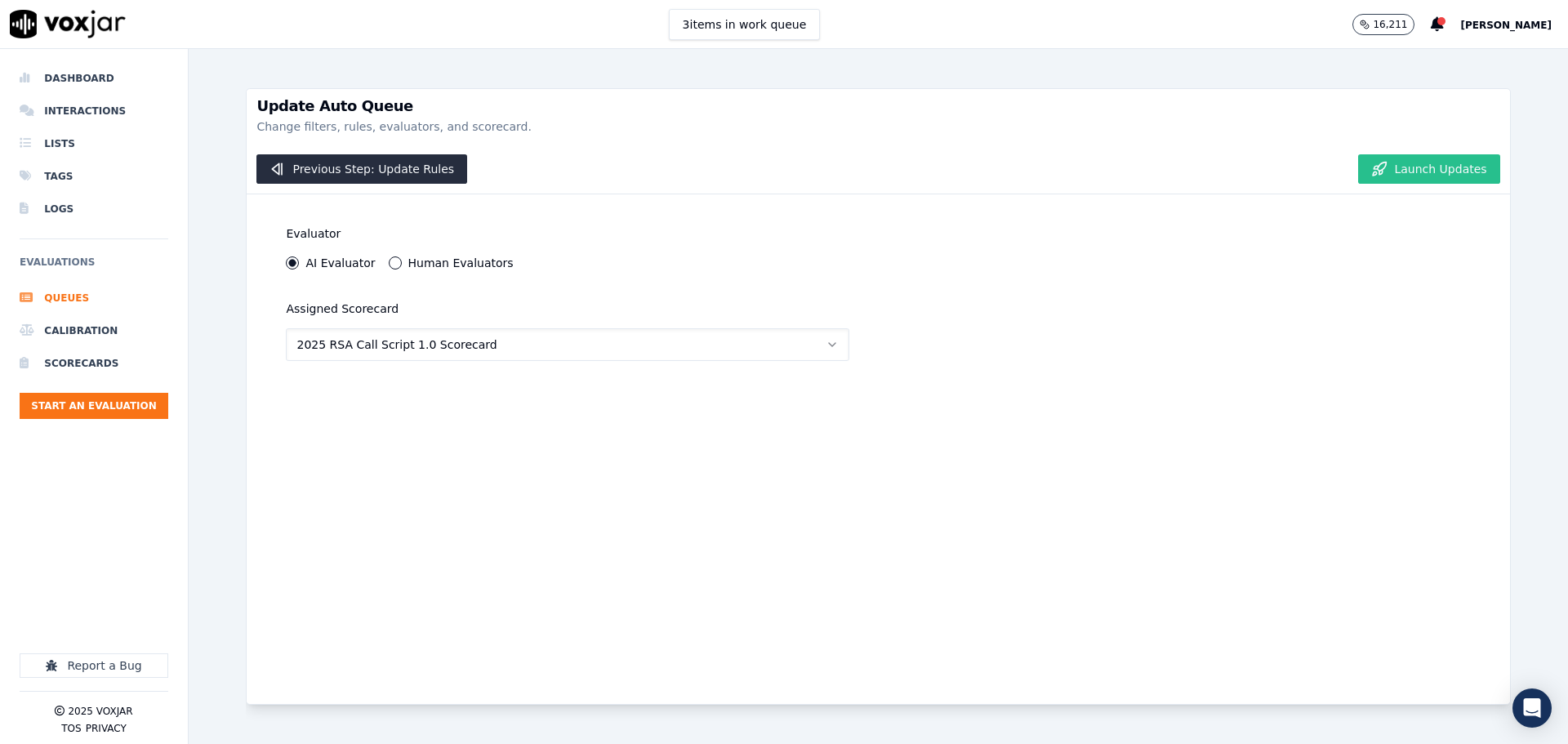
click at [1398, 166] on button "Launch Updates" at bounding box center [1428, 169] width 141 height 29
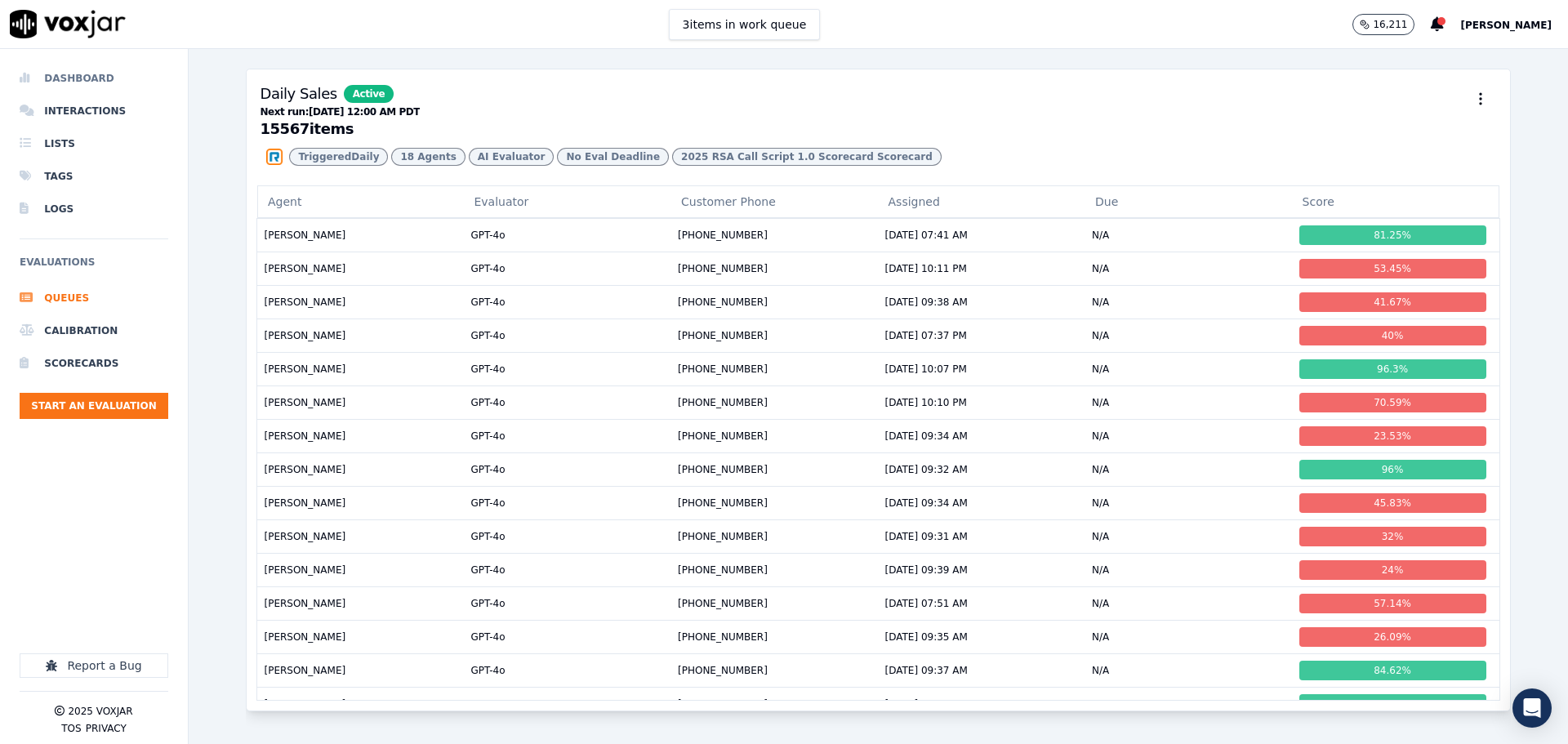
click at [81, 79] on li "Dashboard" at bounding box center [94, 78] width 148 height 33
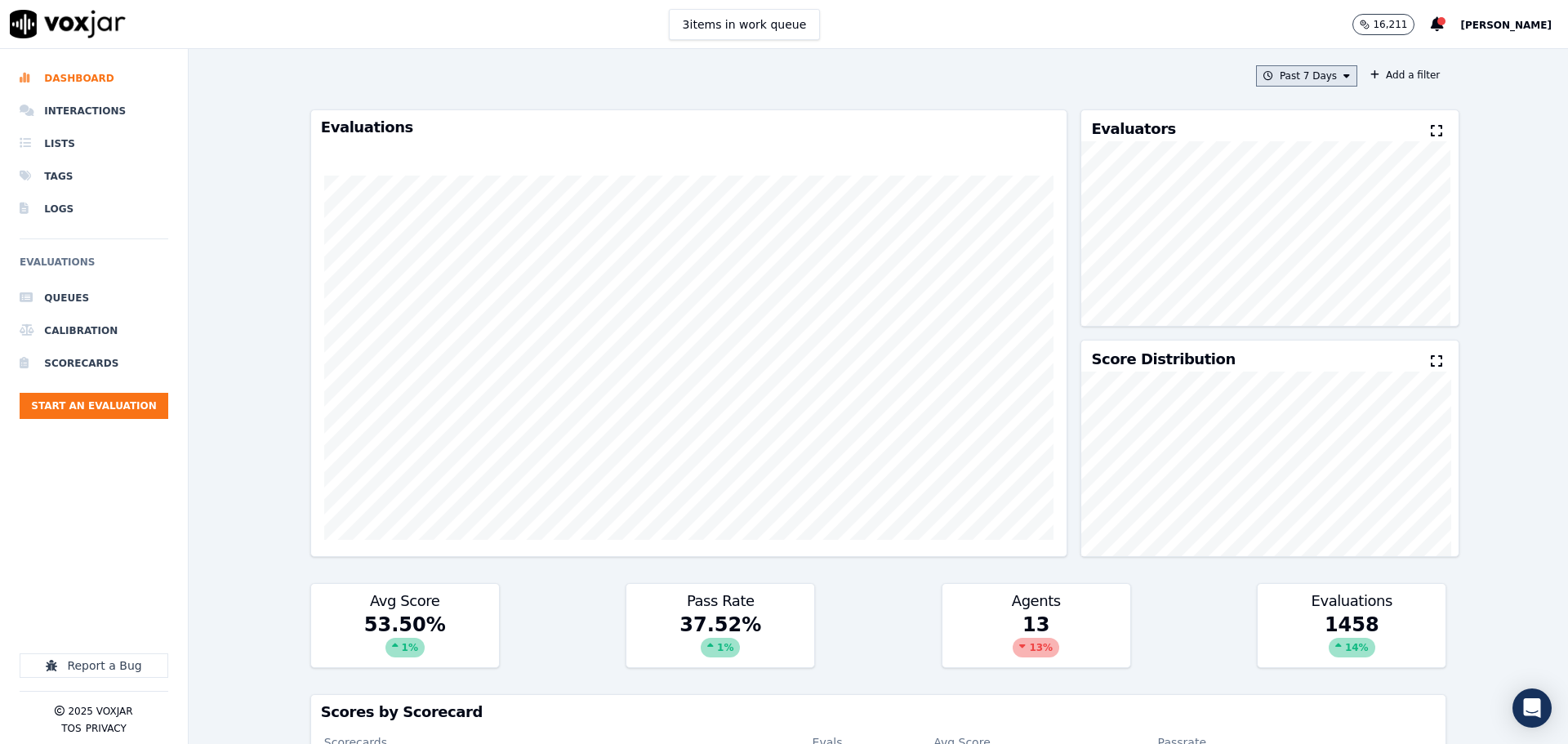
click at [1294, 80] on button "Past 7 Days" at bounding box center [1307, 76] width 102 height 21
click at [1284, 207] on div "This Month" at bounding box center [1308, 204] width 54 height 13
click at [1317, 276] on button "Add" at bounding box center [1333, 264] width 32 height 27
click at [1376, 77] on button "Add a filter" at bounding box center [1405, 75] width 82 height 19
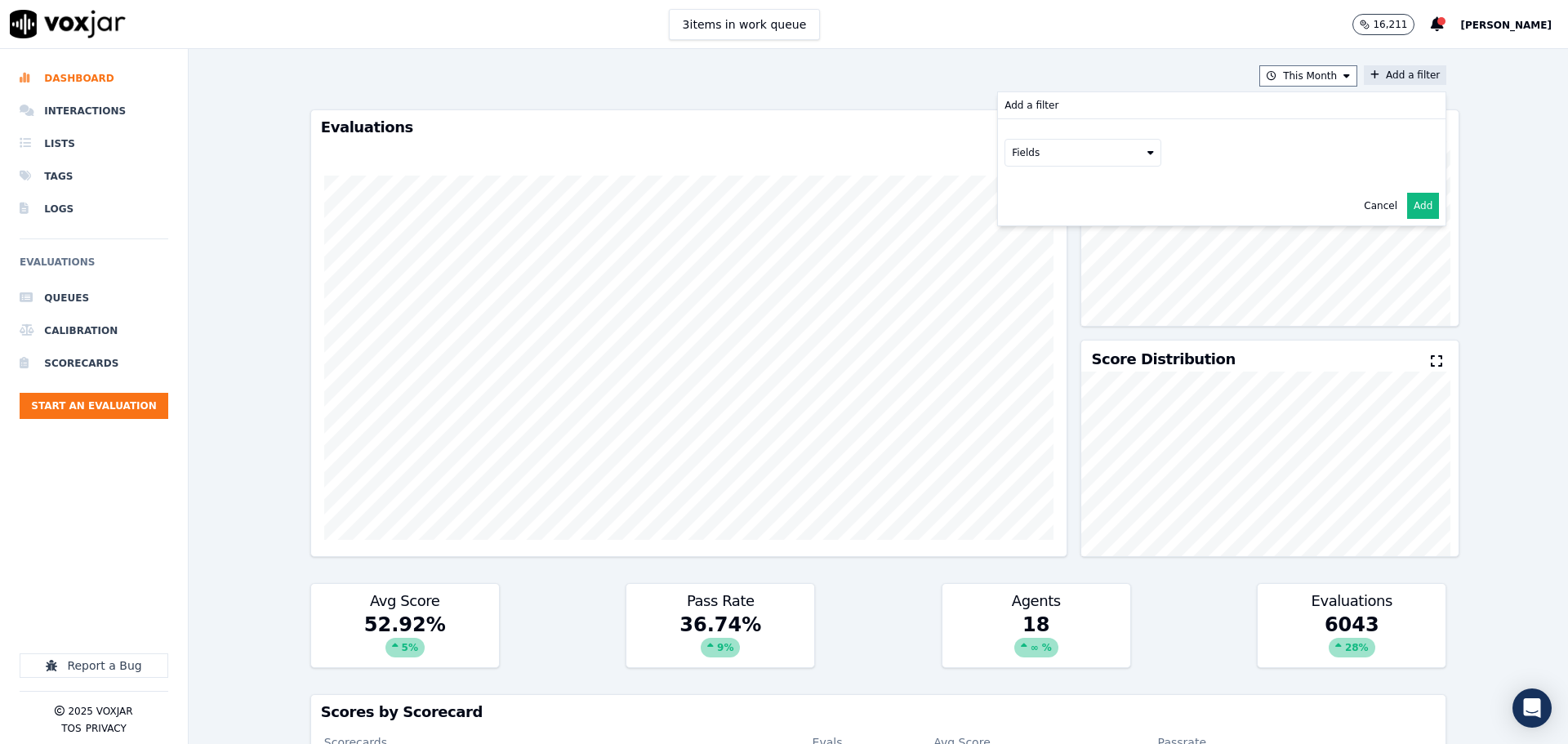
click at [1069, 158] on button "Fields" at bounding box center [1082, 152] width 156 height 27
click at [1038, 311] on div "scorecard" at bounding box center [1056, 317] width 49 height 13
click at [1098, 190] on button "Fields" at bounding box center [1102, 186] width 156 height 27
click at [1071, 222] on label "title" at bounding box center [1102, 215] width 148 height 19
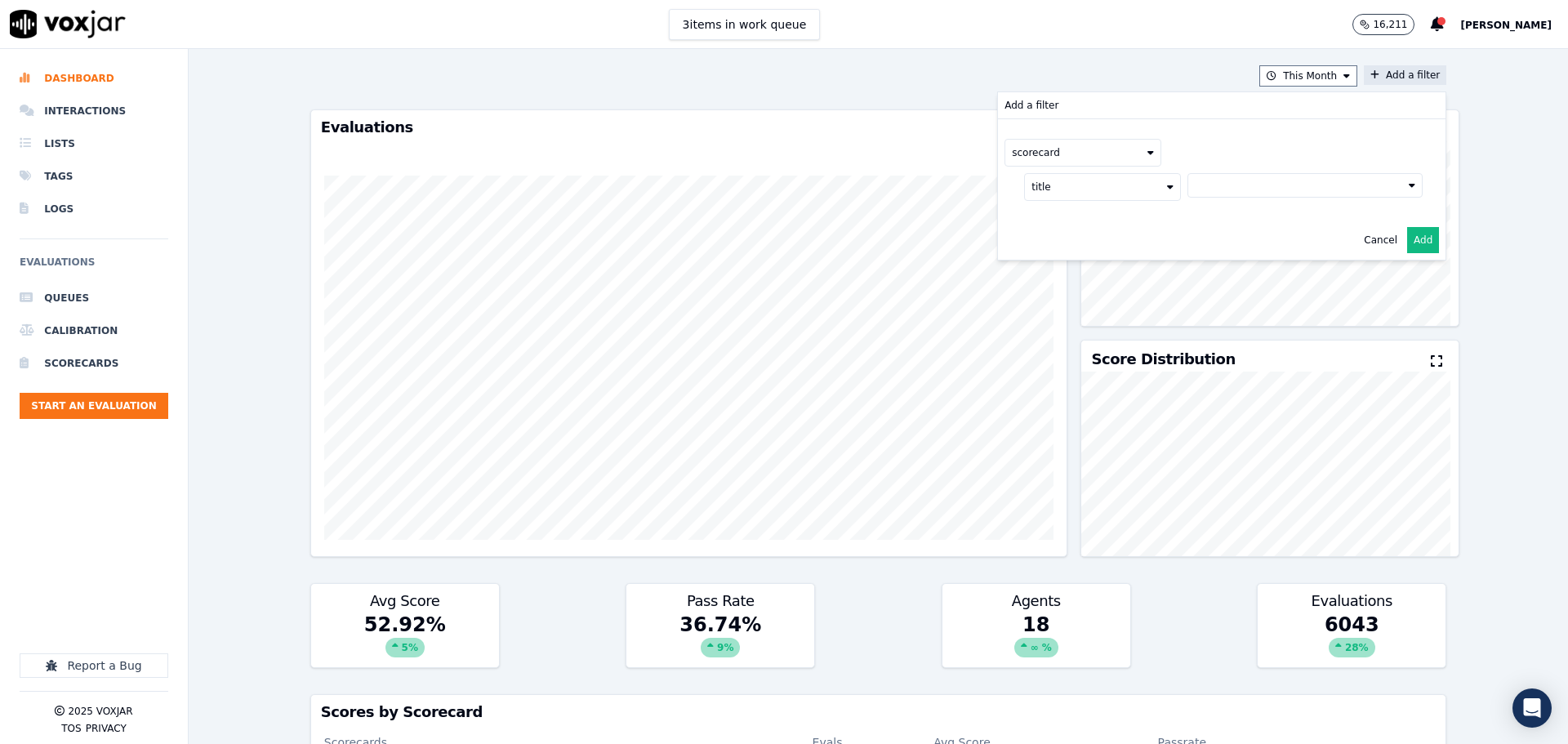
click at [1215, 191] on button at bounding box center [1305, 186] width 235 height 25
click at [1224, 242] on div "2025 RSA Call Script 1.0 Scorecard" at bounding box center [1304, 242] width 171 height 13
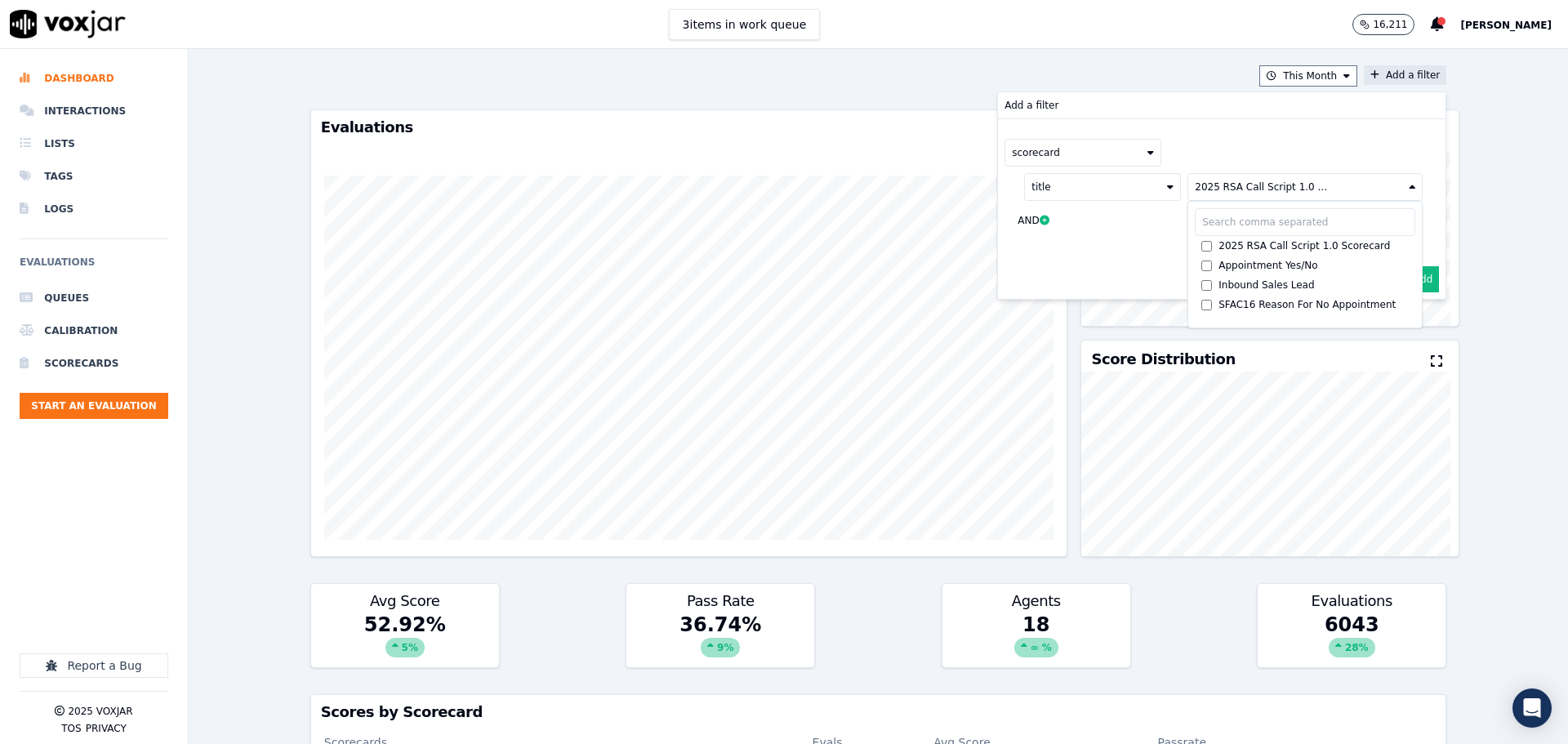
click at [1411, 281] on button "Add" at bounding box center [1423, 279] width 32 height 27
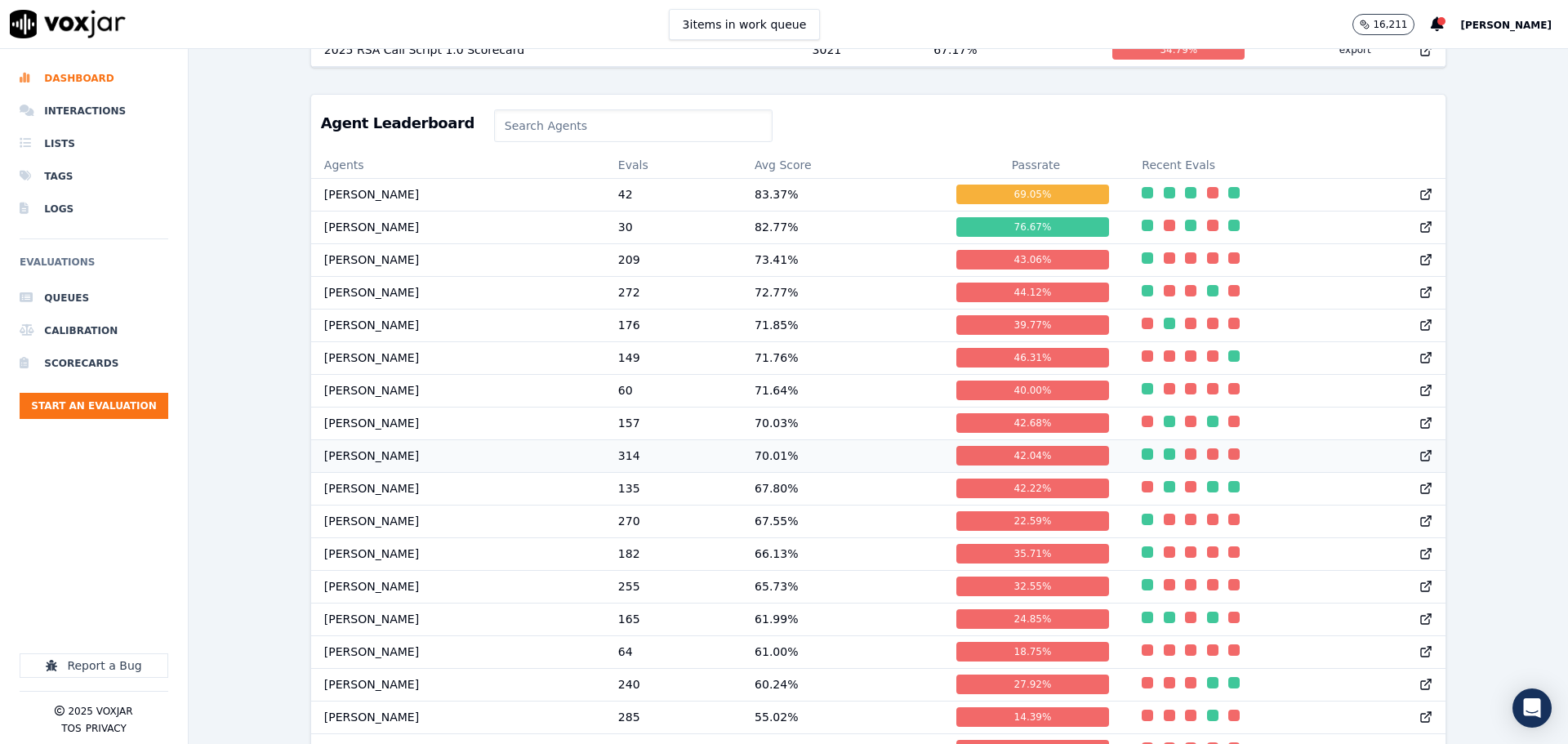
scroll to position [1, 0]
